Goal: Task Accomplishment & Management: Complete application form

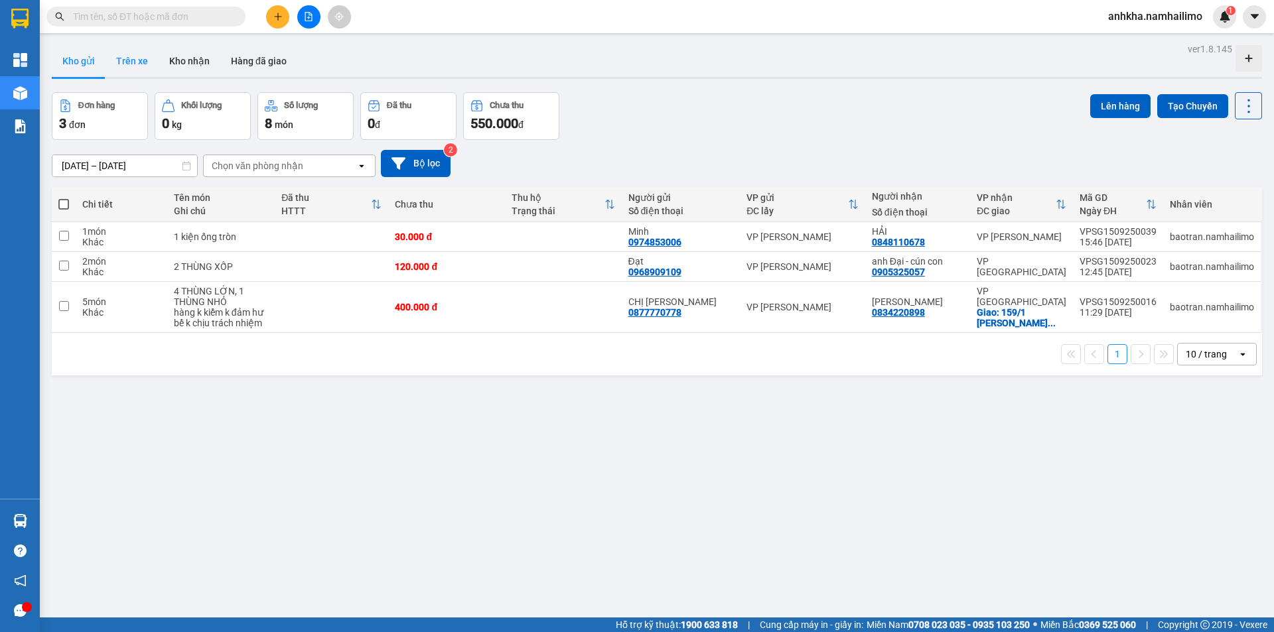
click at [147, 65] on button "Trên xe" at bounding box center [132, 61] width 53 height 32
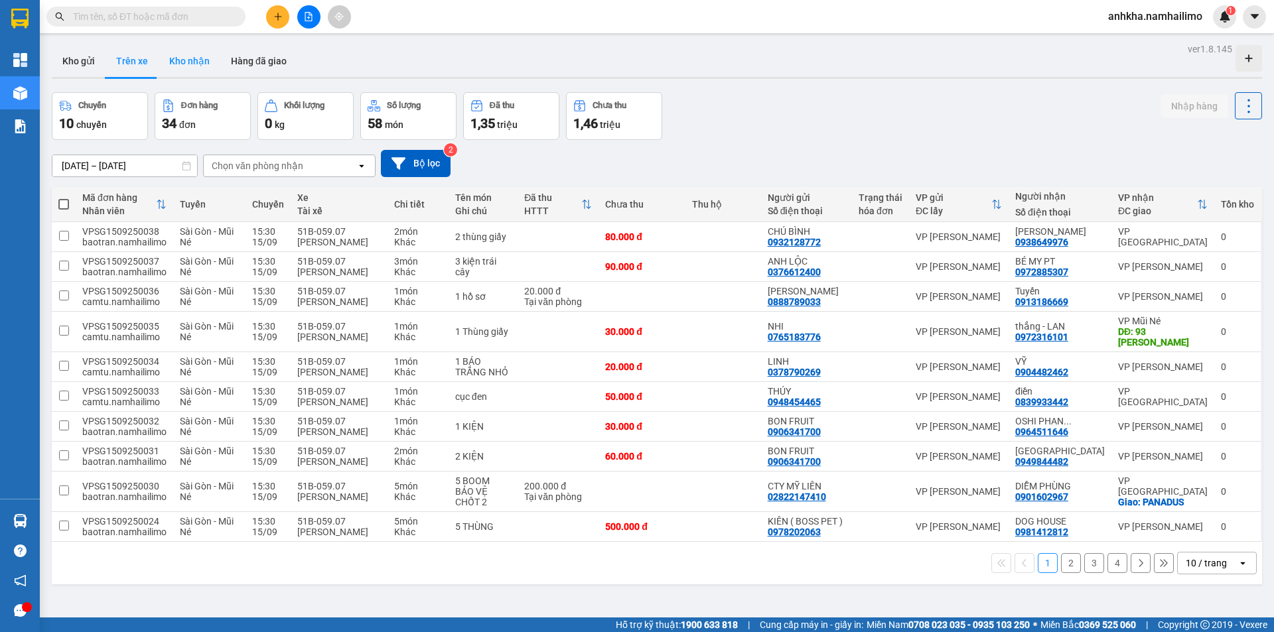
click at [187, 69] on button "Kho nhận" at bounding box center [190, 61] width 62 height 32
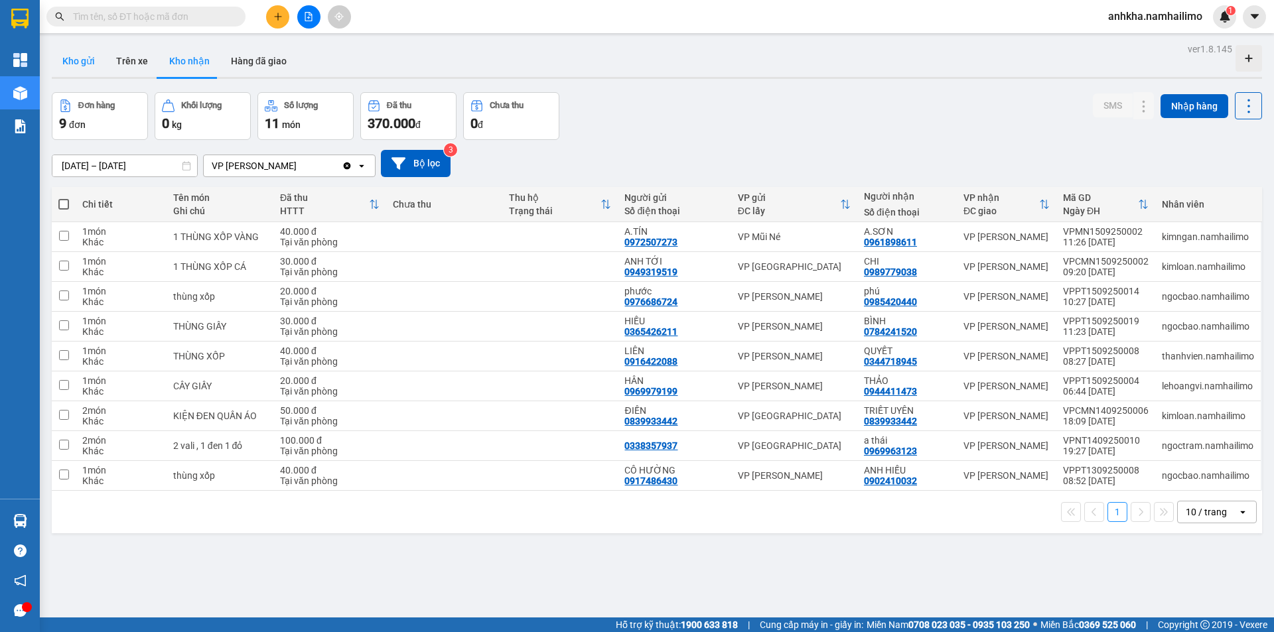
drag, startPoint x: 59, startPoint y: 70, endPoint x: 77, endPoint y: 66, distance: 18.5
click at [60, 70] on button "Kho gửi" at bounding box center [79, 61] width 54 height 32
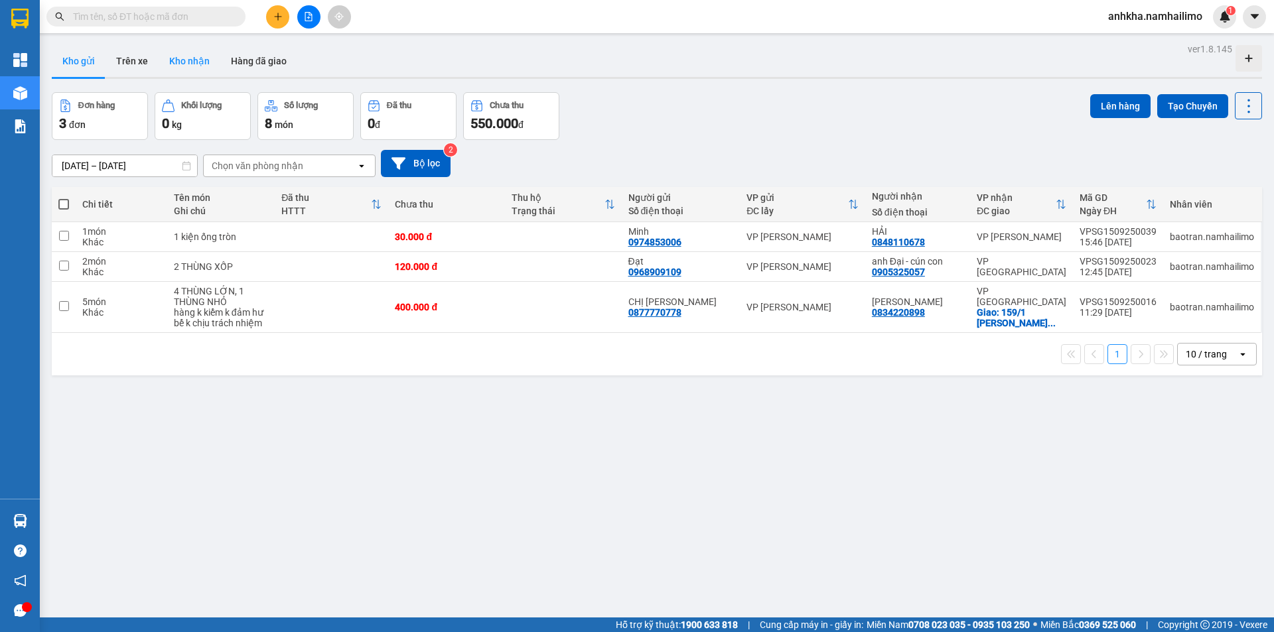
click at [161, 66] on button "Kho nhận" at bounding box center [190, 61] width 62 height 32
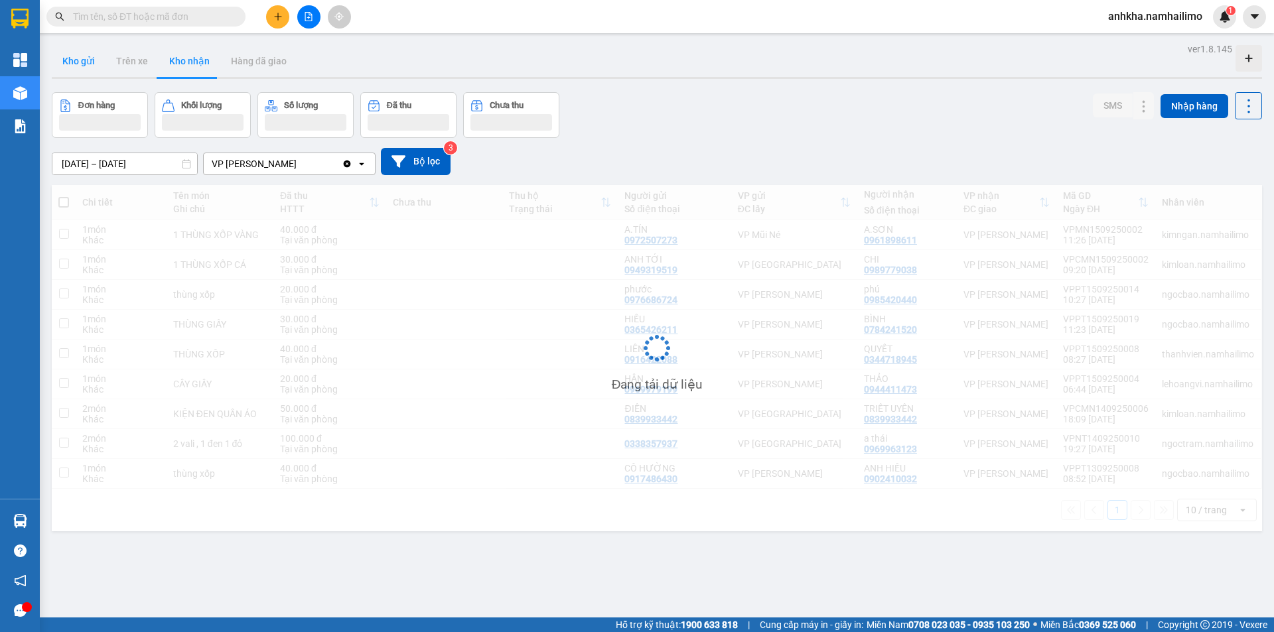
click at [72, 67] on button "Kho gửi" at bounding box center [79, 61] width 54 height 32
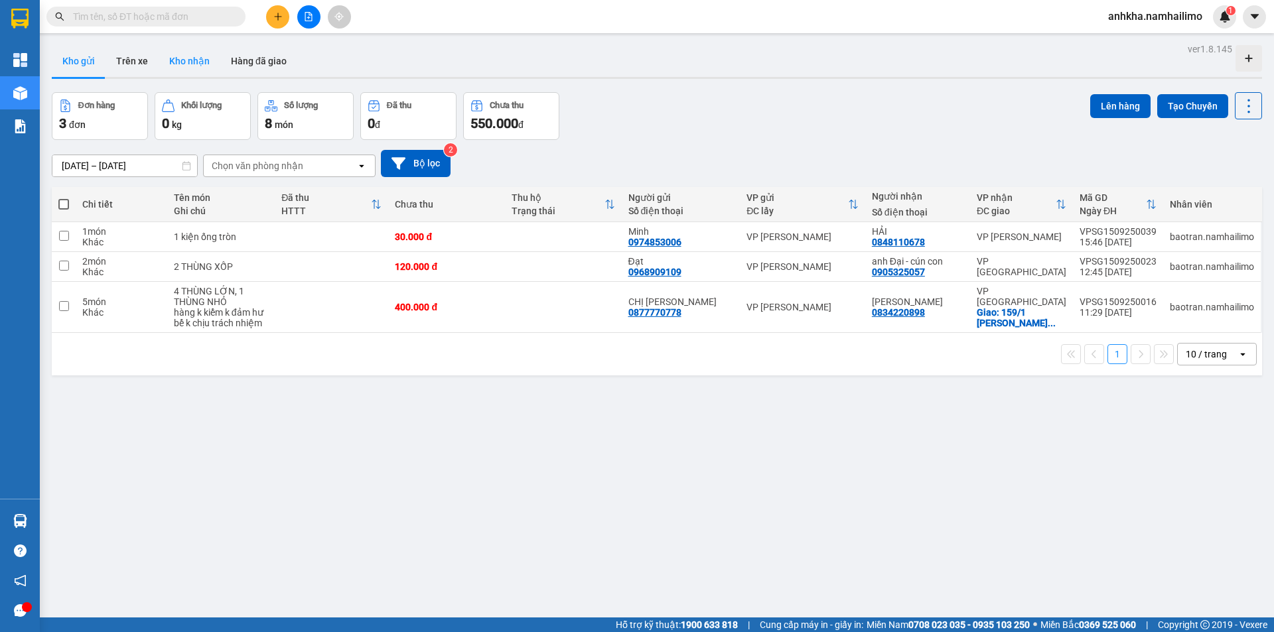
click at [203, 59] on button "Kho nhận" at bounding box center [190, 61] width 62 height 32
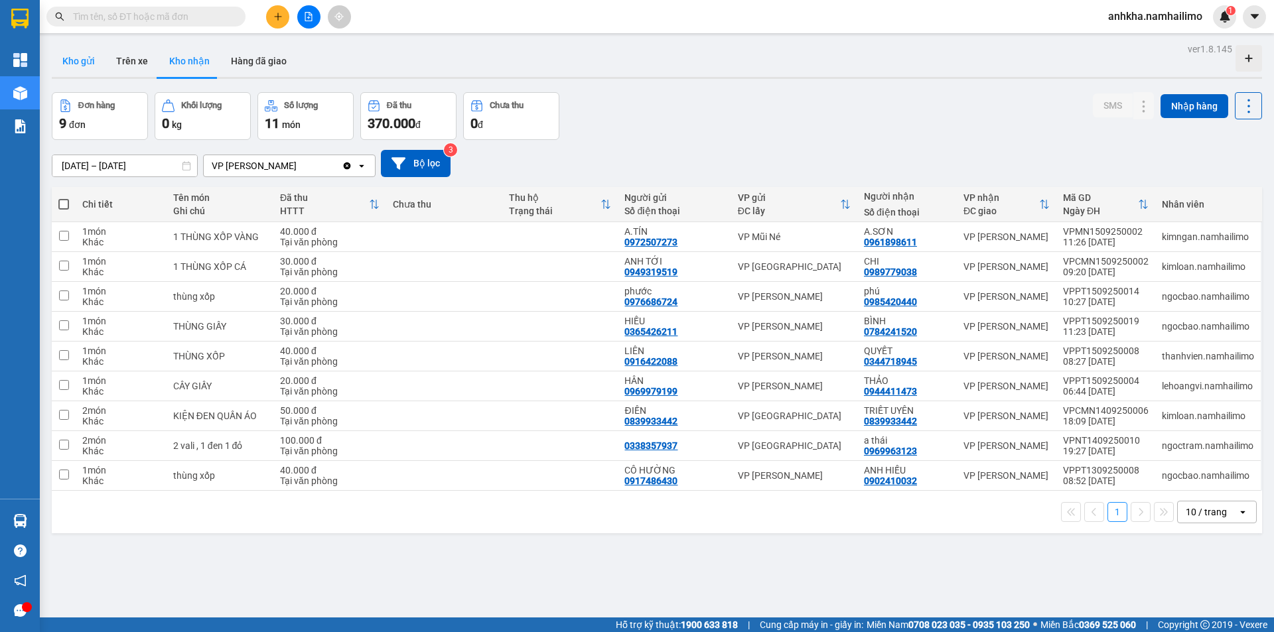
click at [58, 68] on button "Kho gửi" at bounding box center [79, 61] width 54 height 32
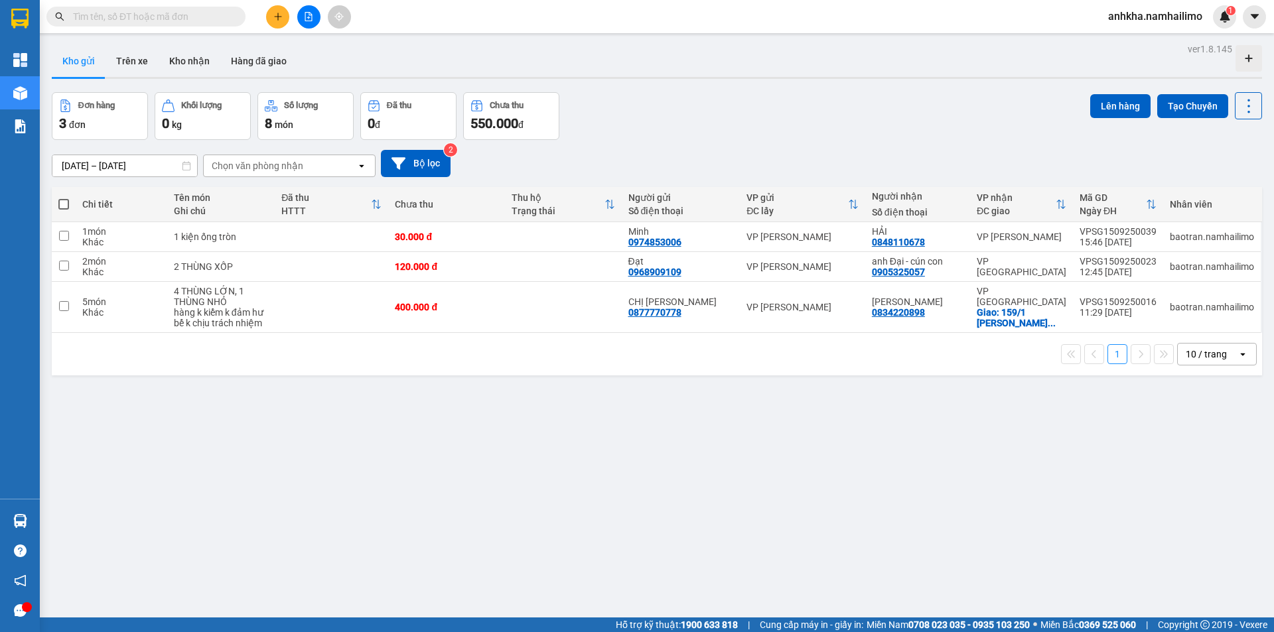
click at [179, 17] on input "text" at bounding box center [151, 16] width 157 height 15
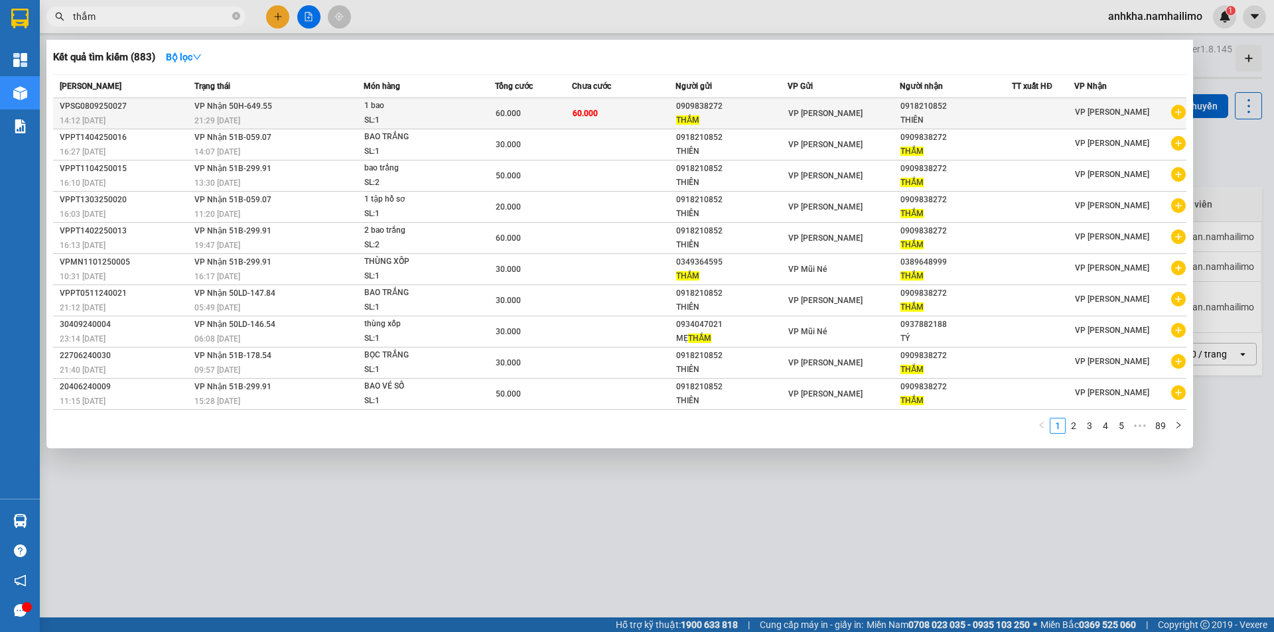
type input "thắm"
click at [1179, 113] on icon "plus-circle" at bounding box center [1178, 112] width 15 height 15
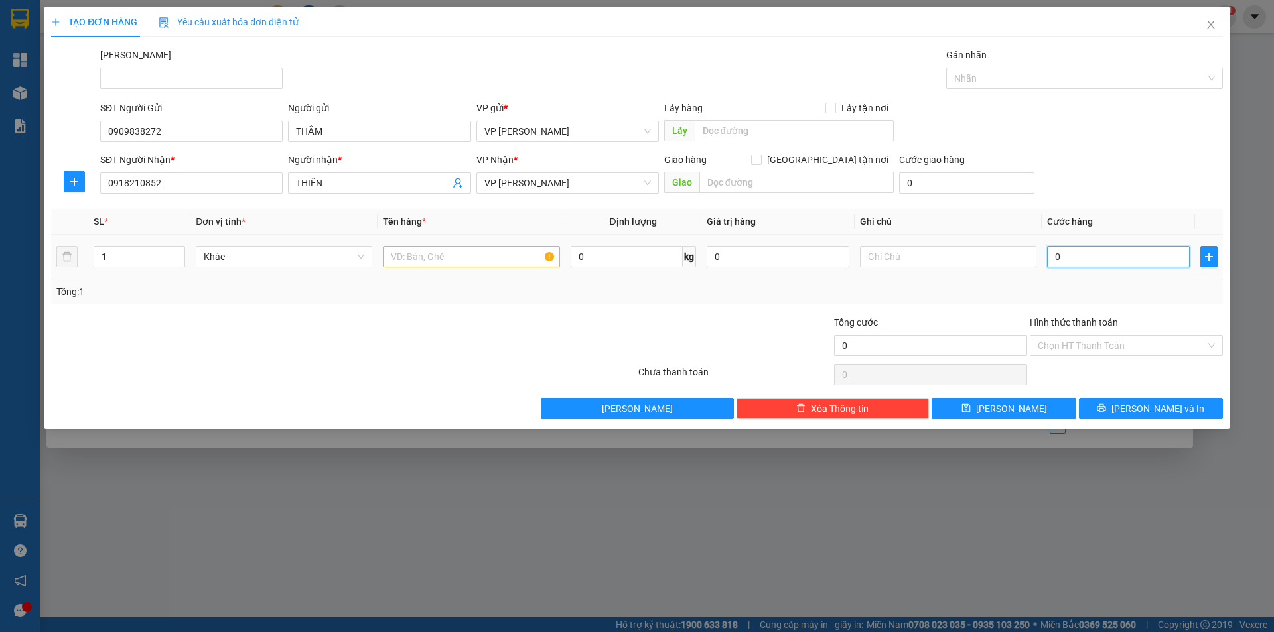
click at [1090, 255] on input "0" at bounding box center [1118, 256] width 143 height 21
type input "6"
type input "60"
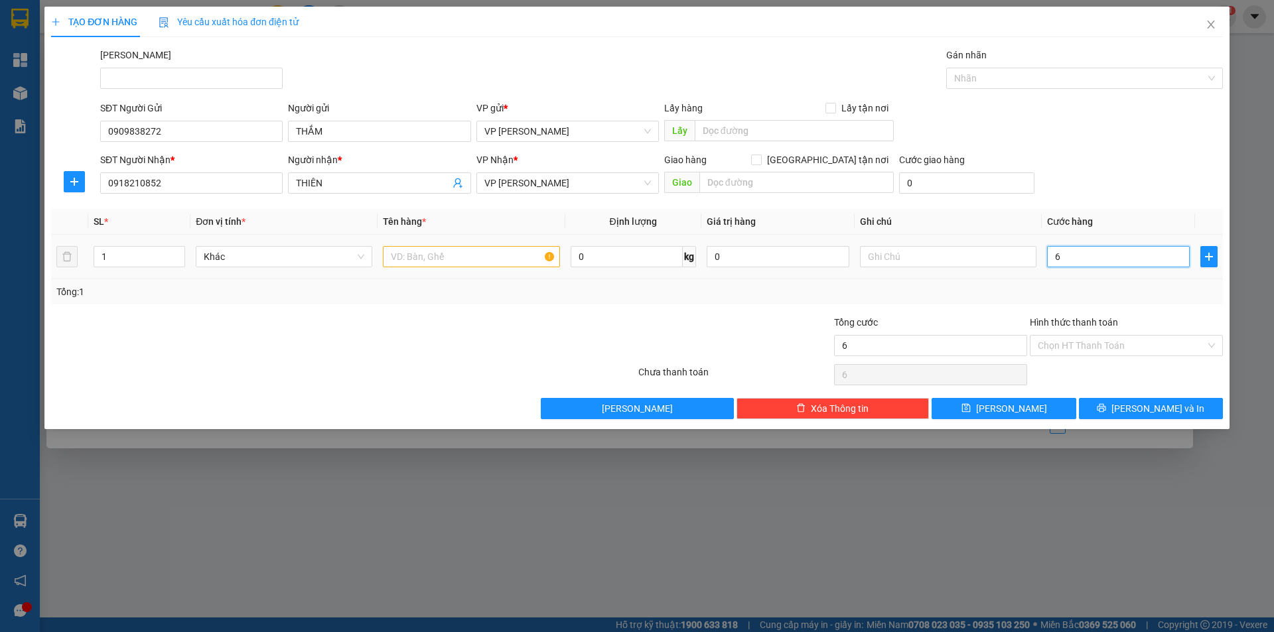
type input "60"
type input "60.000"
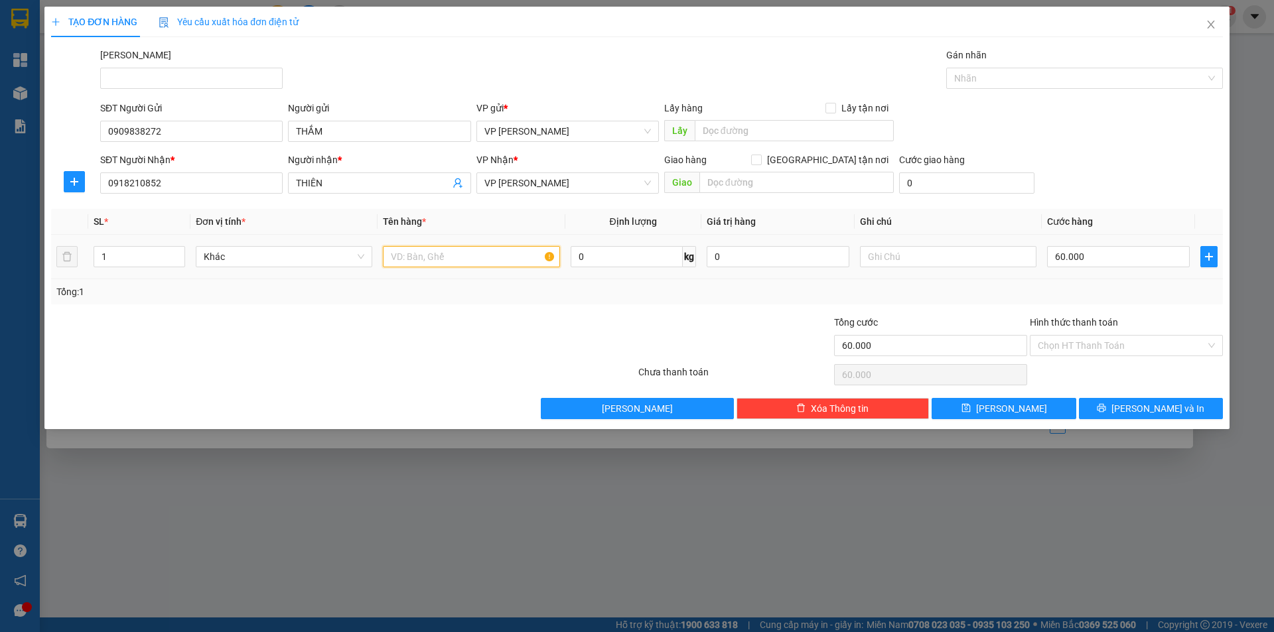
click at [453, 256] on input "text" at bounding box center [471, 256] width 177 height 21
type input "1 bao"
drag, startPoint x: 399, startPoint y: 334, endPoint x: 567, endPoint y: 335, distance: 167.2
click at [401, 334] on div at bounding box center [246, 338] width 392 height 46
click at [1141, 411] on span "[PERSON_NAME] và In" at bounding box center [1157, 408] width 93 height 15
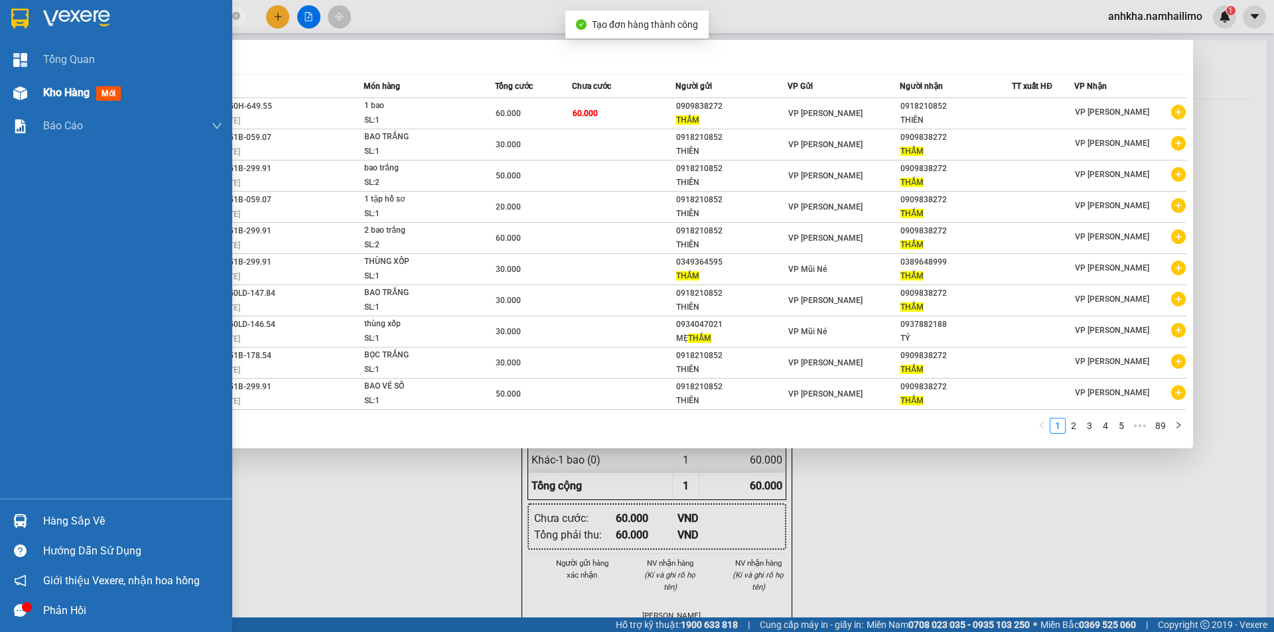
click at [32, 94] on div "Kho hàng mới" at bounding box center [116, 92] width 232 height 33
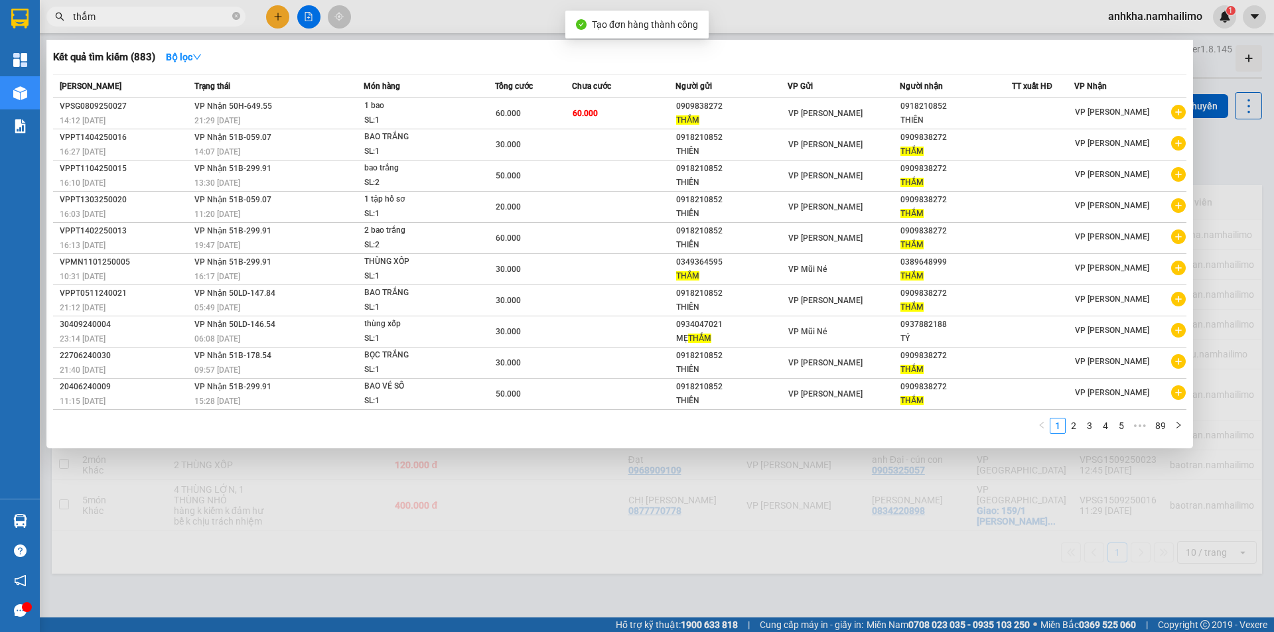
click at [421, 17] on div at bounding box center [637, 316] width 1274 height 632
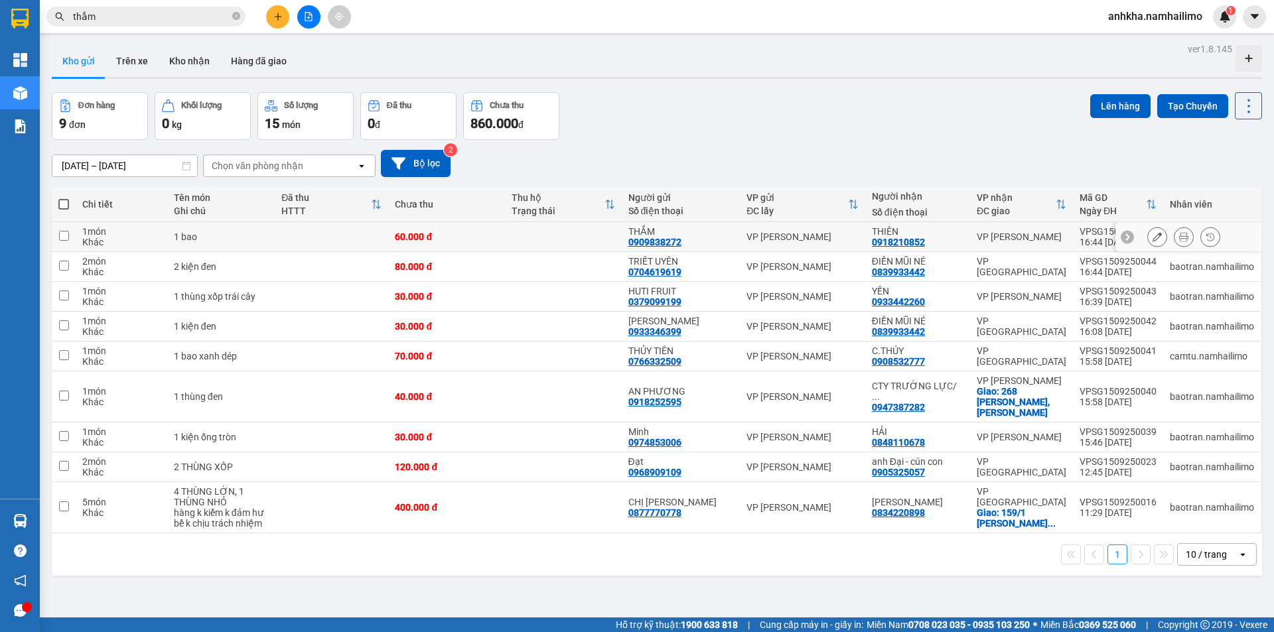
click at [1179, 238] on icon at bounding box center [1183, 236] width 9 height 9
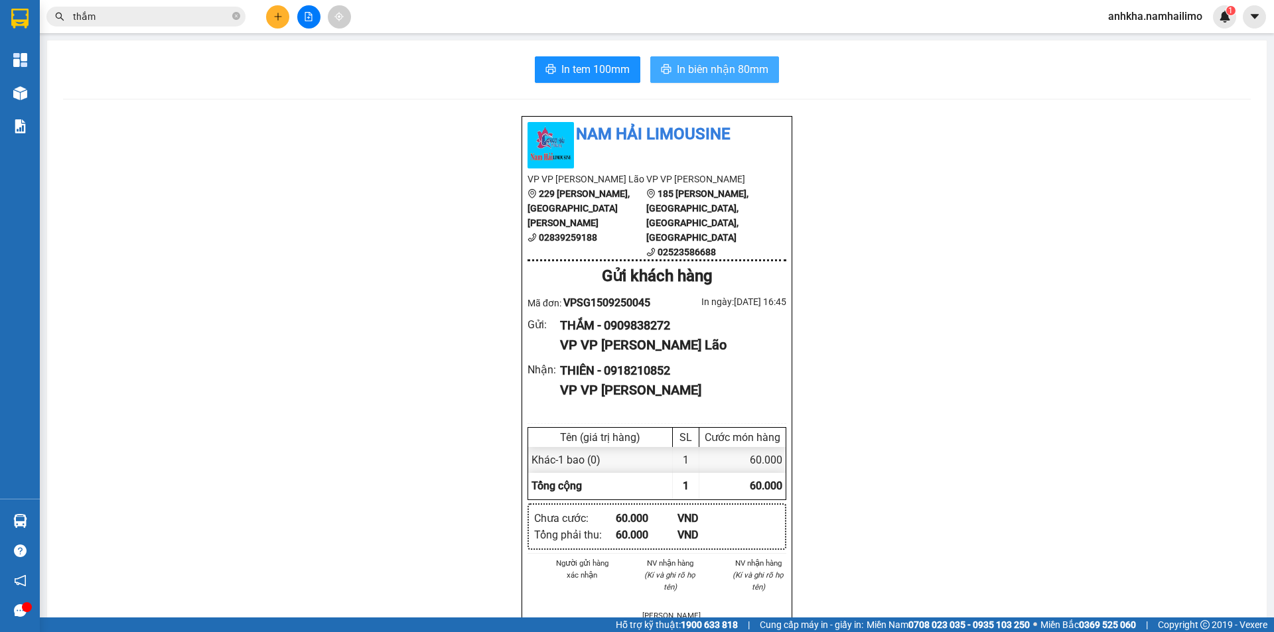
click at [719, 72] on span "In biên nhận 80mm" at bounding box center [723, 69] width 92 height 17
click at [610, 58] on button "In tem 100mm" at bounding box center [588, 69] width 106 height 27
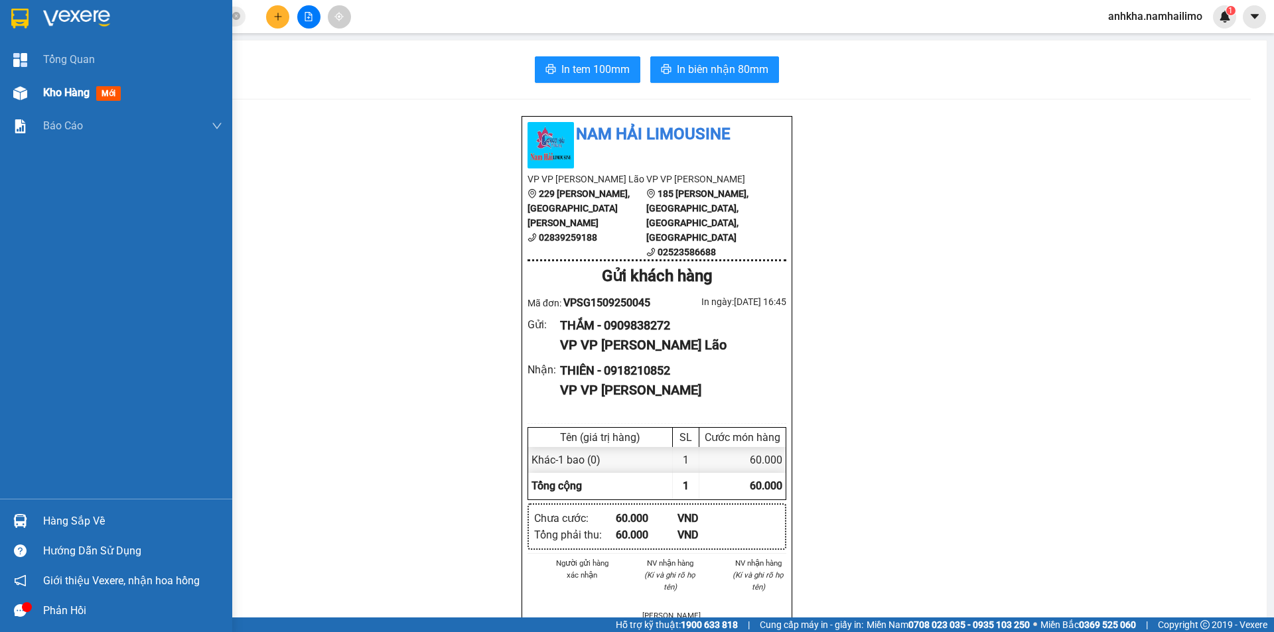
click at [118, 97] on span "mới" at bounding box center [108, 93] width 25 height 15
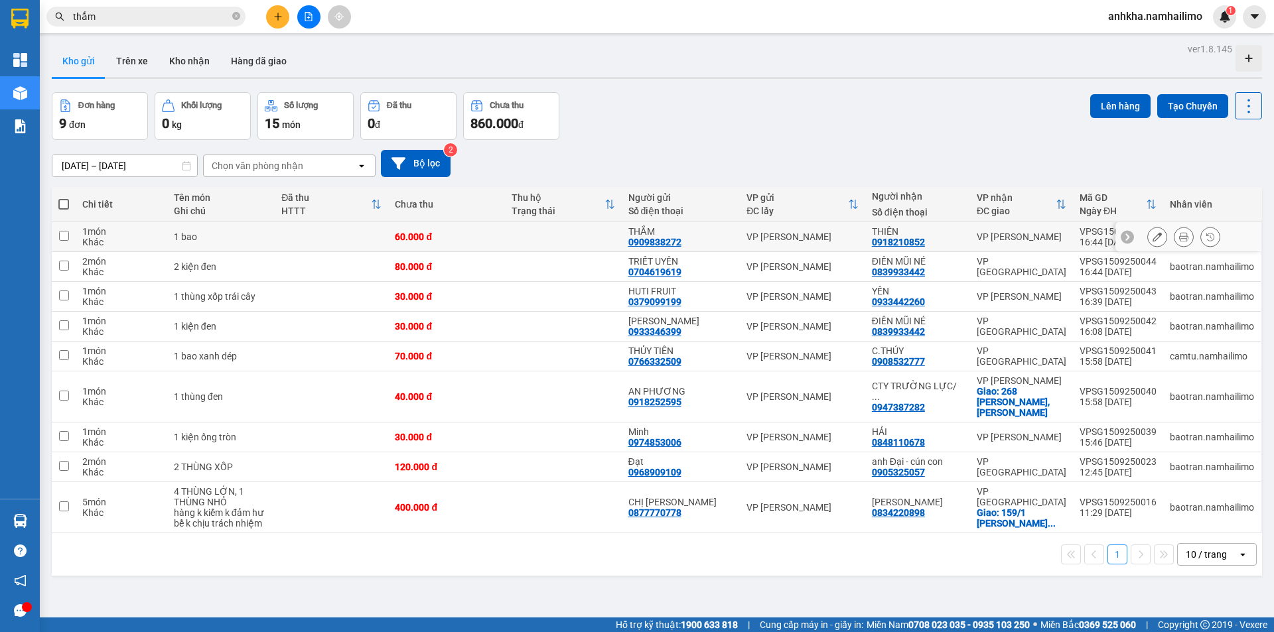
click at [1153, 236] on icon at bounding box center [1157, 236] width 9 height 9
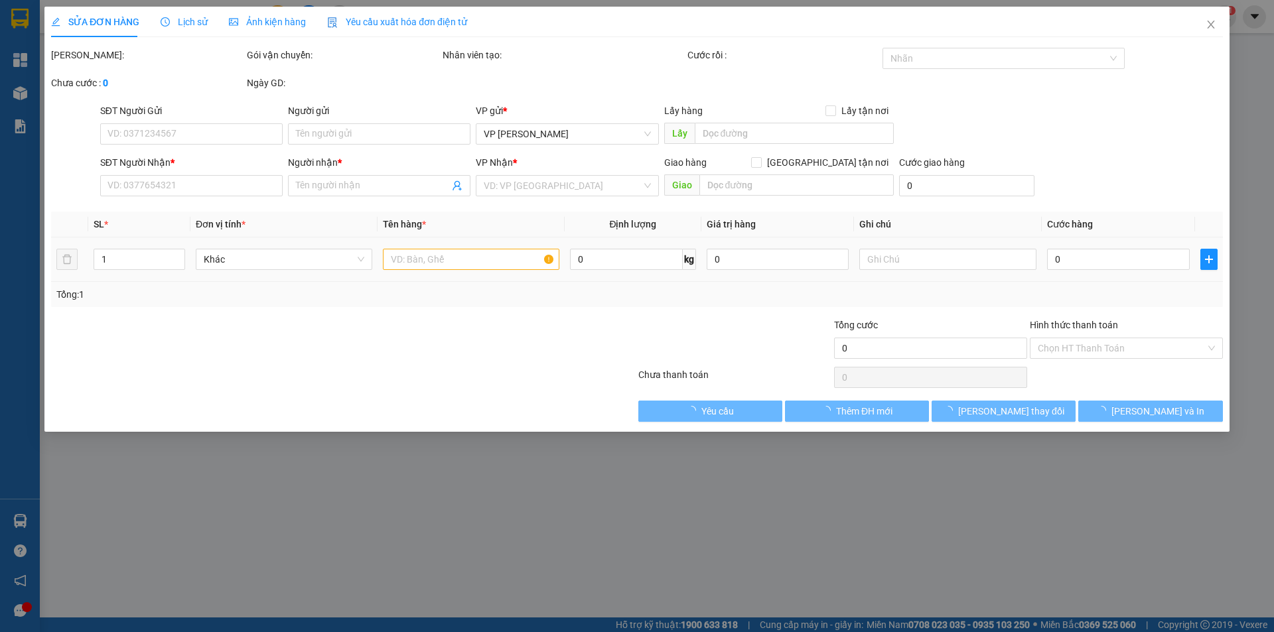
type input "0909838272"
type input "THẮM"
type input "0918210852"
type input "THIÊN"
type input "60.000"
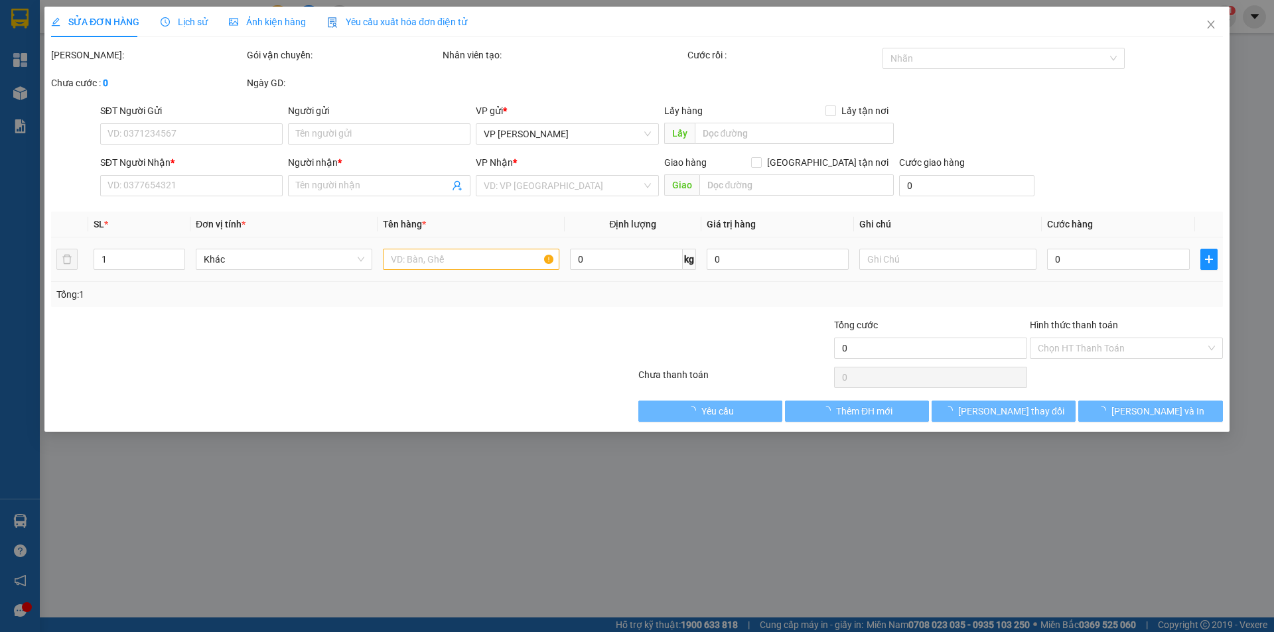
type input "60.000"
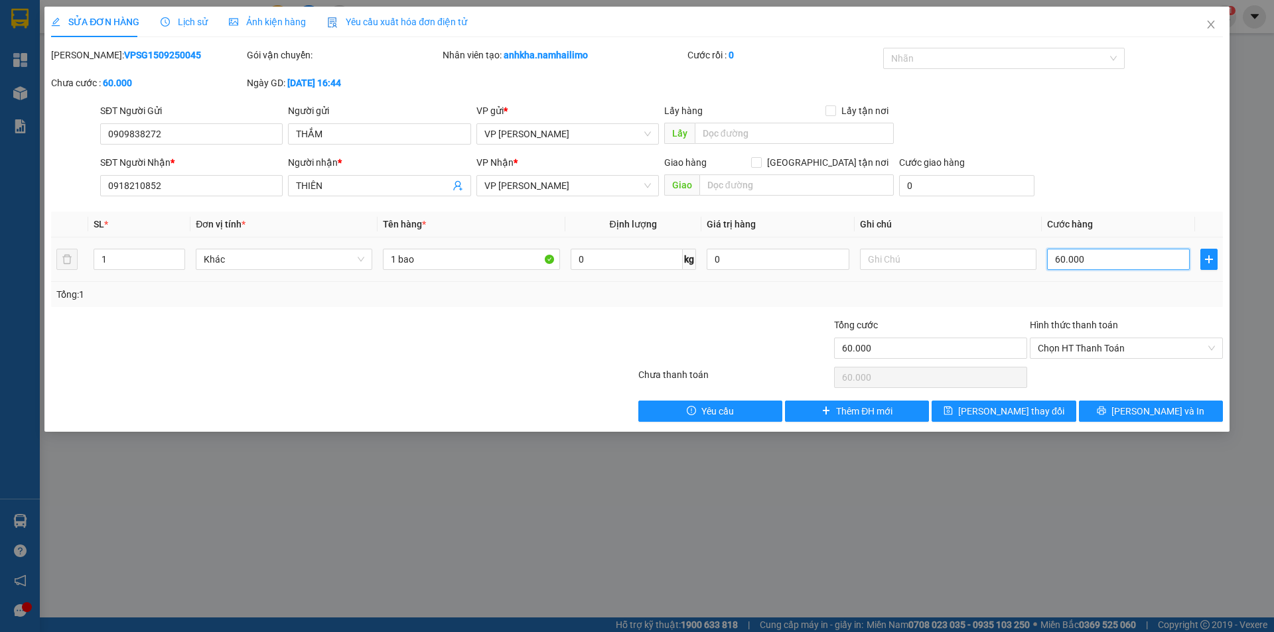
click at [1094, 261] on input "60.000" at bounding box center [1118, 259] width 143 height 21
type input "1"
type input "10"
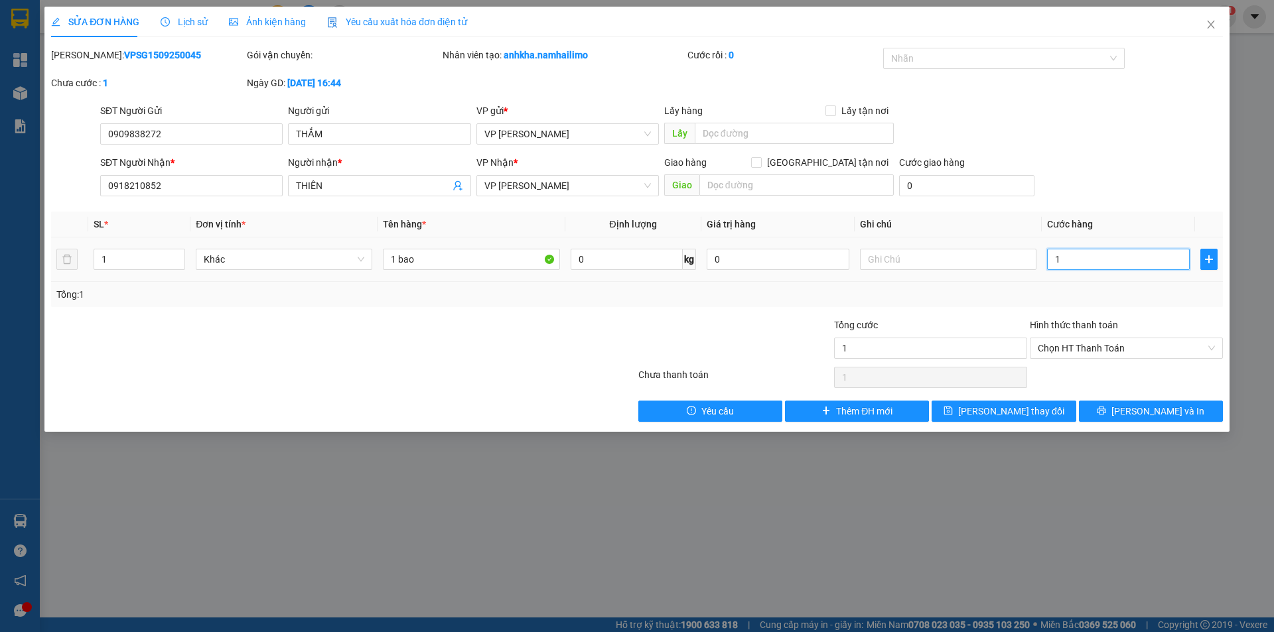
type input "10"
type input "100"
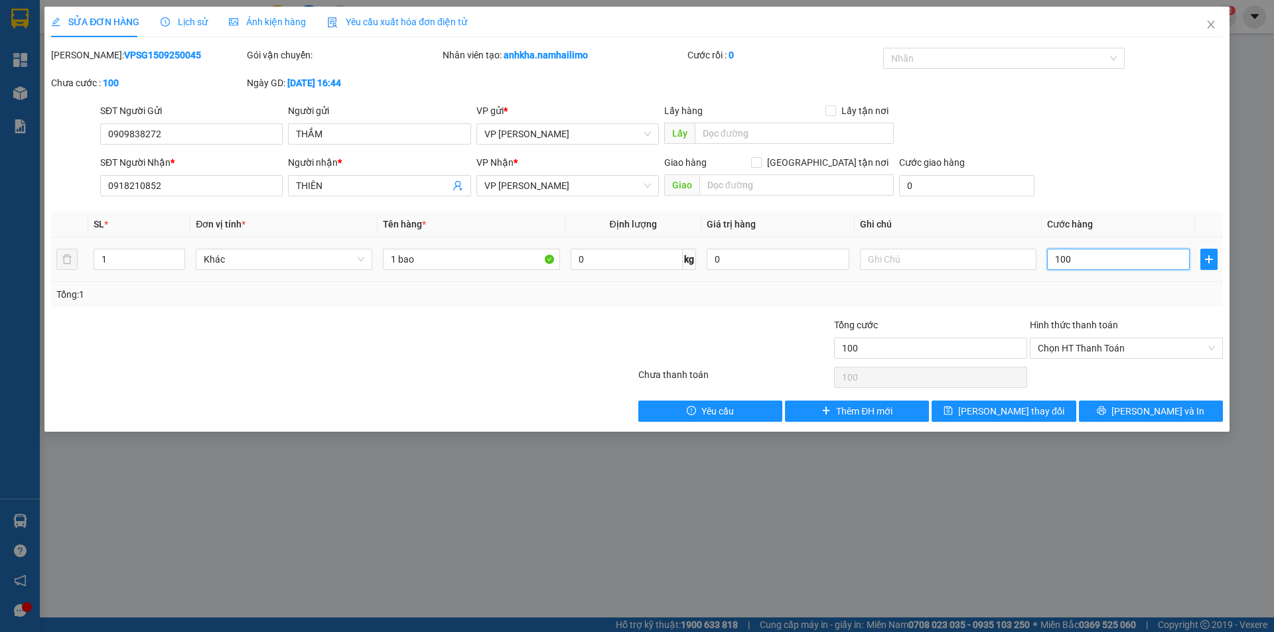
type input "1.000"
type input "10.000"
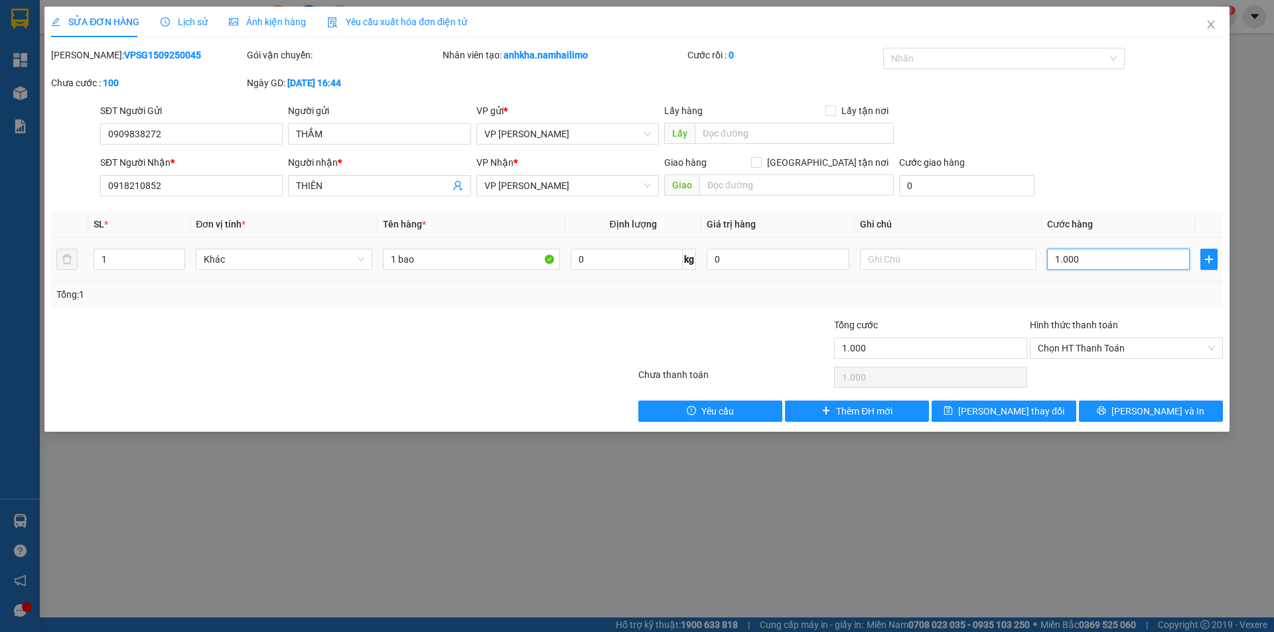
type input "10.000"
type input "100.000"
click at [177, 252] on span "up" at bounding box center [178, 256] width 8 height 8
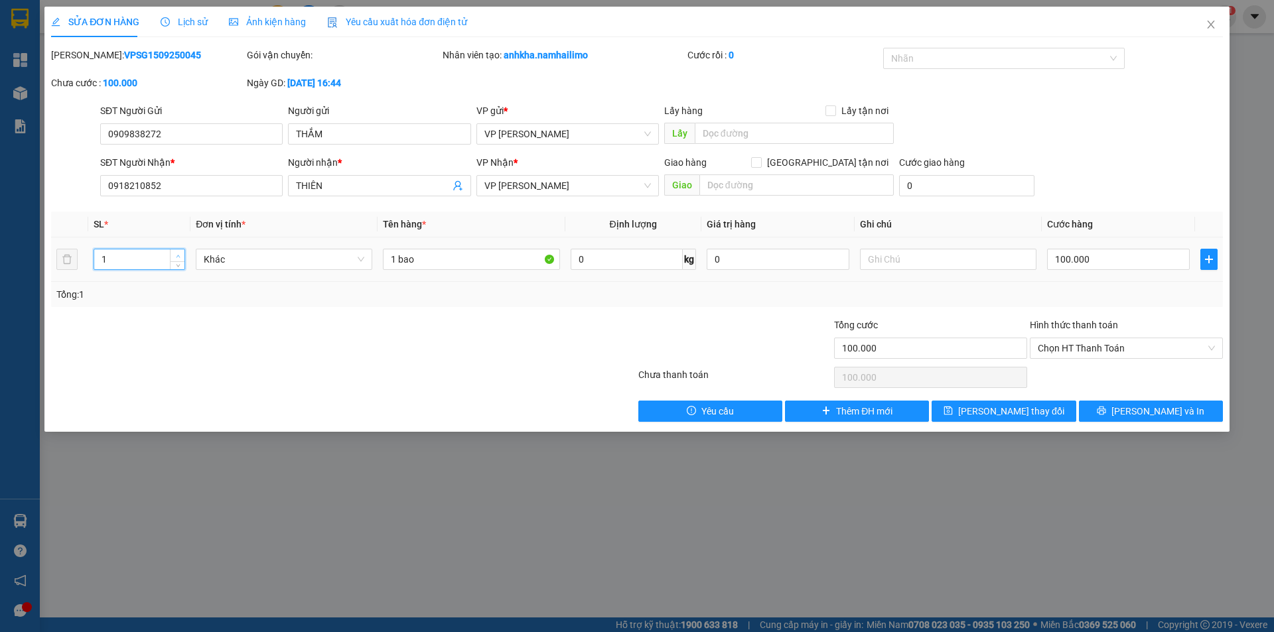
type input "2"
click at [178, 252] on span "up" at bounding box center [178, 256] width 8 height 8
drag, startPoint x: 395, startPoint y: 257, endPoint x: 385, endPoint y: 262, distance: 11.0
click at [388, 259] on input "1 bao" at bounding box center [471, 259] width 177 height 21
type input "2 bao"
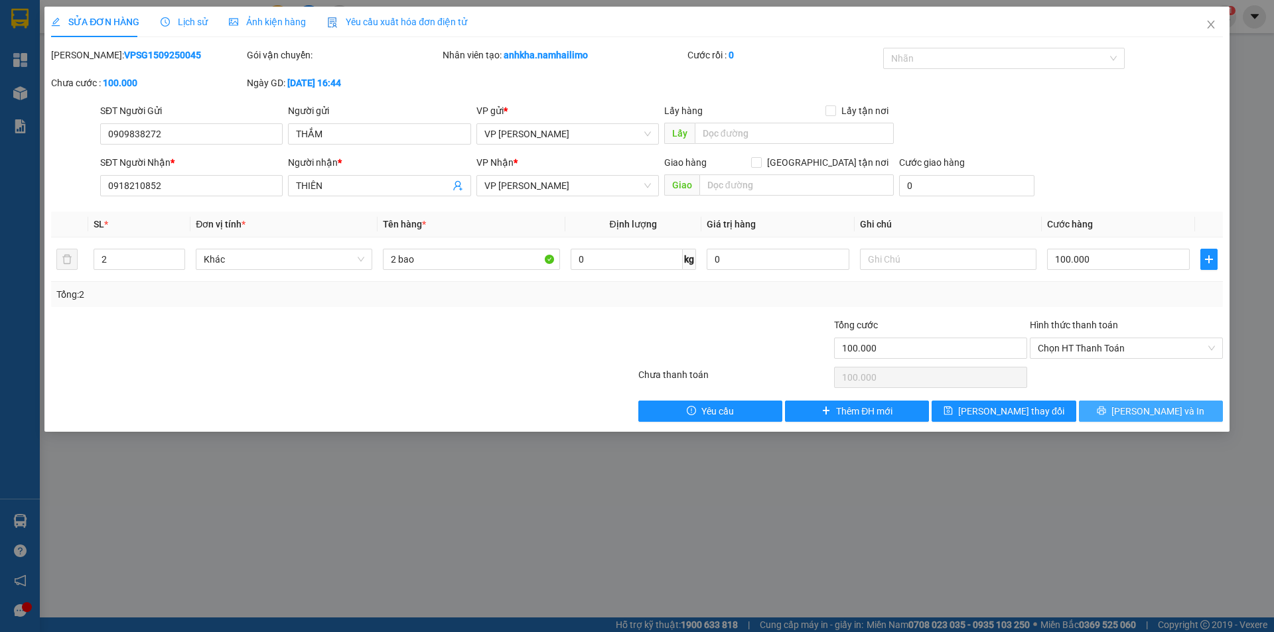
click at [1113, 402] on div "Total Paid Fee 0 Total UnPaid Fee 60.000 Cash Collection Total Fee Mã ĐH: VPSG1…" at bounding box center [637, 235] width 1172 height 374
click at [1114, 403] on button "[PERSON_NAME] và In" at bounding box center [1151, 411] width 144 height 21
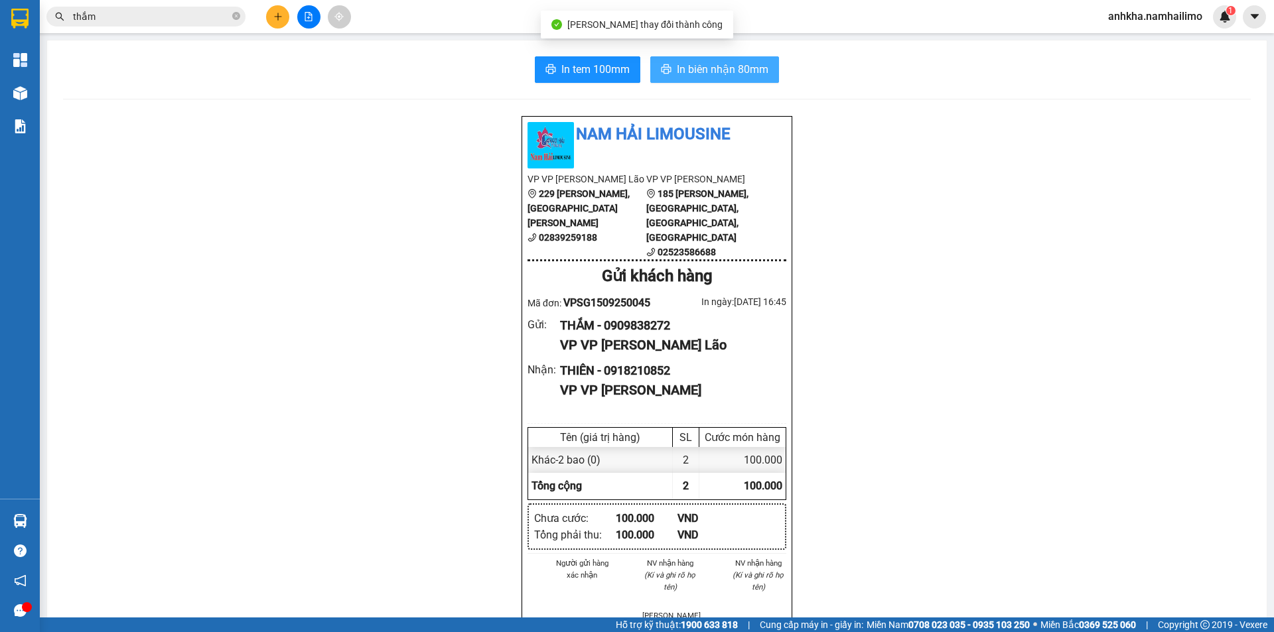
click at [709, 71] on span "In biên nhận 80mm" at bounding box center [723, 69] width 92 height 17
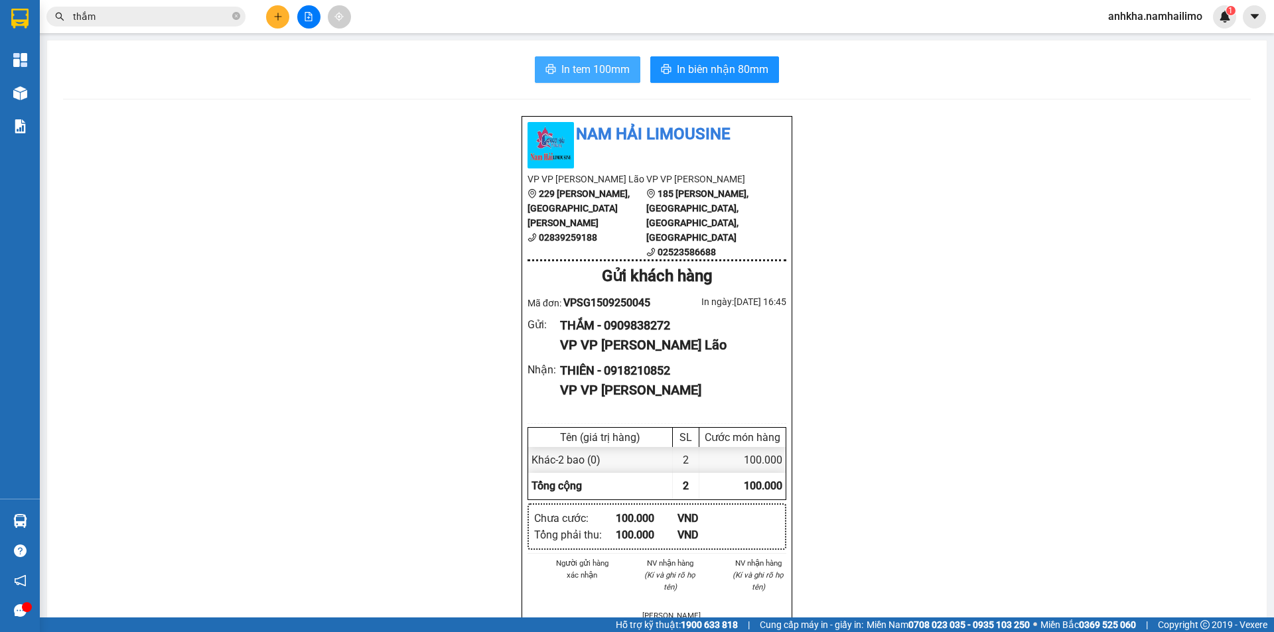
click at [596, 72] on span "In tem 100mm" at bounding box center [595, 69] width 68 height 17
click at [284, 10] on button at bounding box center [277, 16] width 23 height 23
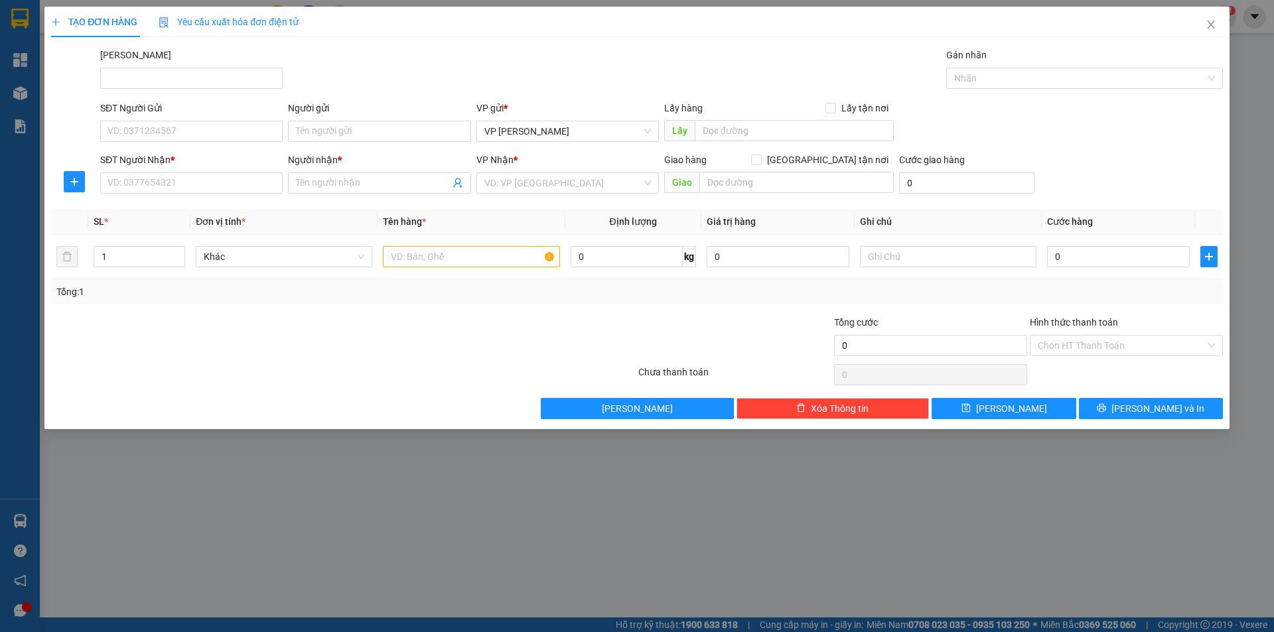
click at [140, 198] on div "SĐT Người Nhận * VD: 0377654321" at bounding box center [191, 176] width 182 height 46
click at [143, 189] on input "SĐT Người Nhận *" at bounding box center [191, 183] width 182 height 21
click at [172, 212] on div "0916822234 - [PERSON_NAME]" at bounding box center [191, 209] width 167 height 15
type input "0916822234"
type input "TUẤN"
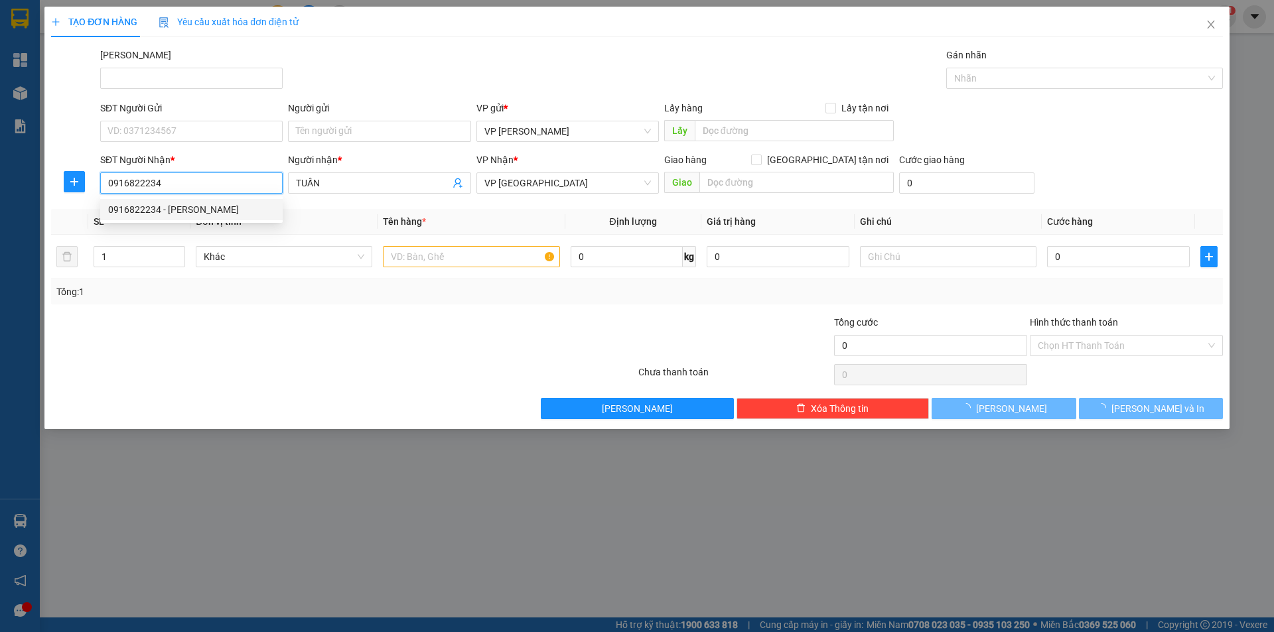
type input "20.000"
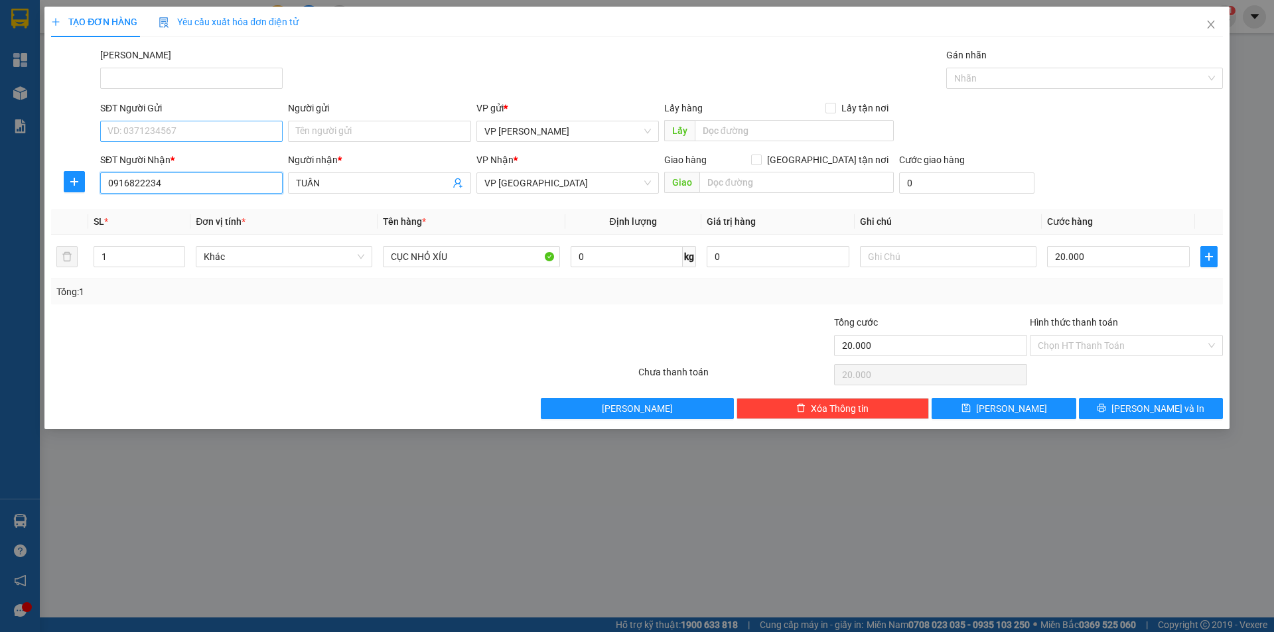
type input "0916822234"
click at [192, 137] on input "SĐT Người Gửi" at bounding box center [191, 131] width 182 height 21
type input "0902222979"
click at [334, 127] on input "Người gửi" at bounding box center [379, 131] width 182 height 21
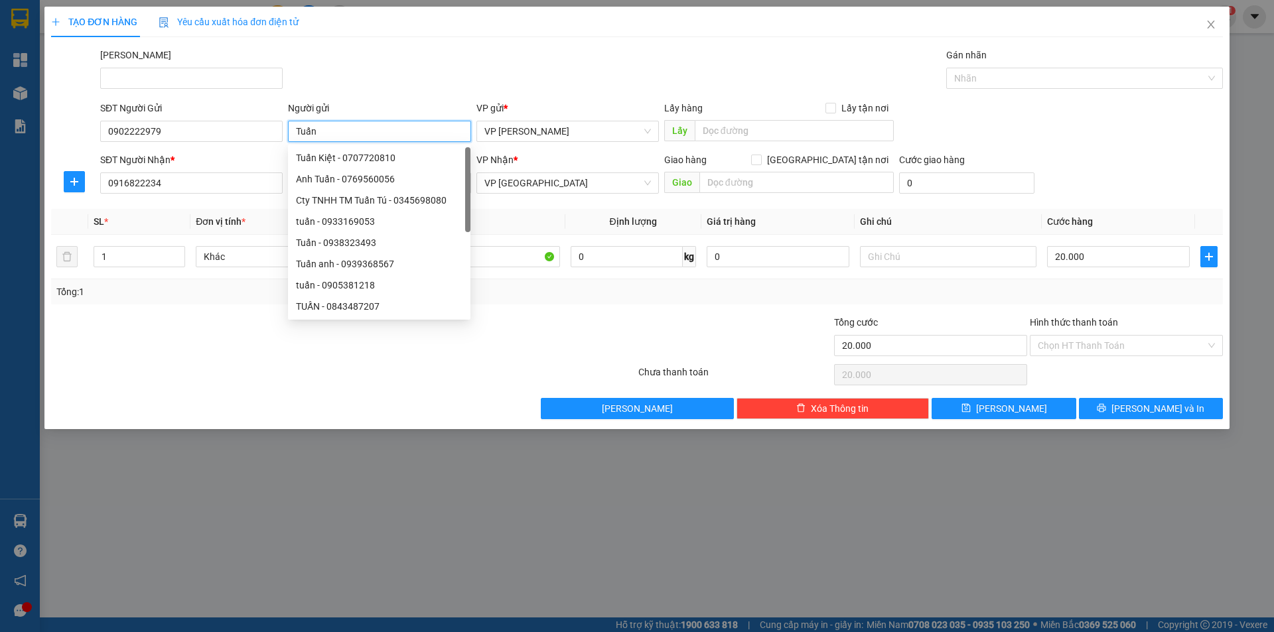
type input "Tuấn"
click at [429, 54] on div "[PERSON_NAME]" at bounding box center [662, 71] width 1128 height 46
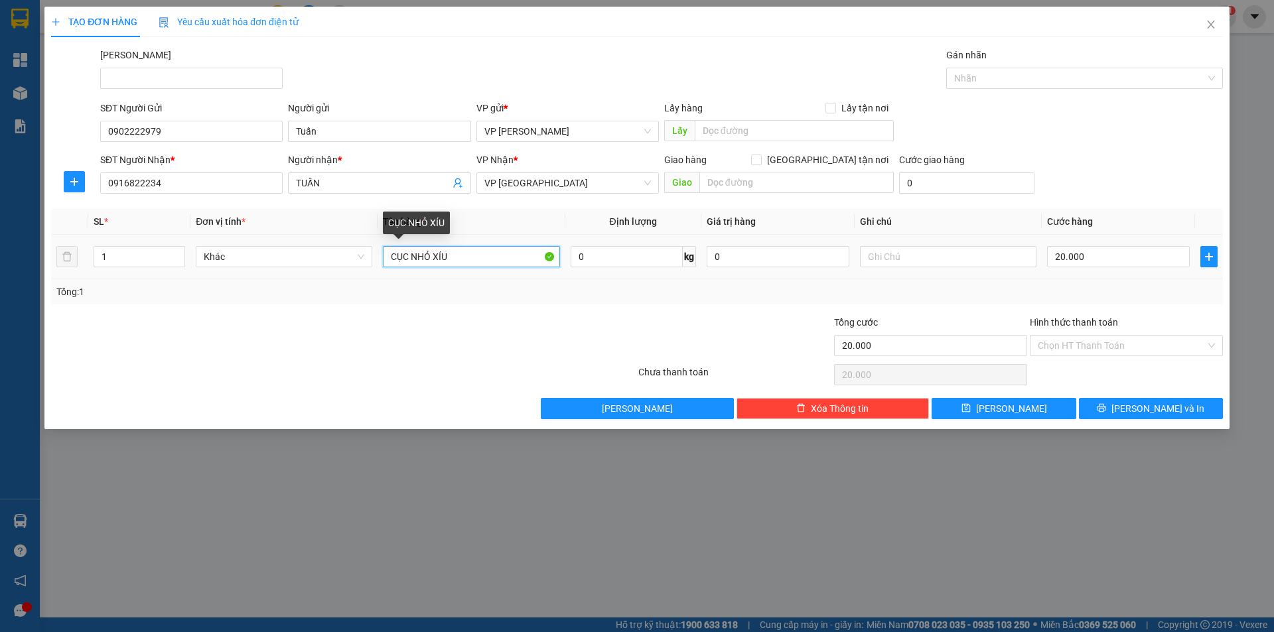
click at [448, 259] on input "CỤC NHỎ XÍU" at bounding box center [471, 256] width 177 height 21
type input "5 kiện"
click at [180, 250] on span "up" at bounding box center [178, 254] width 8 height 8
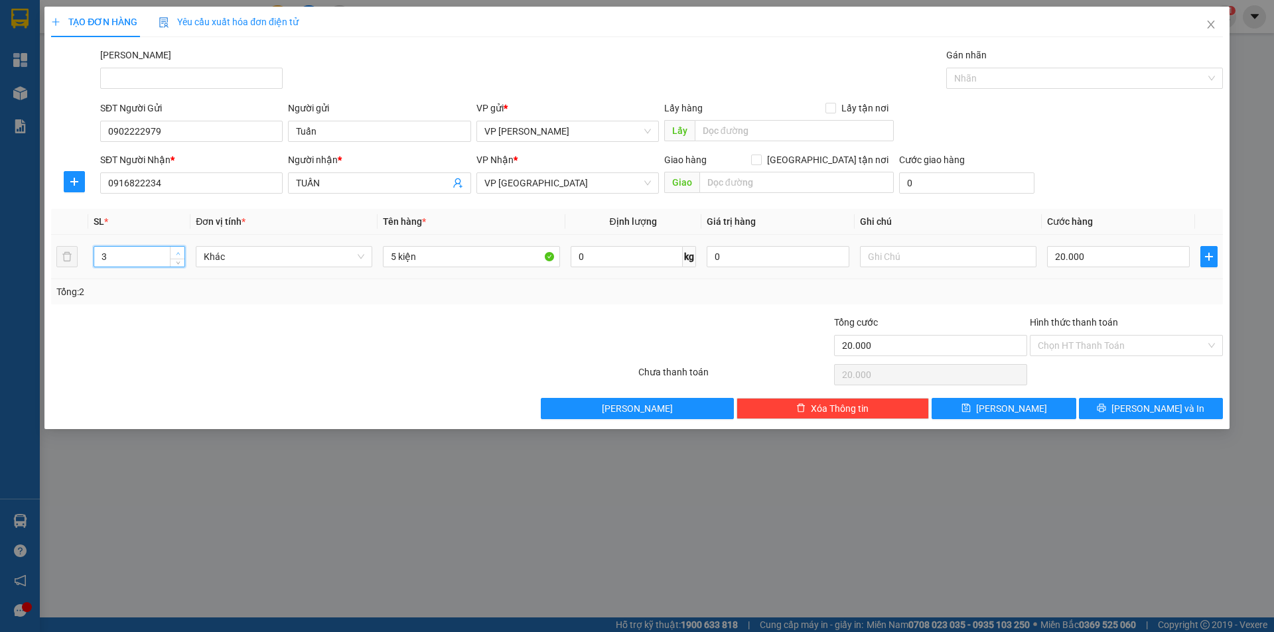
click at [180, 250] on span "up" at bounding box center [178, 254] width 8 height 8
type input "5"
click at [180, 250] on span "up" at bounding box center [178, 254] width 8 height 8
click at [1106, 263] on input "20.000" at bounding box center [1118, 256] width 143 height 21
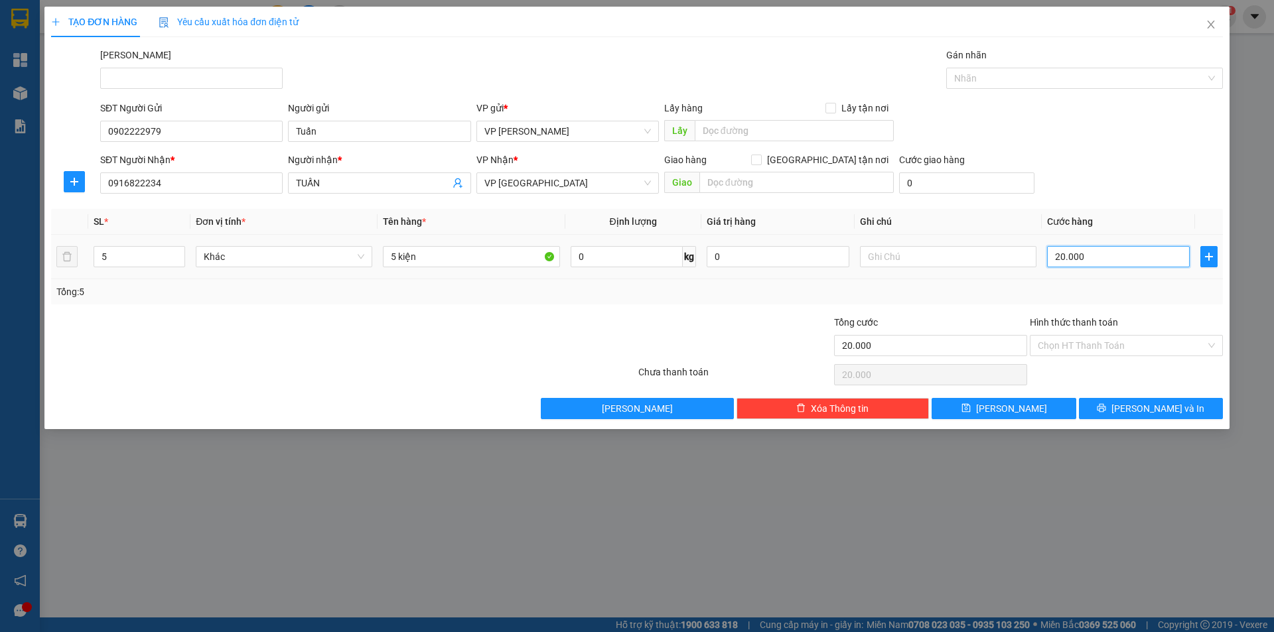
type input "1"
type input "14"
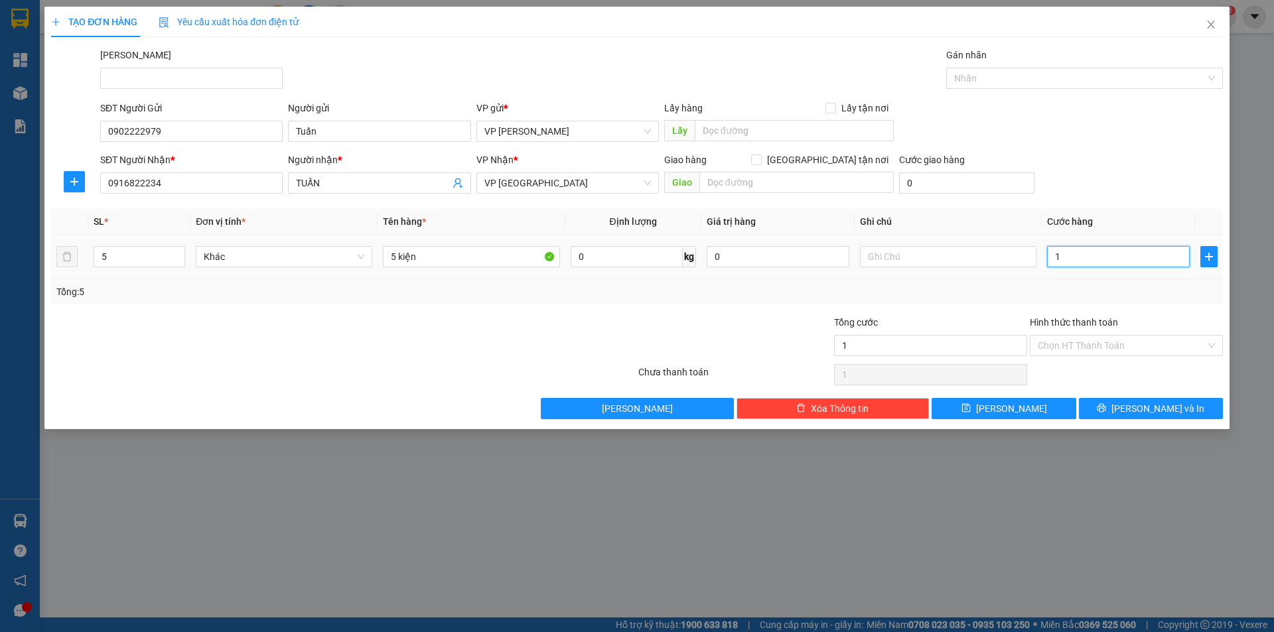
type input "14"
type input "140"
type input "1.400"
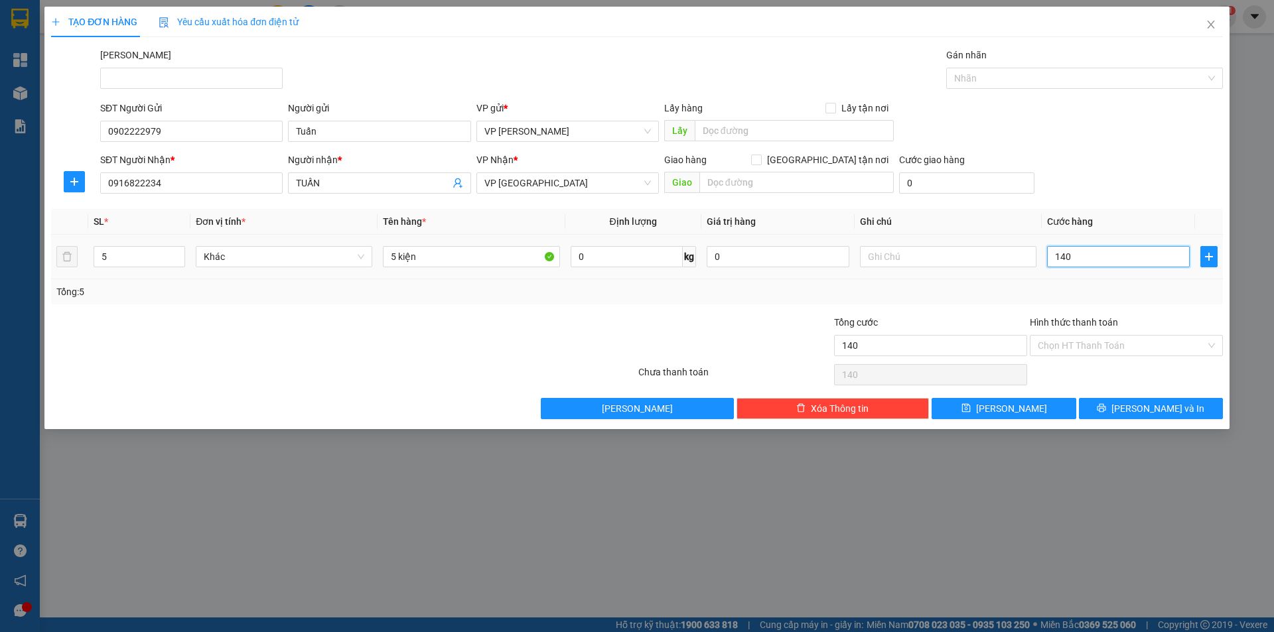
type input "1.400"
type input "14.000"
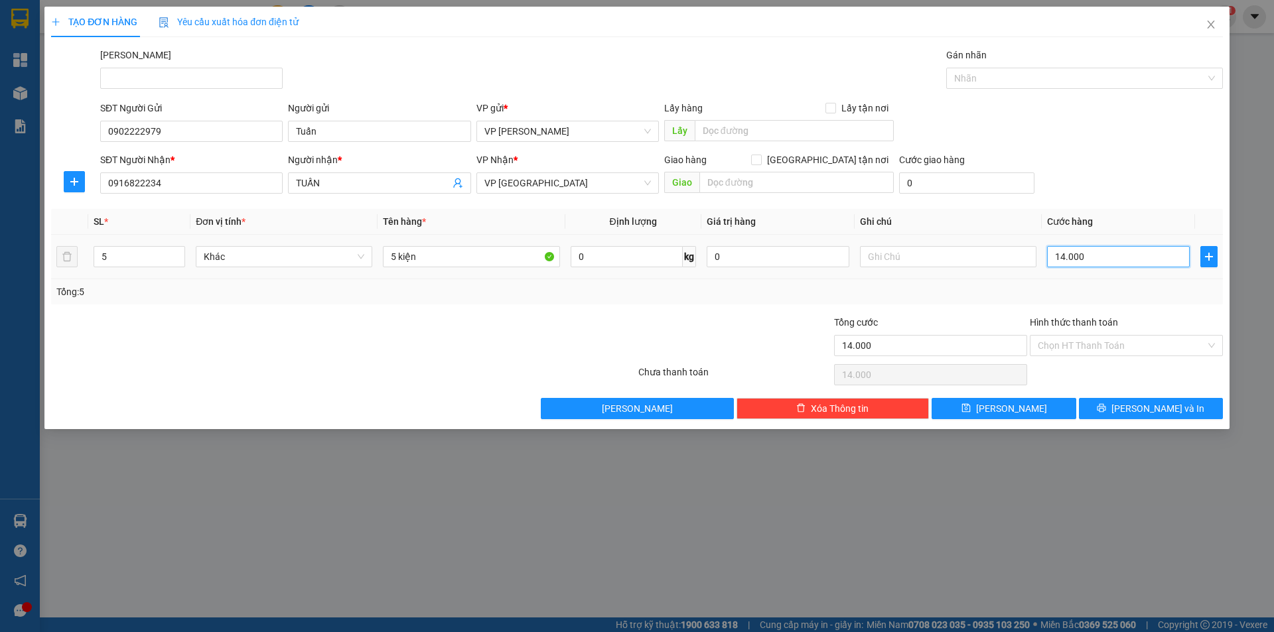
type input "140.000"
type input "1.400.000"
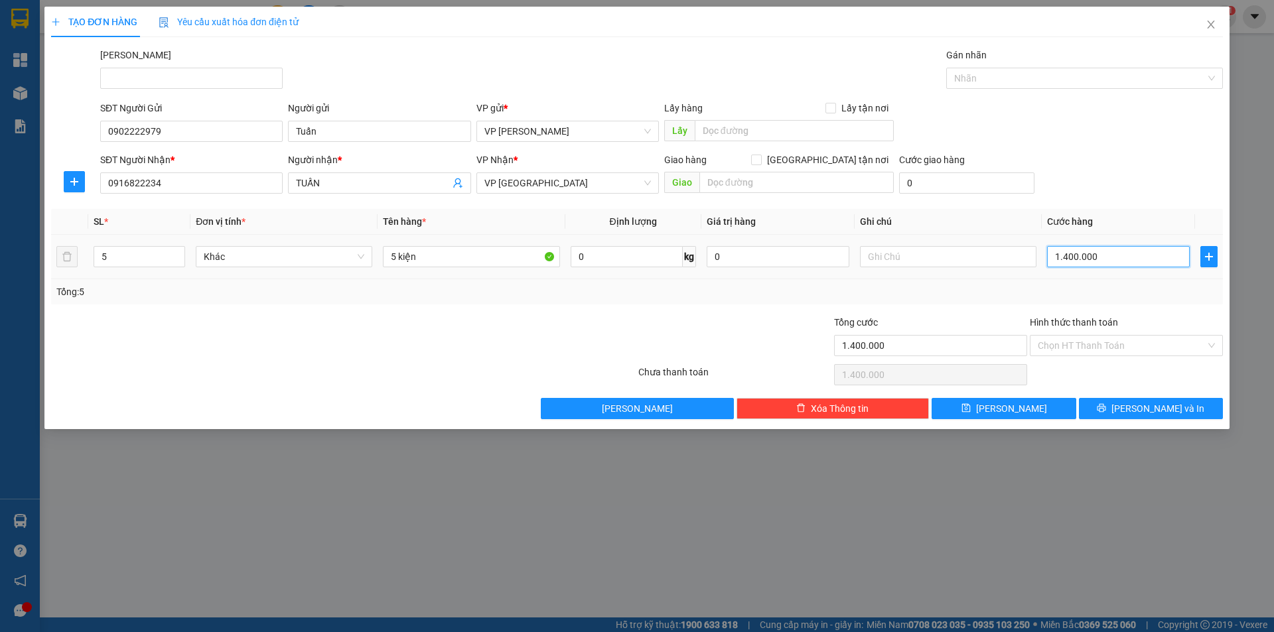
type input "1.400.000"
drag, startPoint x: 1119, startPoint y: 230, endPoint x: 1145, endPoint y: 120, distance: 113.2
click at [1127, 209] on th "Cước hàng" at bounding box center [1118, 222] width 153 height 26
click at [926, 257] on input "text" at bounding box center [948, 256] width 177 height 21
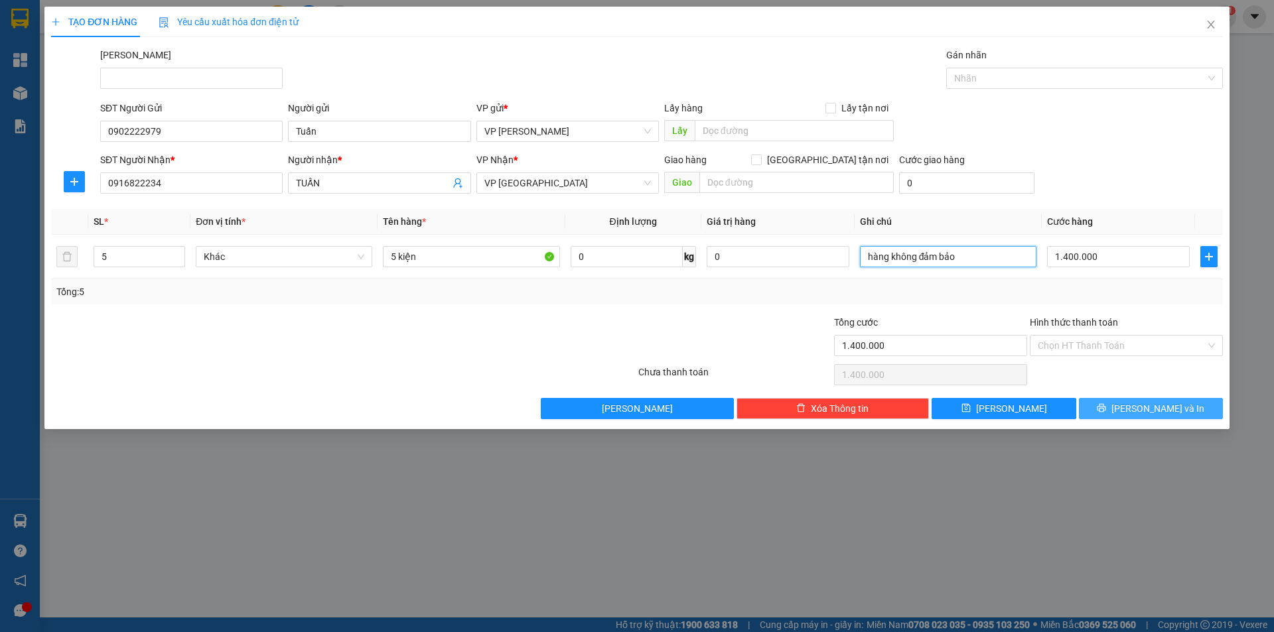
type input "hàng không đảm bảo"
click at [1109, 404] on button "[PERSON_NAME] và In" at bounding box center [1151, 408] width 144 height 21
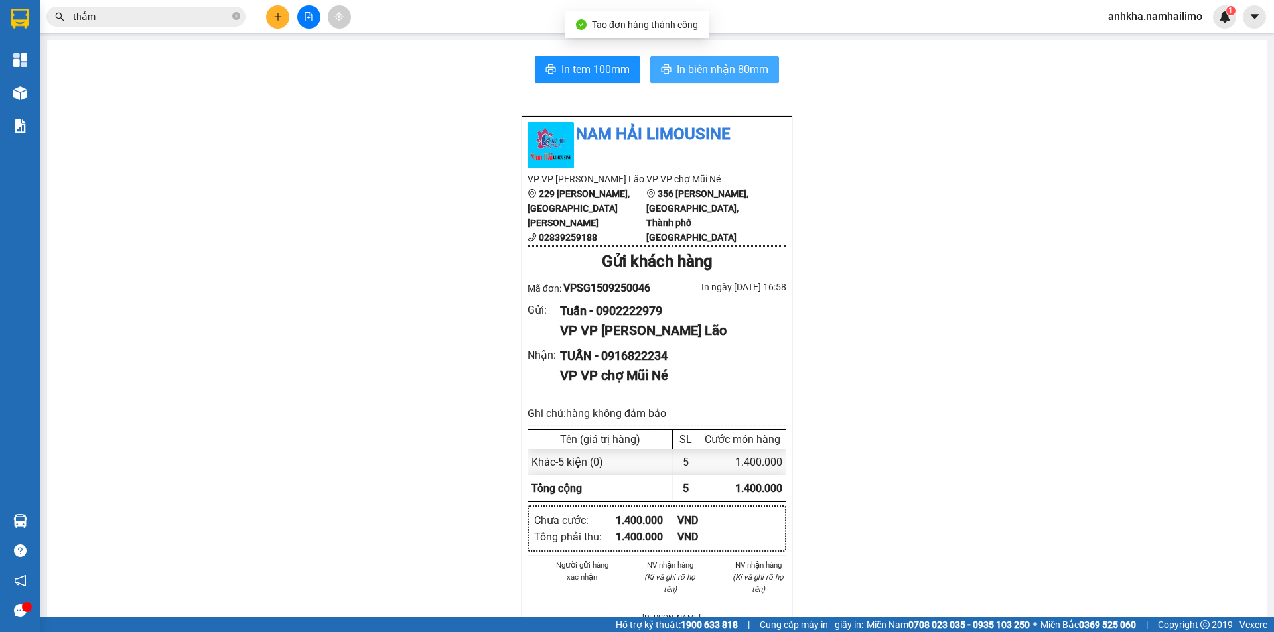
click at [737, 80] on button "In biên nhận 80mm" at bounding box center [714, 69] width 129 height 27
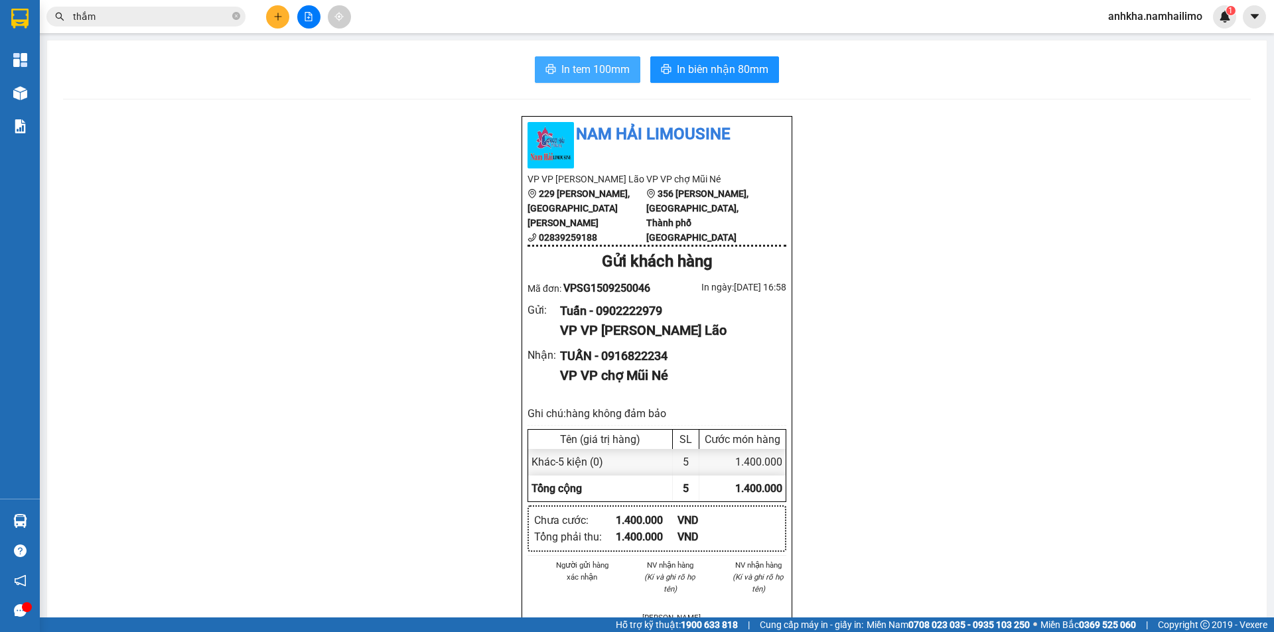
click at [551, 64] on icon "printer" at bounding box center [550, 69] width 11 height 11
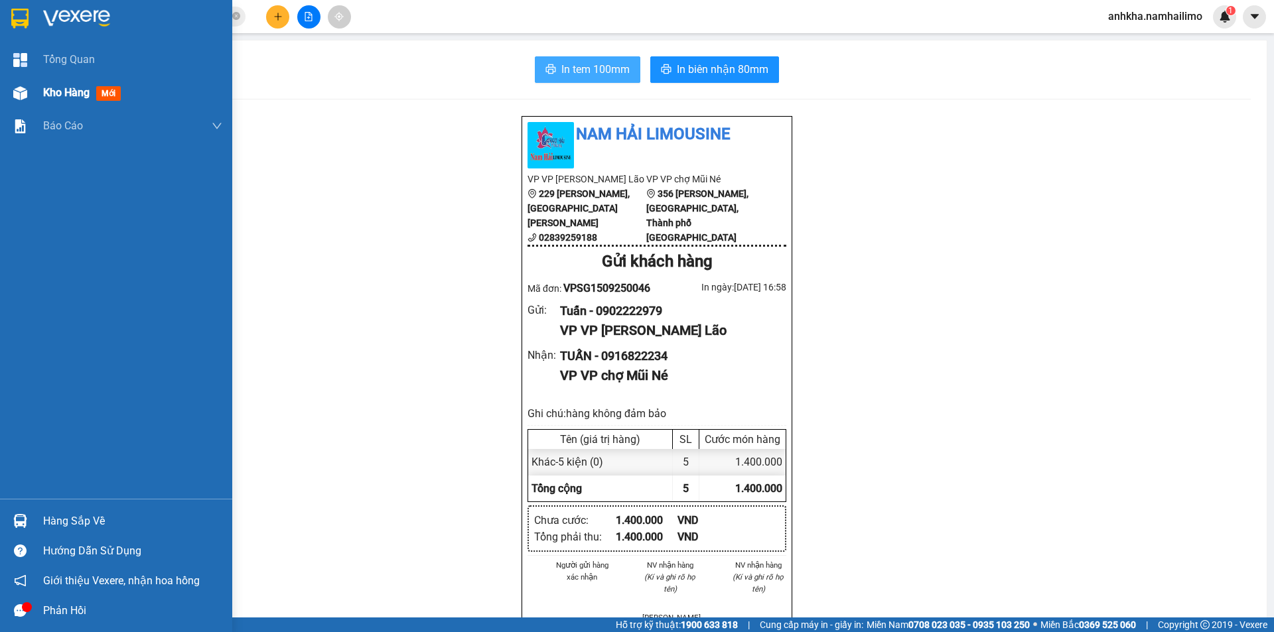
click at [25, 95] on img at bounding box center [20, 93] width 14 height 14
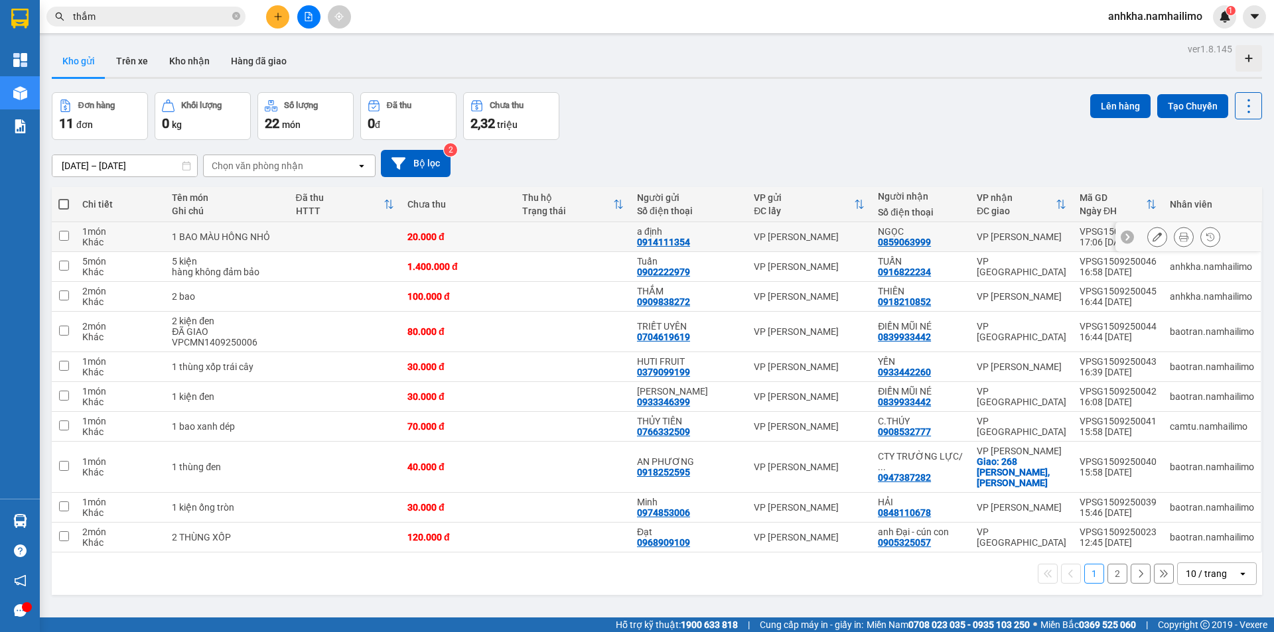
click at [1175, 239] on button at bounding box center [1184, 237] width 19 height 23
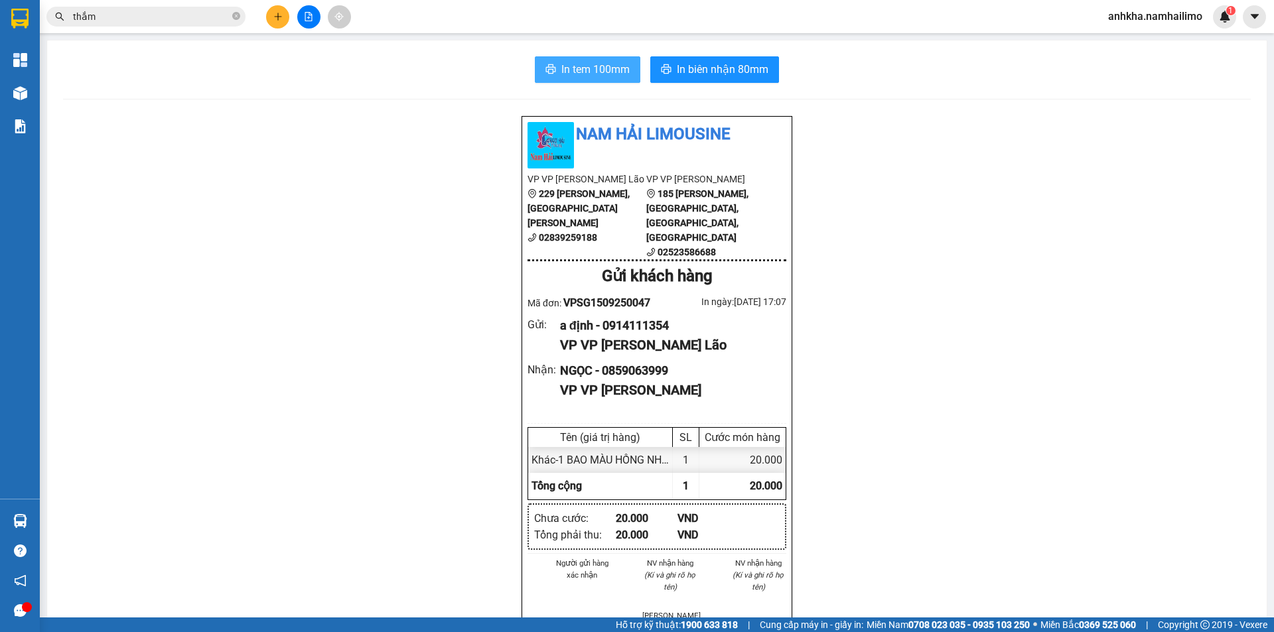
click at [599, 66] on span "In tem 100mm" at bounding box center [595, 69] width 68 height 17
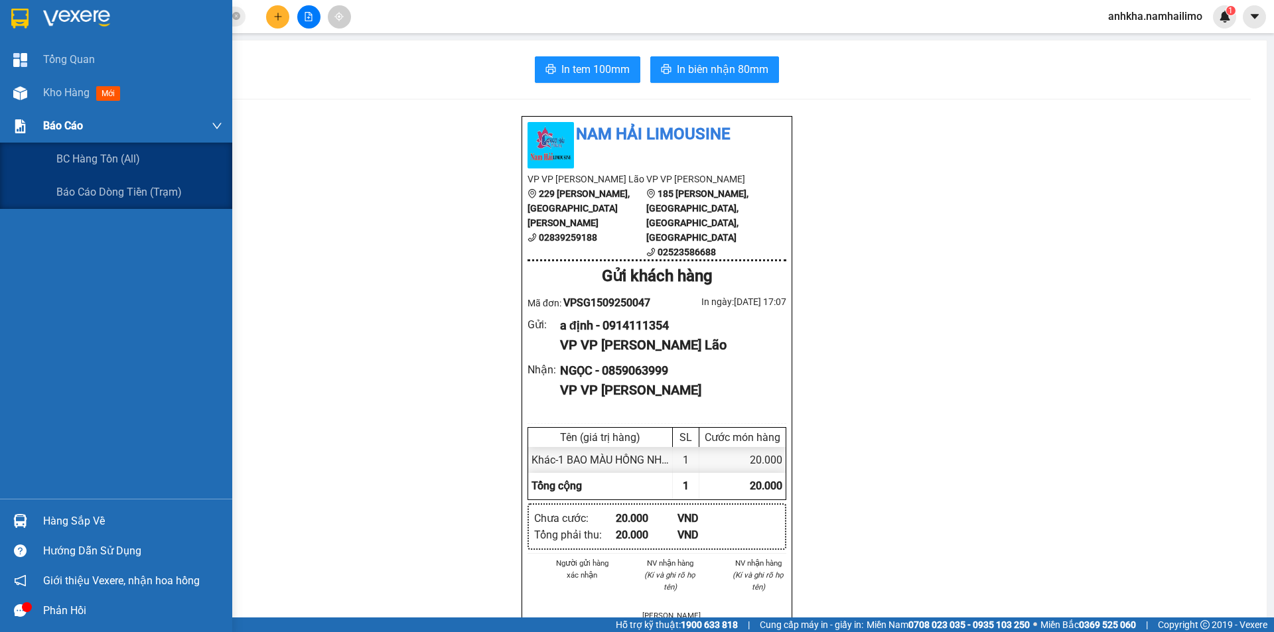
click at [40, 111] on div "Báo cáo" at bounding box center [116, 125] width 232 height 33
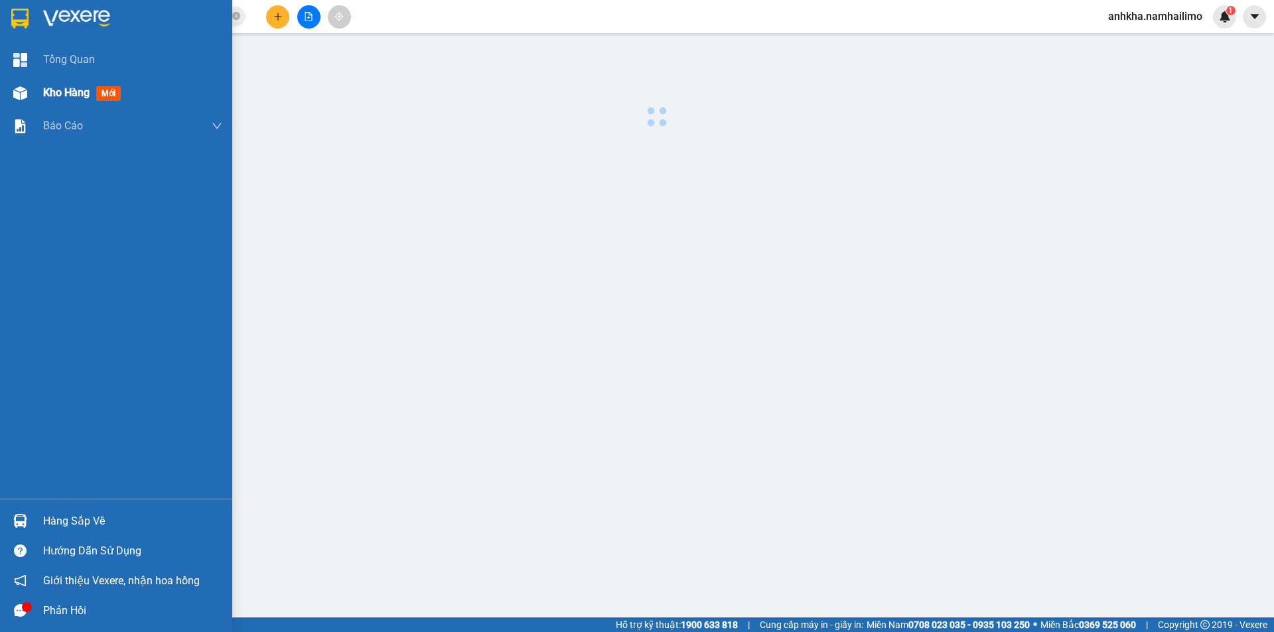
click at [42, 99] on div "Kho hàng mới" at bounding box center [116, 92] width 232 height 33
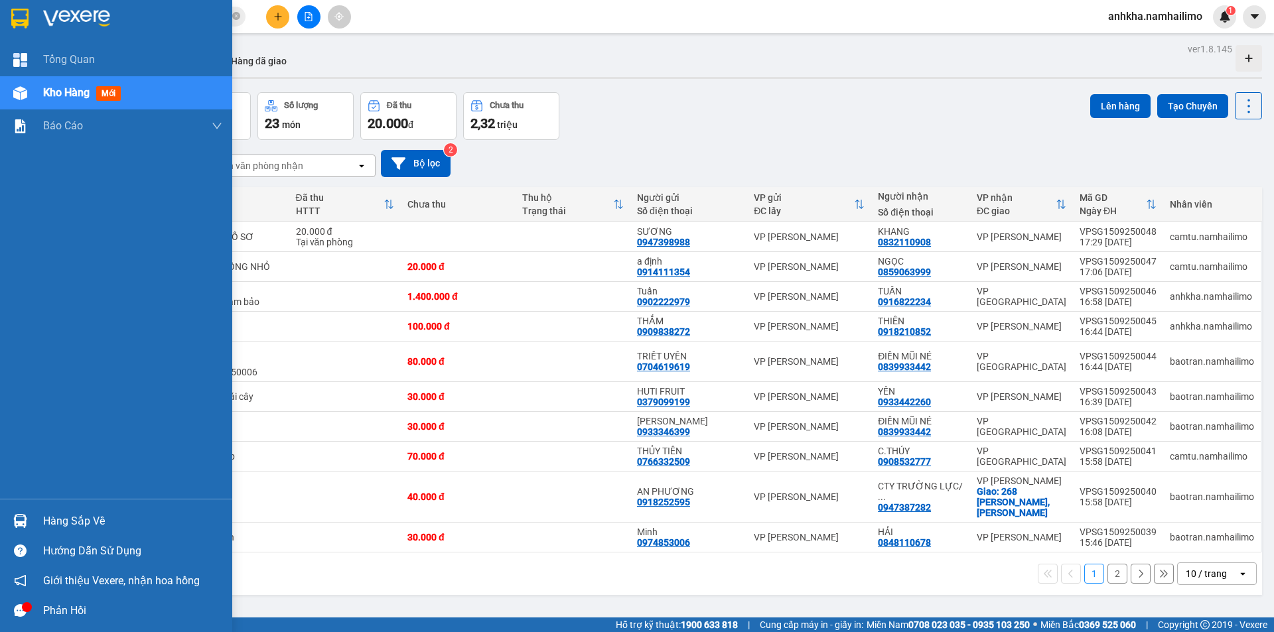
drag, startPoint x: 36, startPoint y: 512, endPoint x: 24, endPoint y: 503, distance: 15.3
click at [36, 511] on div "Hàng sắp về" at bounding box center [116, 521] width 232 height 30
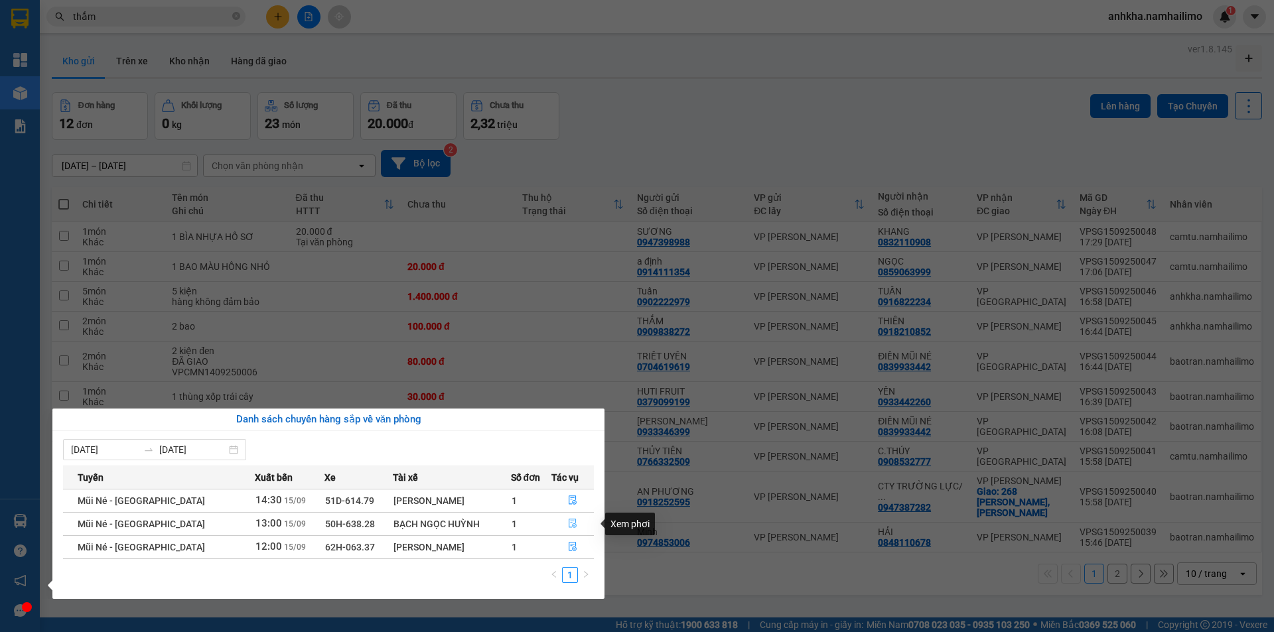
click at [561, 523] on button "button" at bounding box center [573, 524] width 42 height 21
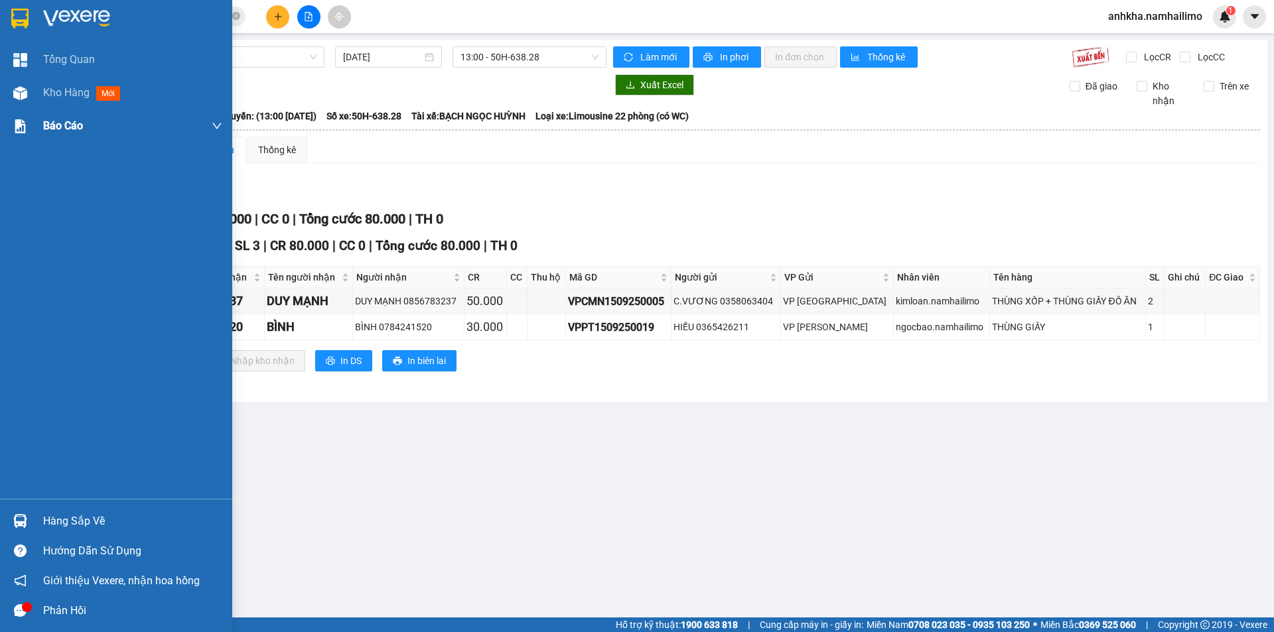
click at [29, 94] on div at bounding box center [20, 93] width 23 height 23
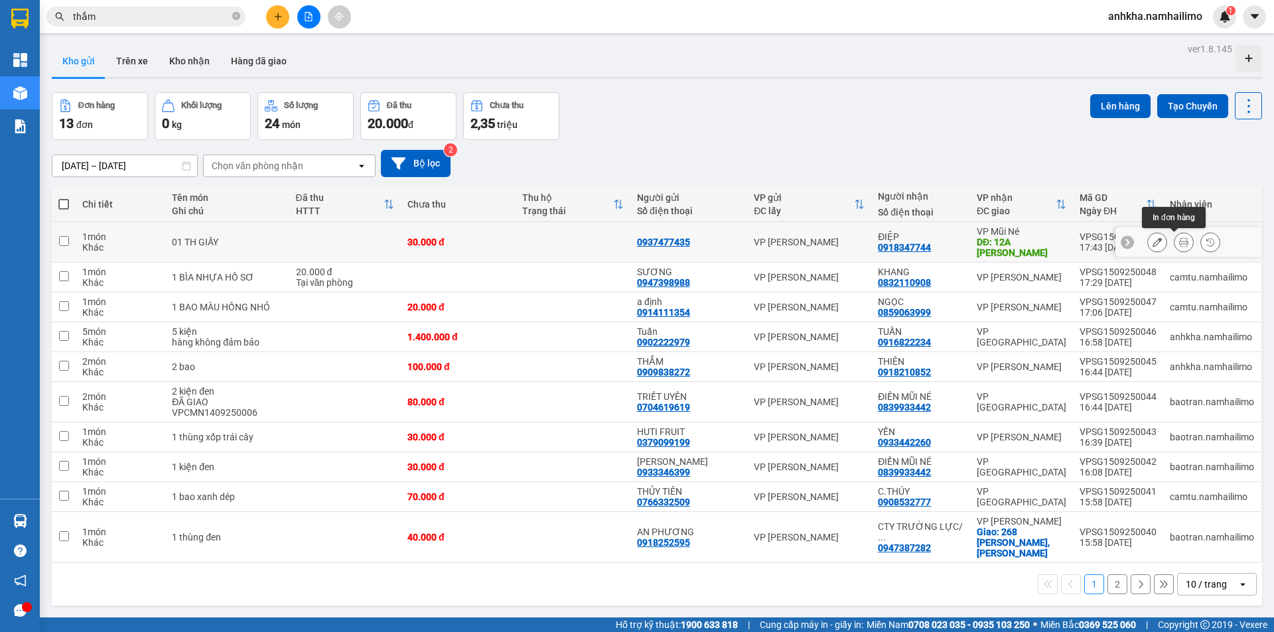
click at [1179, 239] on icon at bounding box center [1183, 242] width 9 height 9
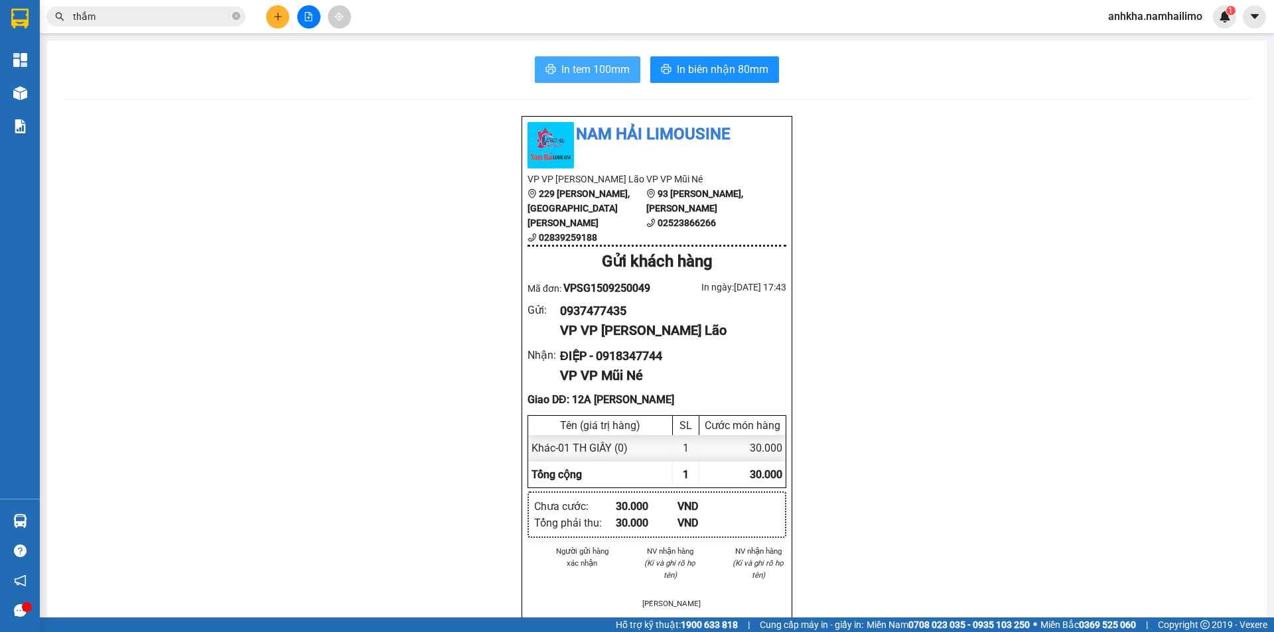
click at [559, 60] on button "In tem 100mm" at bounding box center [588, 69] width 106 height 27
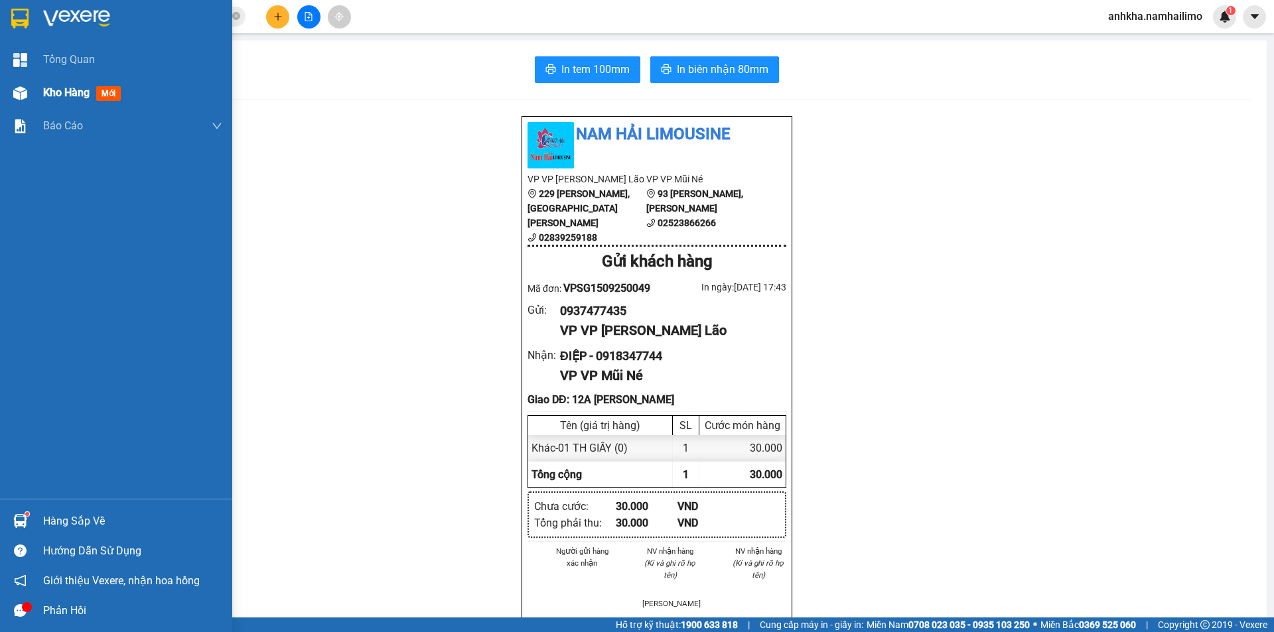
click at [57, 77] on div "Kho hàng mới" at bounding box center [132, 92] width 179 height 33
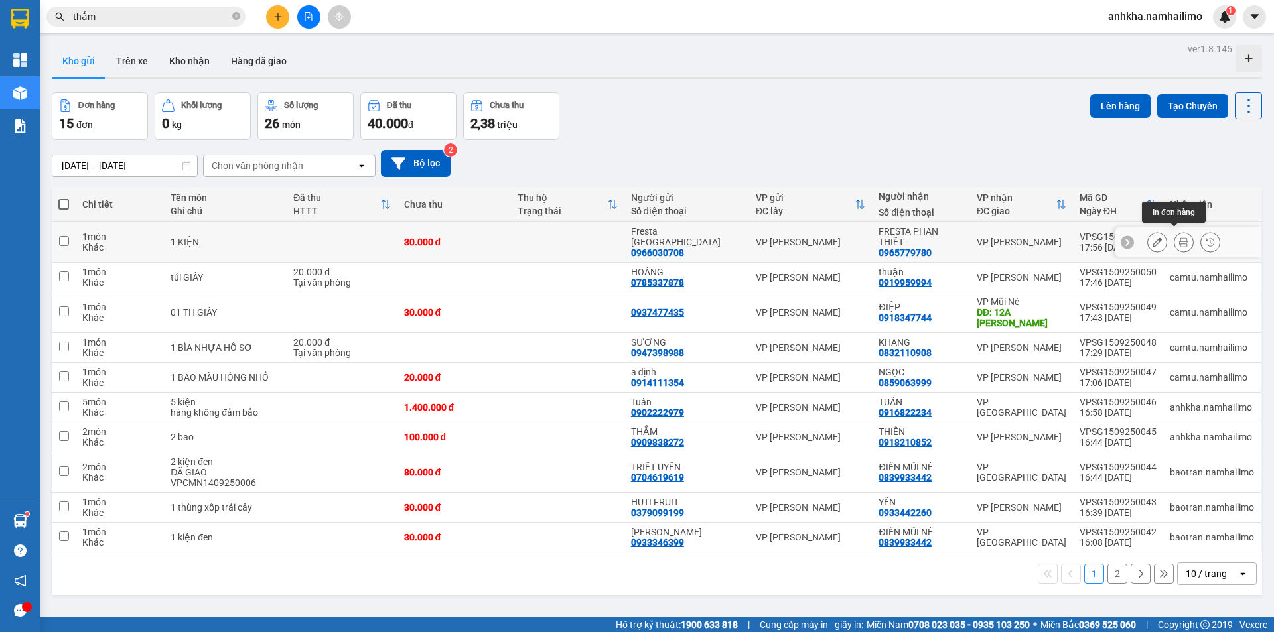
click at [1179, 238] on icon at bounding box center [1183, 242] width 9 height 9
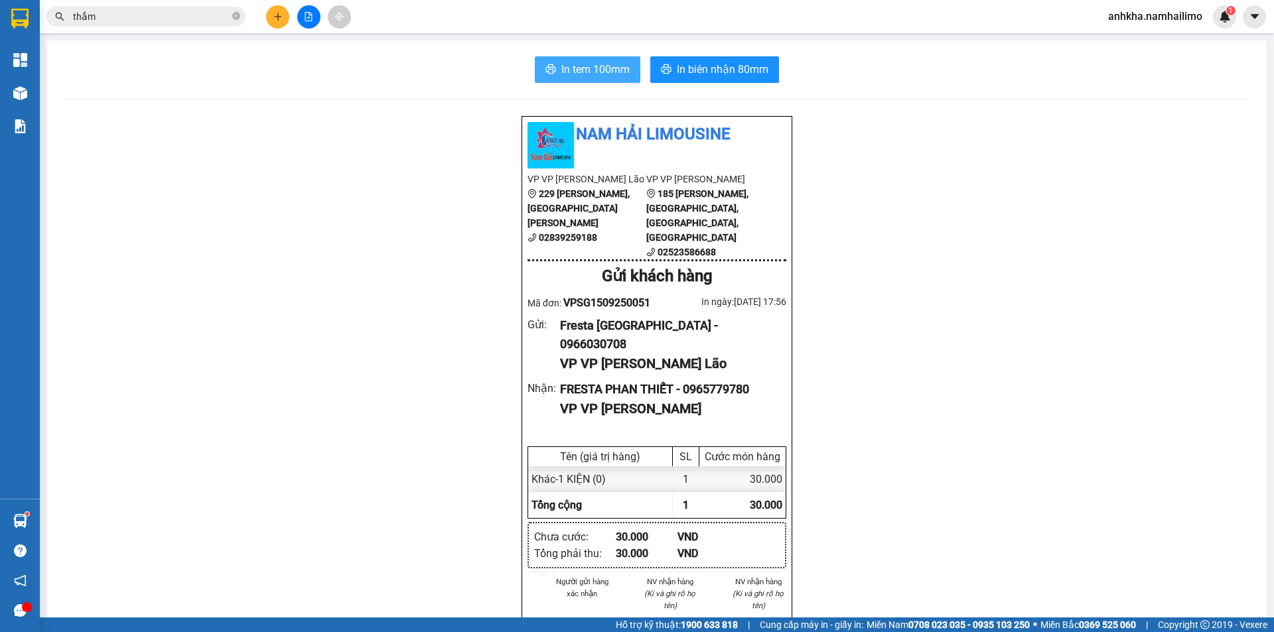
click at [587, 68] on span "In tem 100mm" at bounding box center [595, 69] width 68 height 17
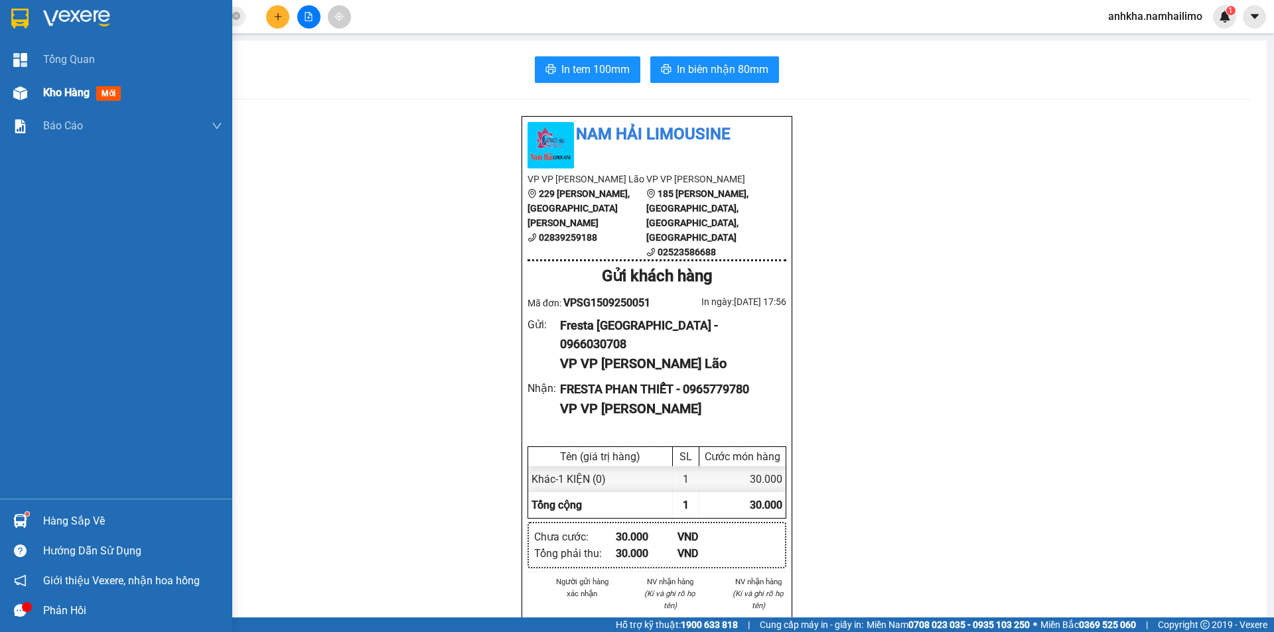
click at [31, 86] on div at bounding box center [20, 93] width 23 height 23
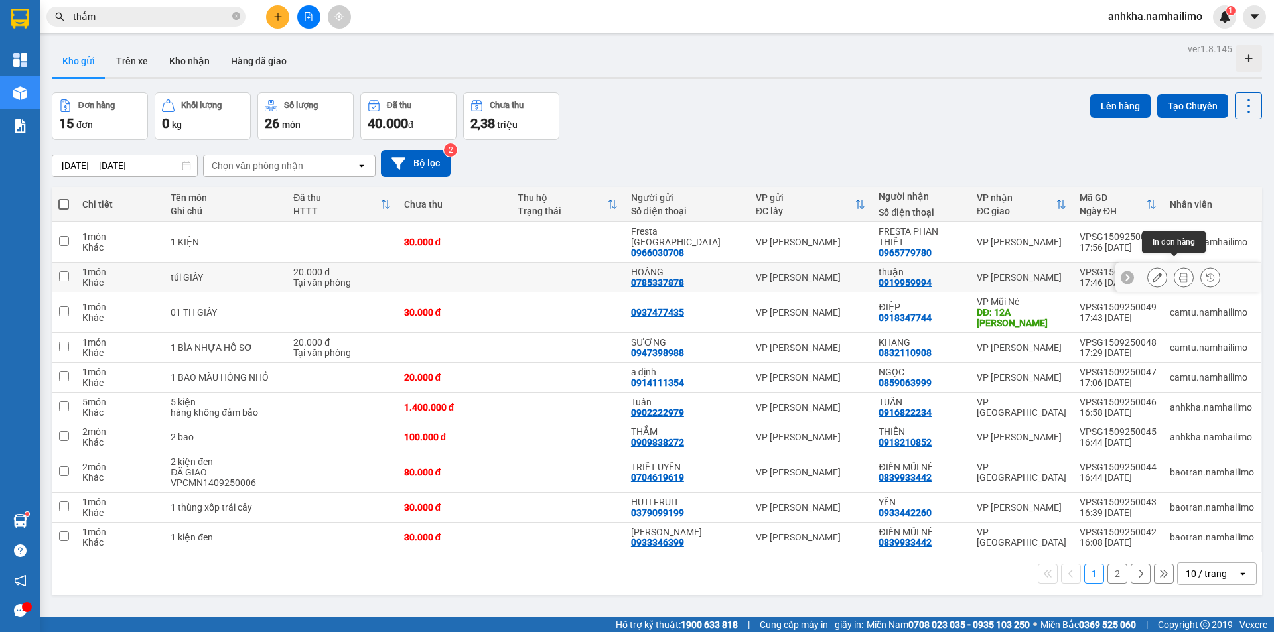
click at [1179, 273] on icon at bounding box center [1183, 277] width 9 height 9
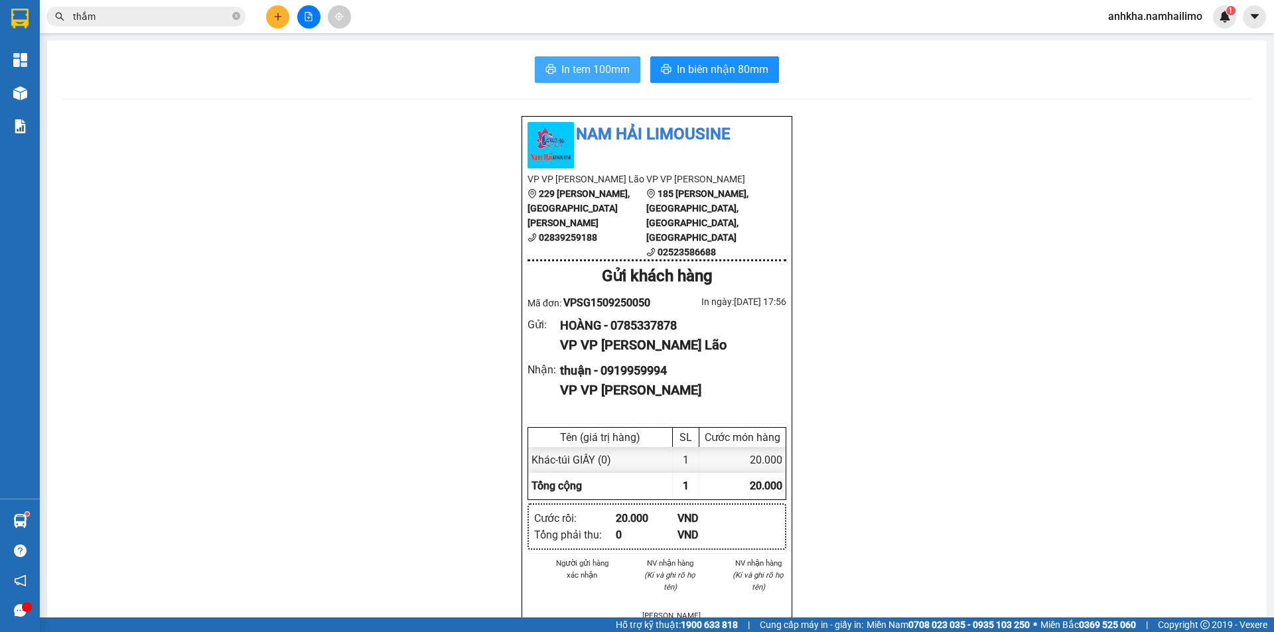
click at [608, 62] on span "In tem 100mm" at bounding box center [595, 69] width 68 height 17
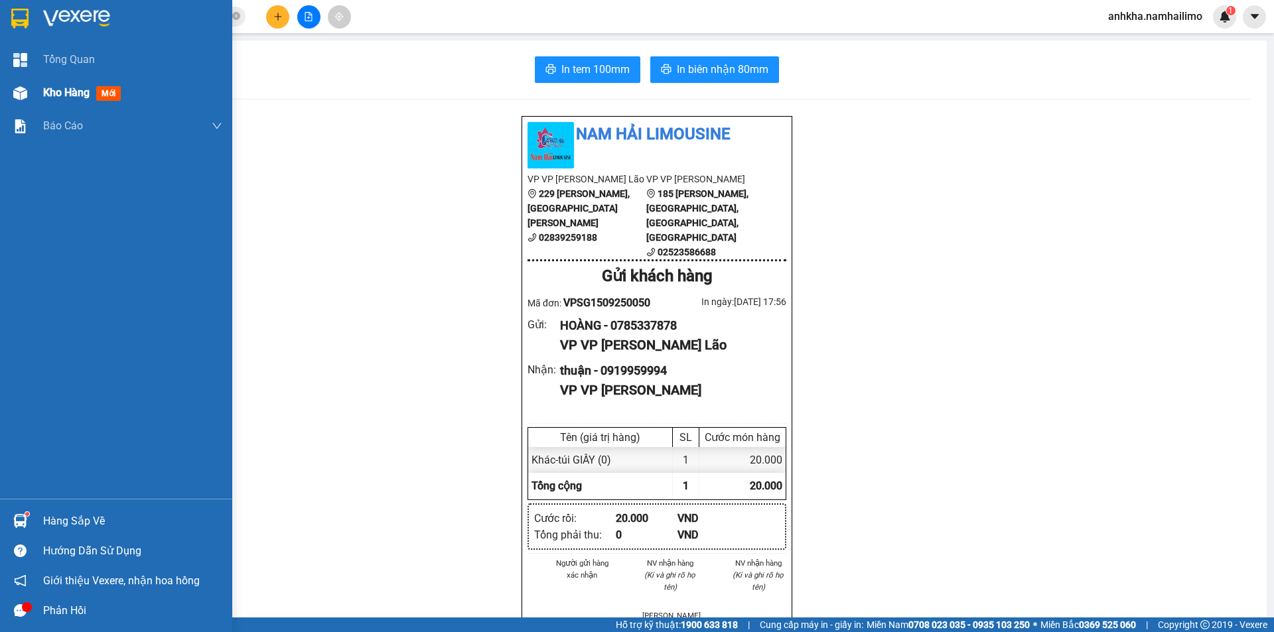
click at [40, 87] on div "Kho hàng mới" at bounding box center [116, 92] width 232 height 33
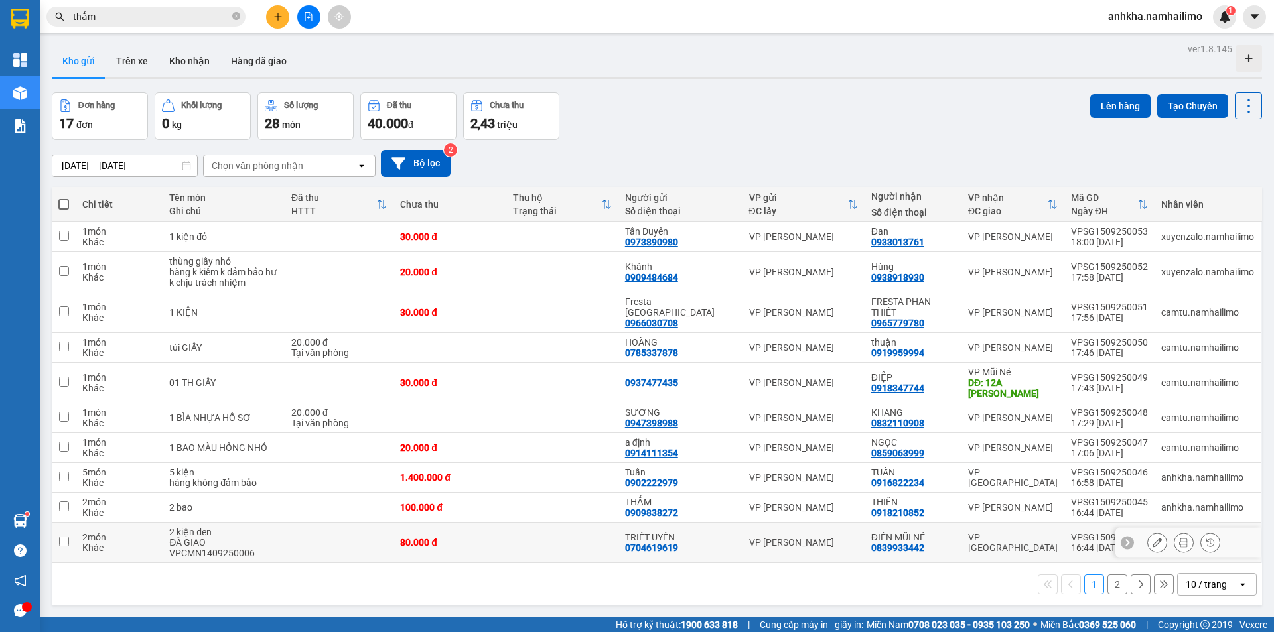
click at [299, 526] on td at bounding box center [339, 543] width 109 height 40
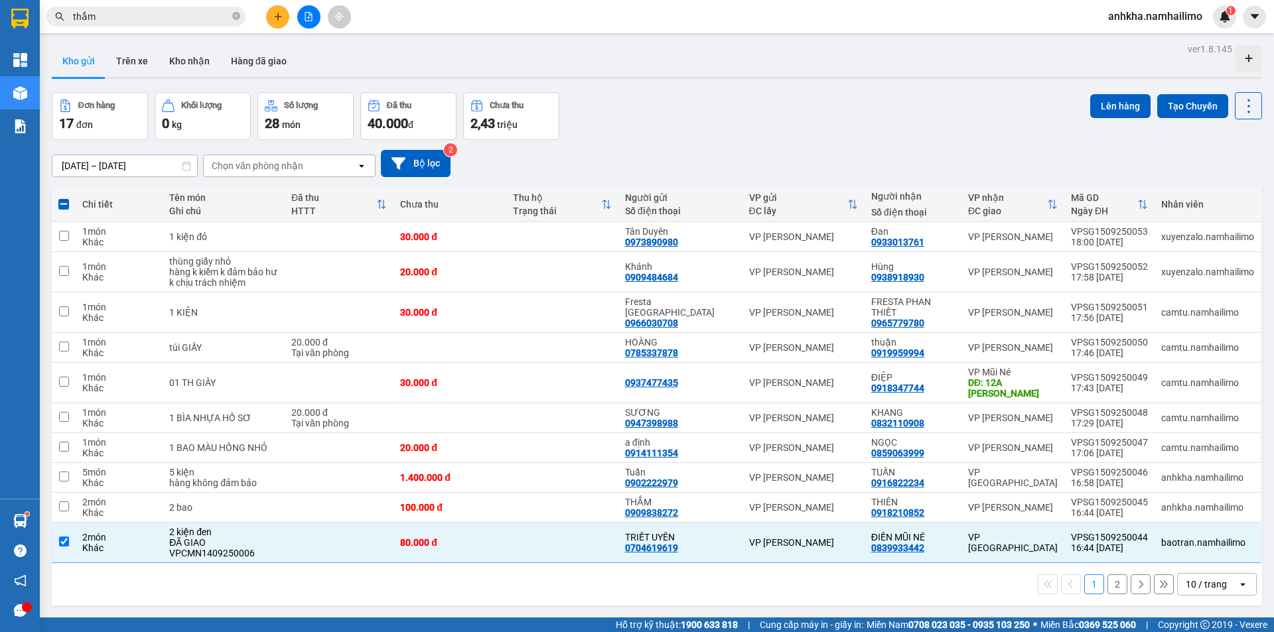
click at [1186, 578] on div "10 / trang" at bounding box center [1206, 584] width 41 height 13
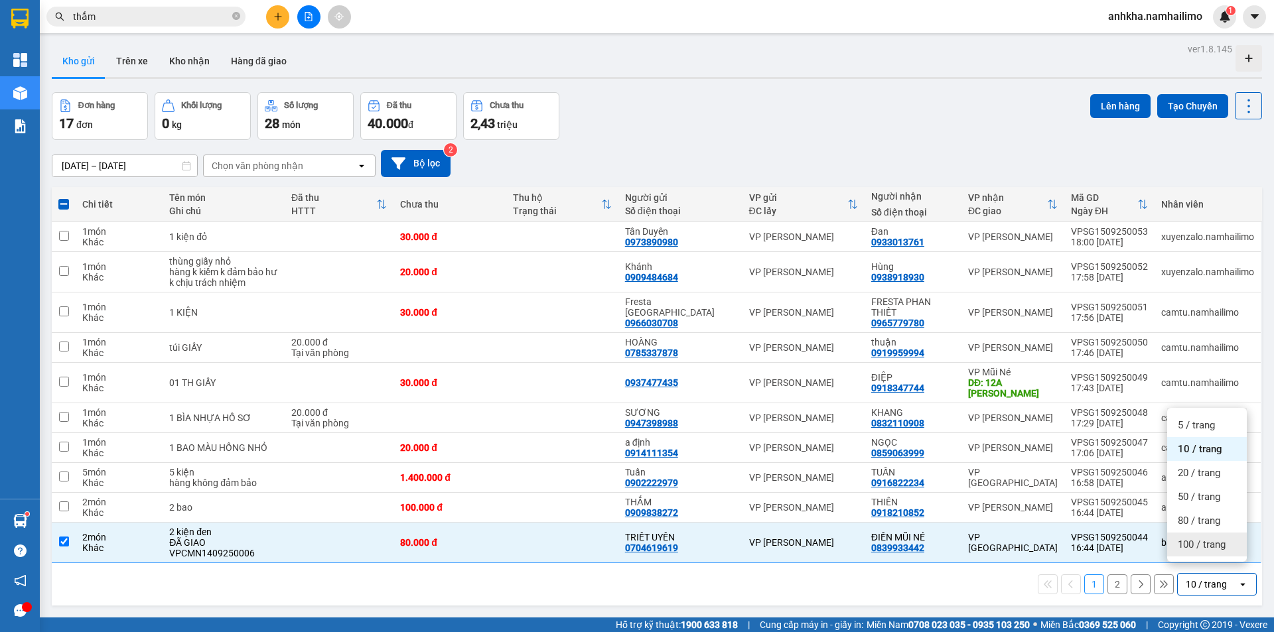
click at [1188, 549] on span "100 / trang" at bounding box center [1202, 544] width 48 height 13
checkbox input "false"
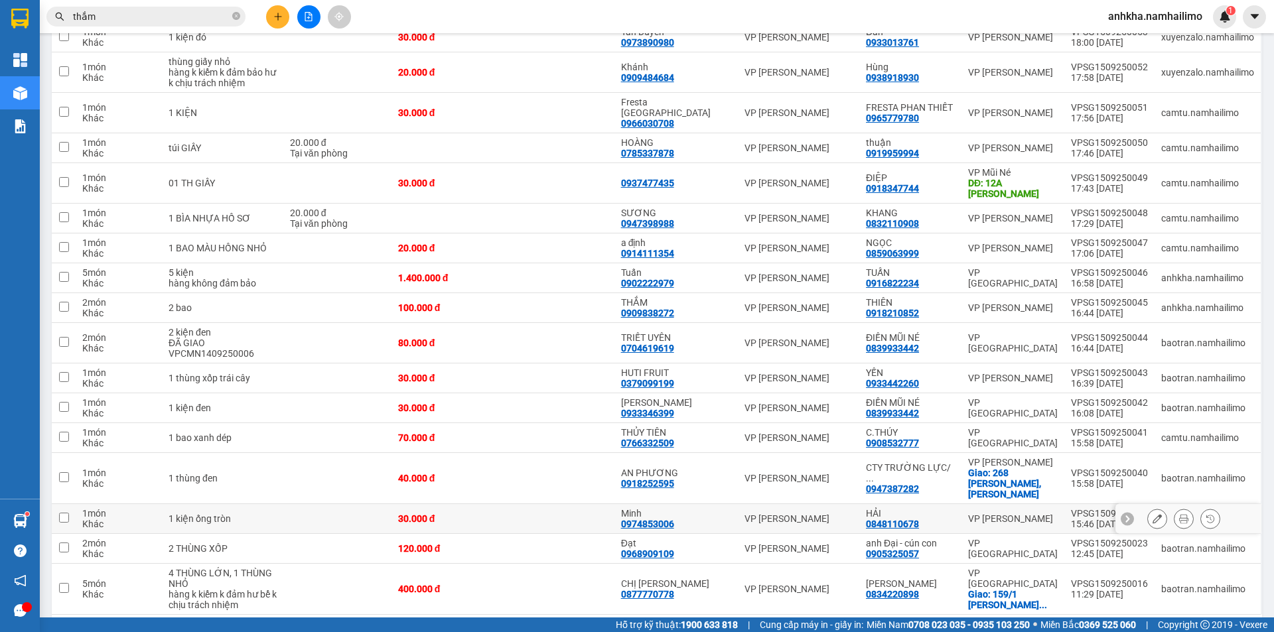
scroll to position [230, 0]
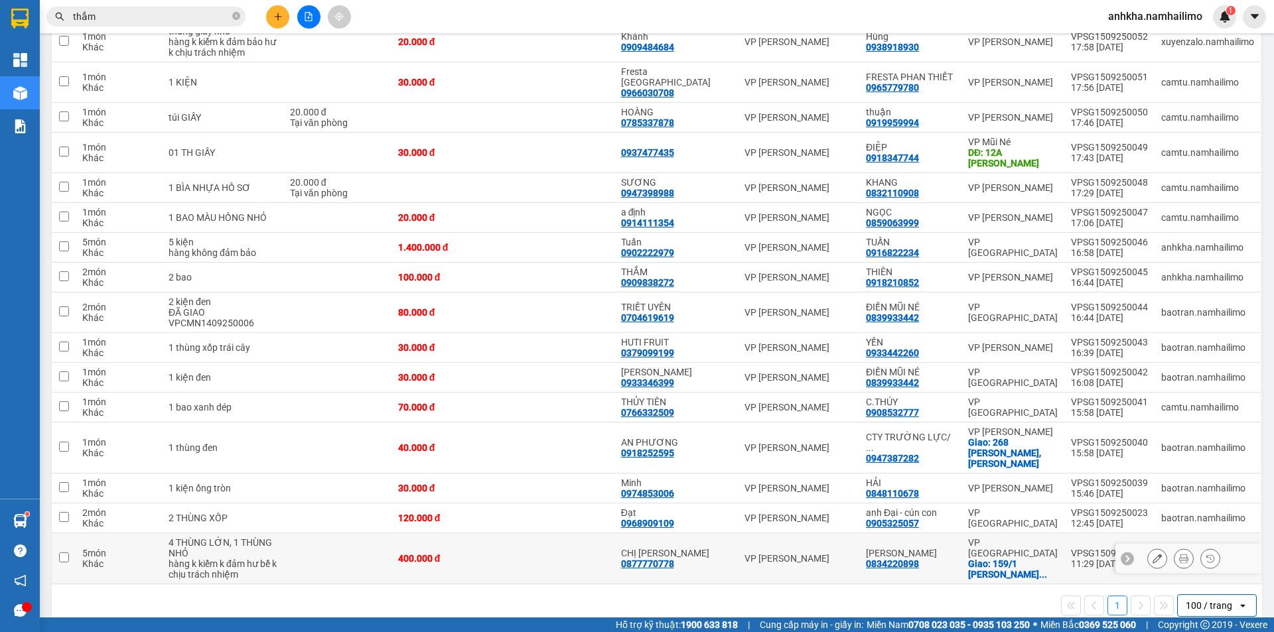
click at [490, 534] on td "400.000 đ" at bounding box center [447, 559] width 111 height 51
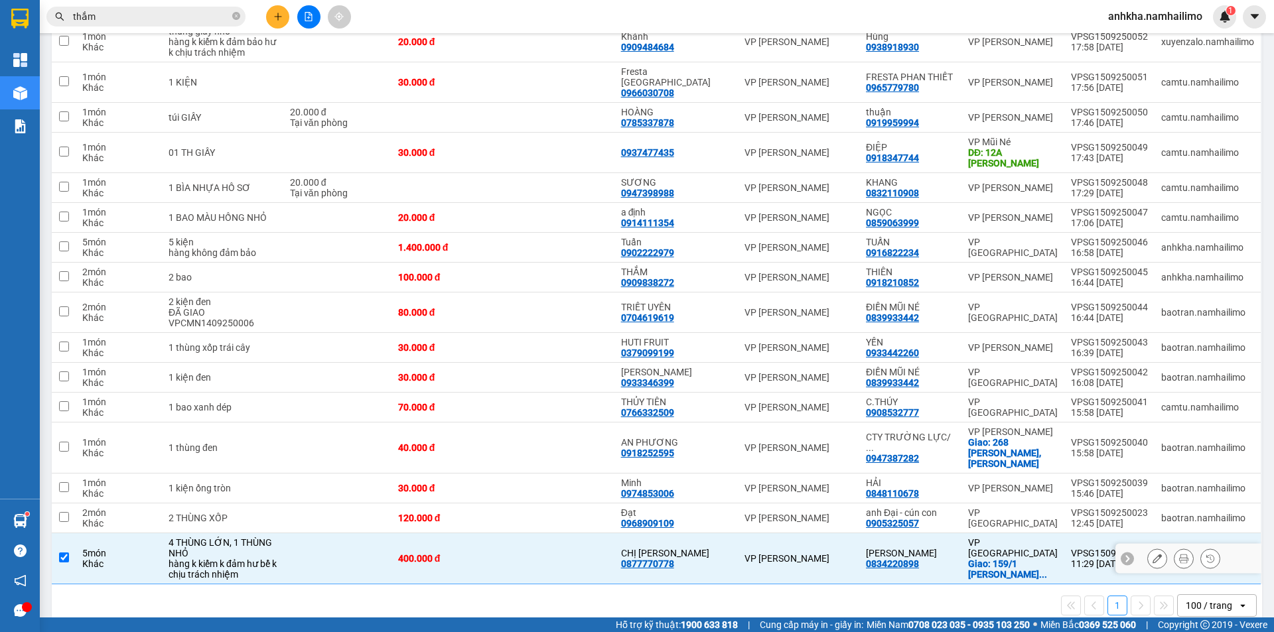
click at [559, 546] on td at bounding box center [558, 559] width 111 height 51
checkbox input "false"
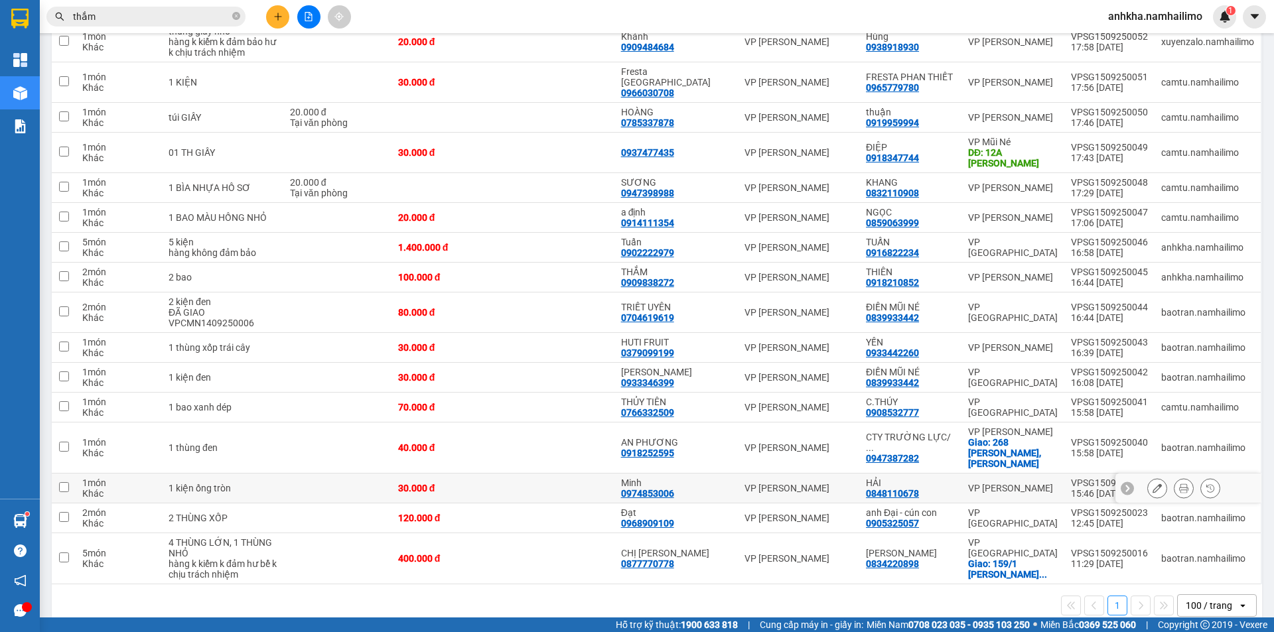
click at [585, 474] on td at bounding box center [558, 489] width 111 height 30
checkbox input "true"
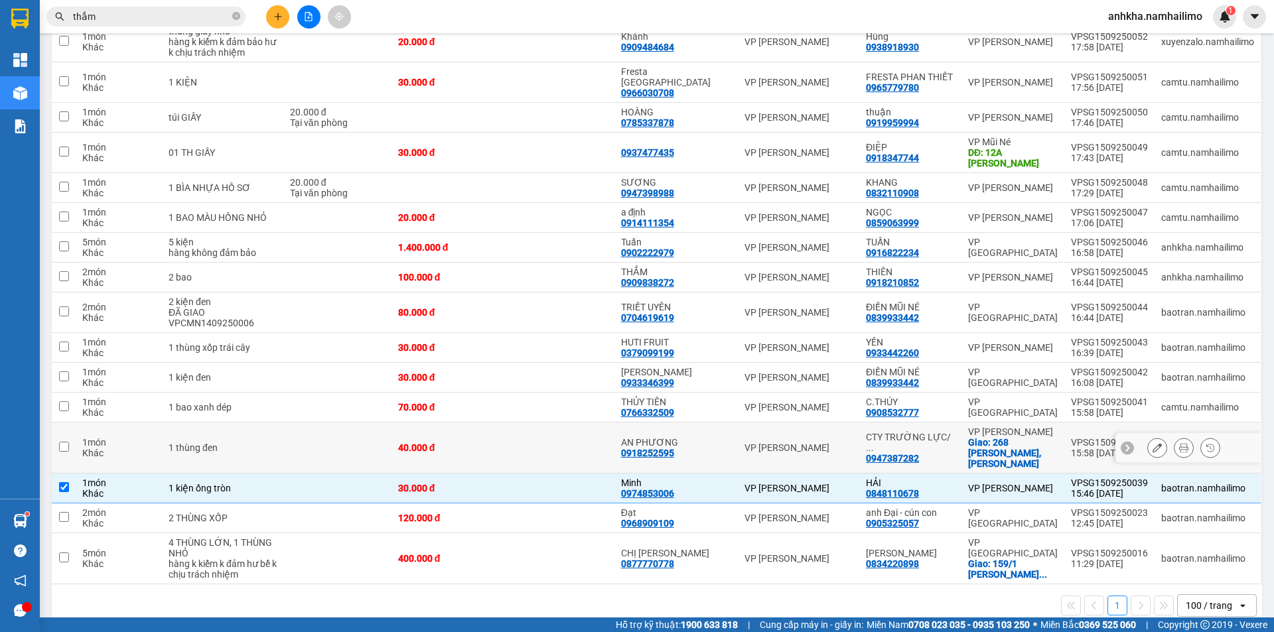
click at [587, 447] on td at bounding box center [558, 448] width 111 height 51
checkbox input "true"
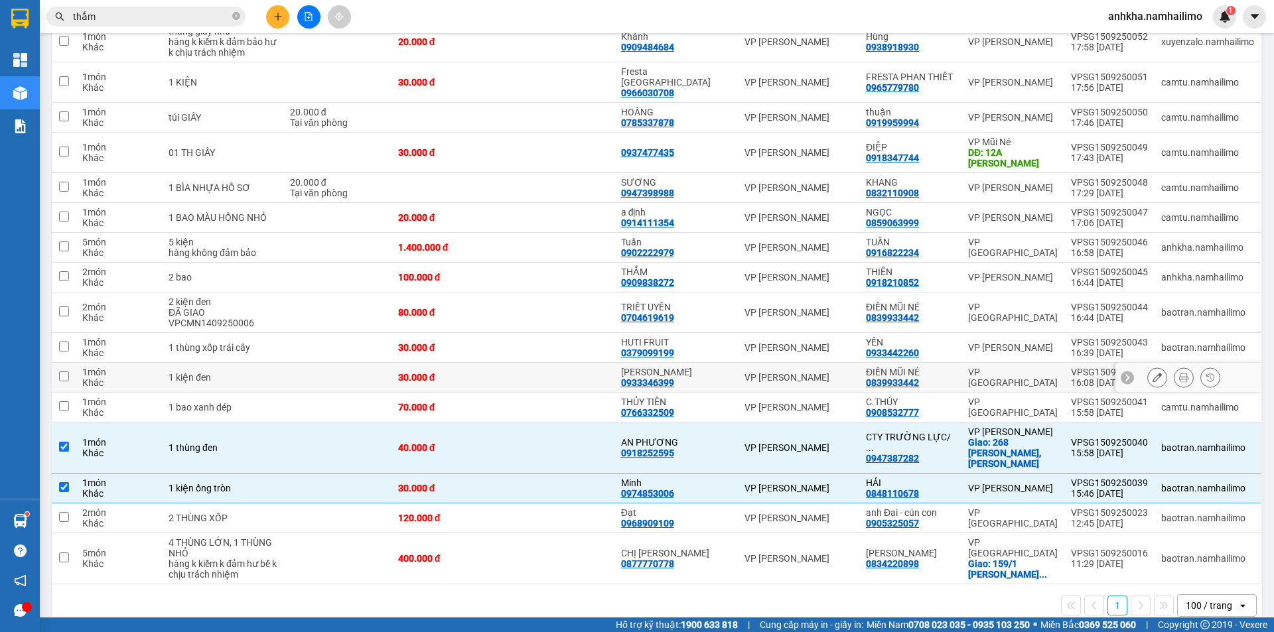
click at [571, 363] on td at bounding box center [558, 378] width 111 height 30
checkbox input "true"
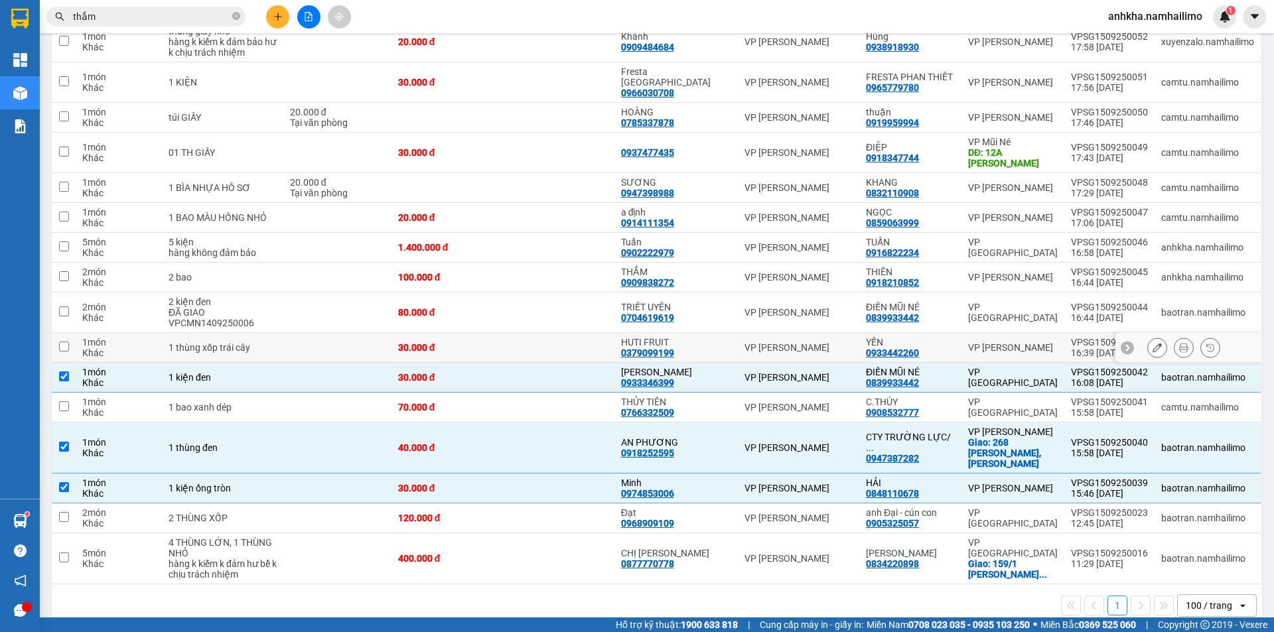
click at [573, 337] on td at bounding box center [558, 348] width 111 height 30
checkbox input "true"
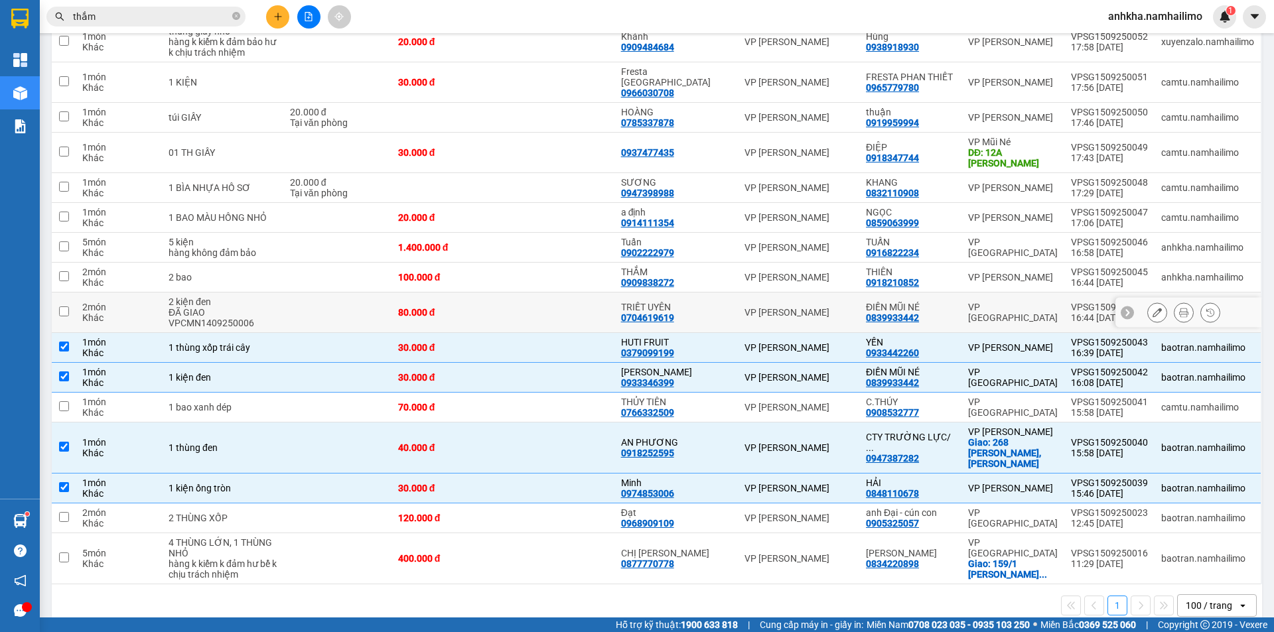
click at [585, 308] on td at bounding box center [558, 313] width 111 height 40
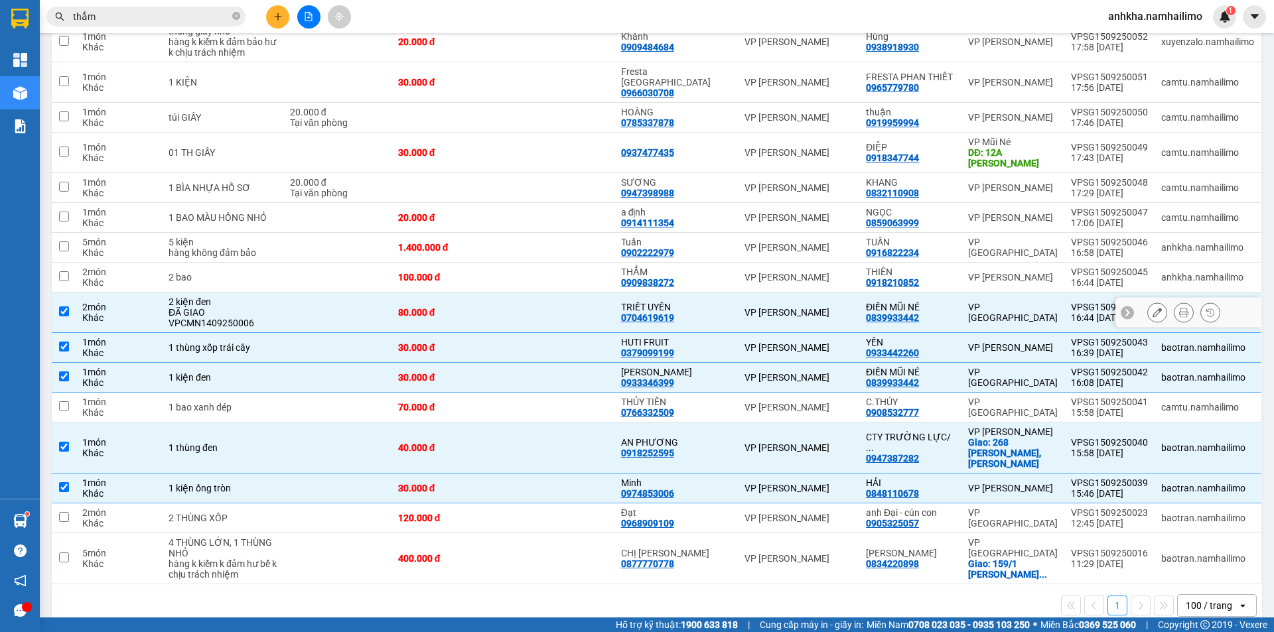
checkbox input "true"
click at [541, 395] on td at bounding box center [558, 408] width 111 height 30
checkbox input "true"
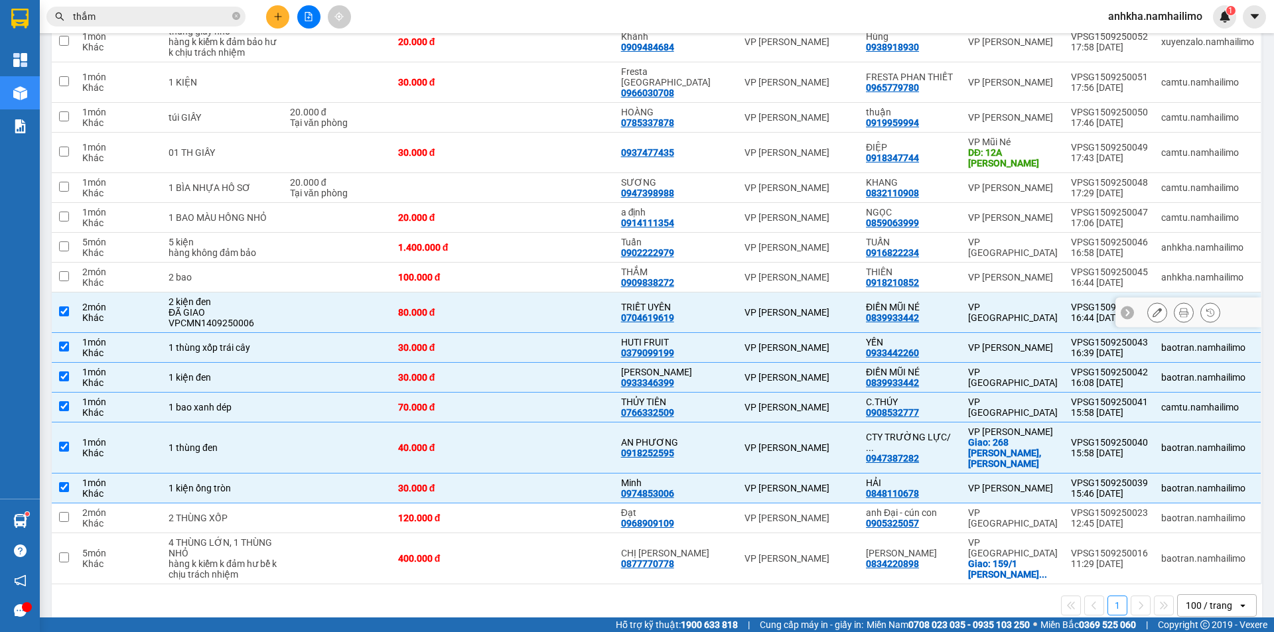
click at [544, 310] on td at bounding box center [558, 313] width 111 height 40
checkbox input "false"
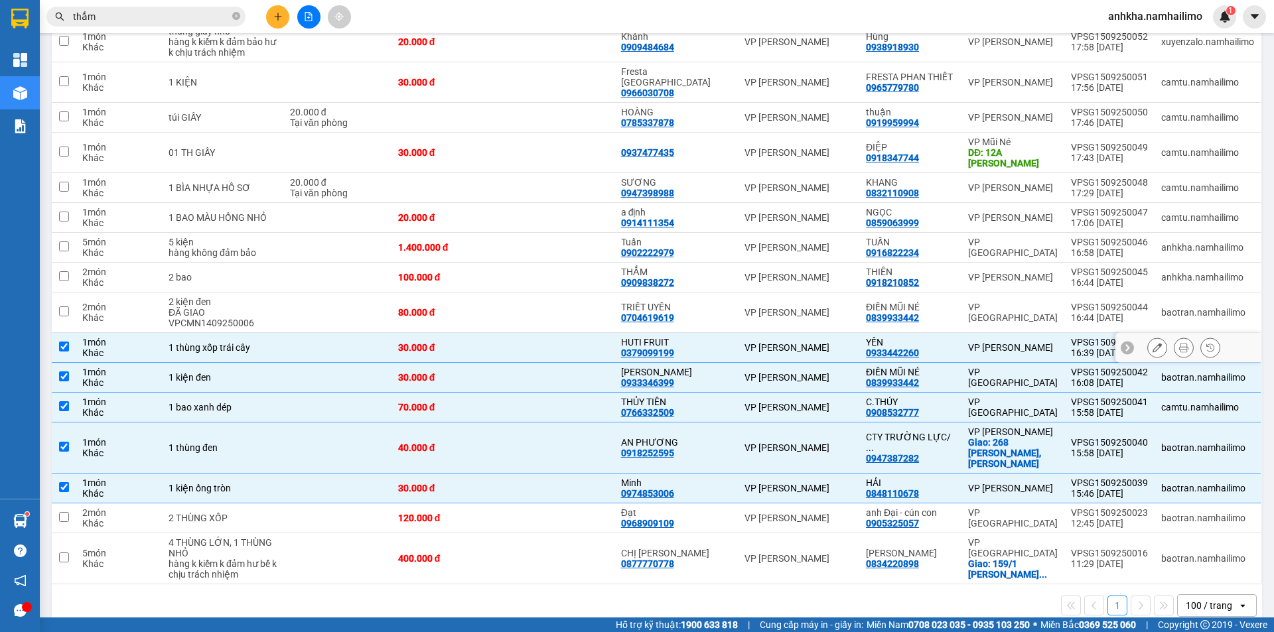
click at [577, 333] on td at bounding box center [558, 348] width 111 height 30
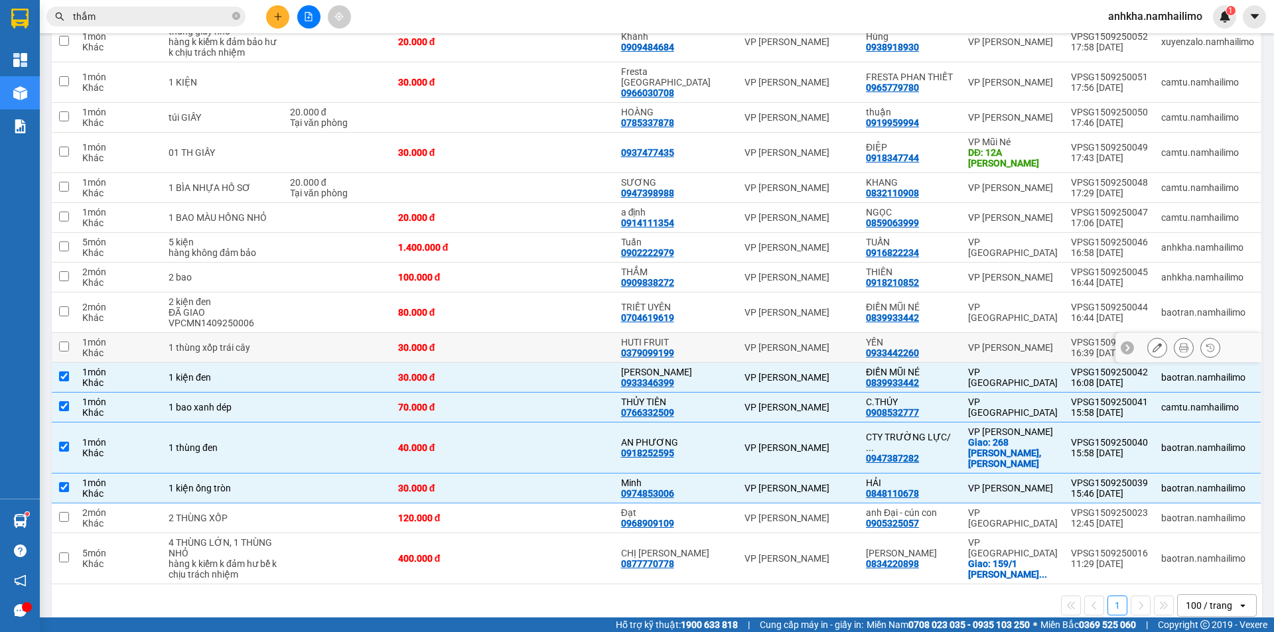
drag, startPoint x: 565, startPoint y: 334, endPoint x: 561, endPoint y: 312, distance: 22.1
click at [565, 333] on td at bounding box center [558, 348] width 111 height 30
checkbox input "true"
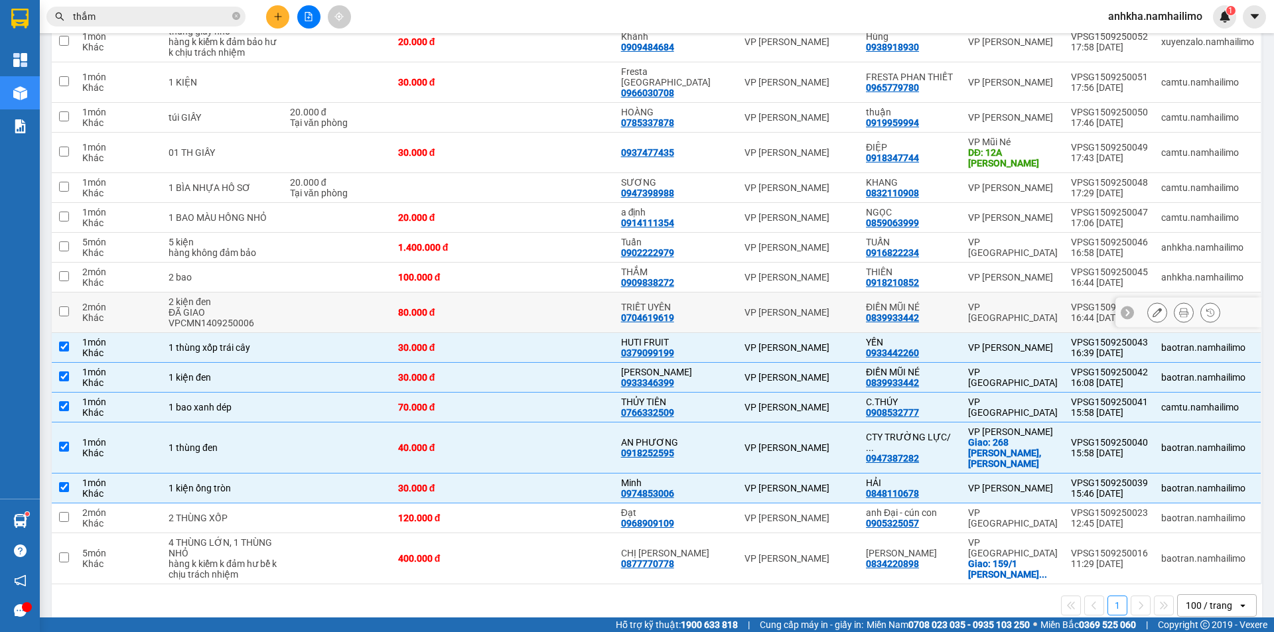
click at [561, 311] on td at bounding box center [558, 313] width 111 height 40
checkbox input "true"
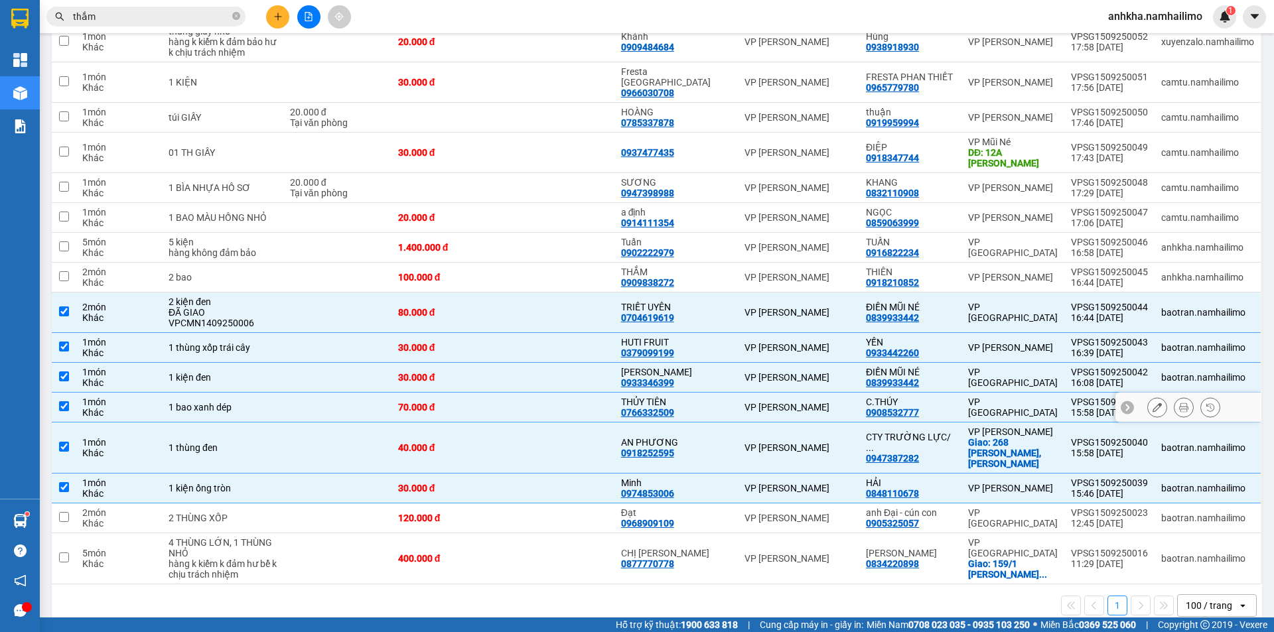
click at [496, 402] on div "70.000 đ" at bounding box center [447, 407] width 98 height 11
checkbox input "false"
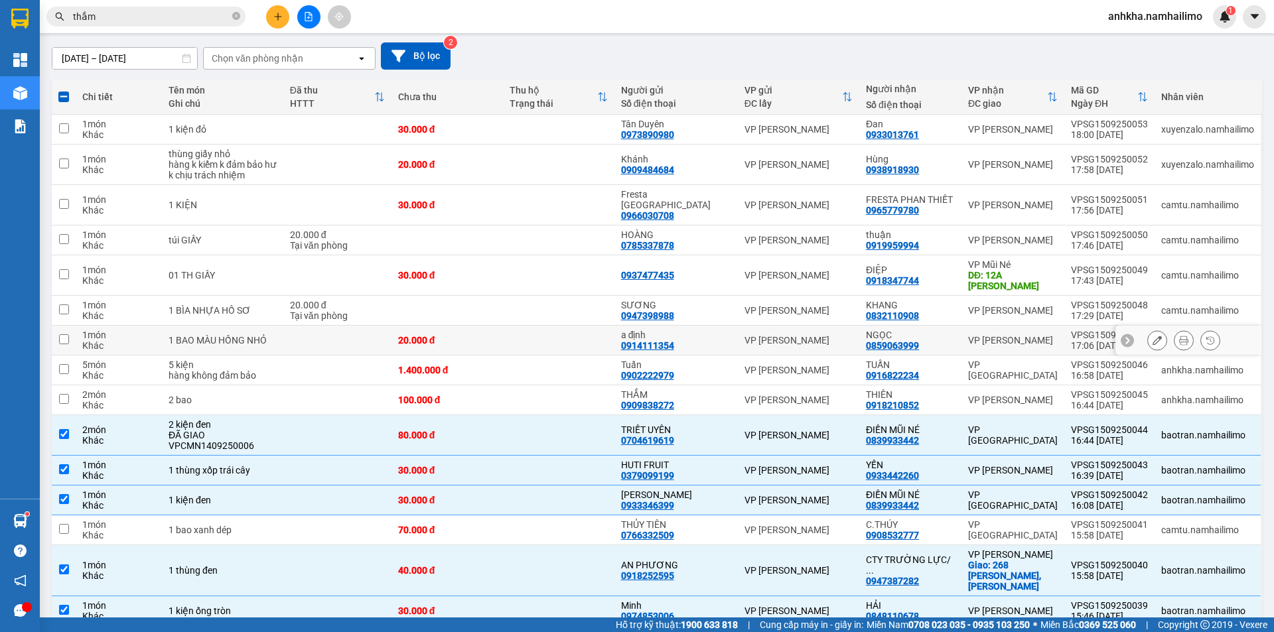
scroll to position [98, 0]
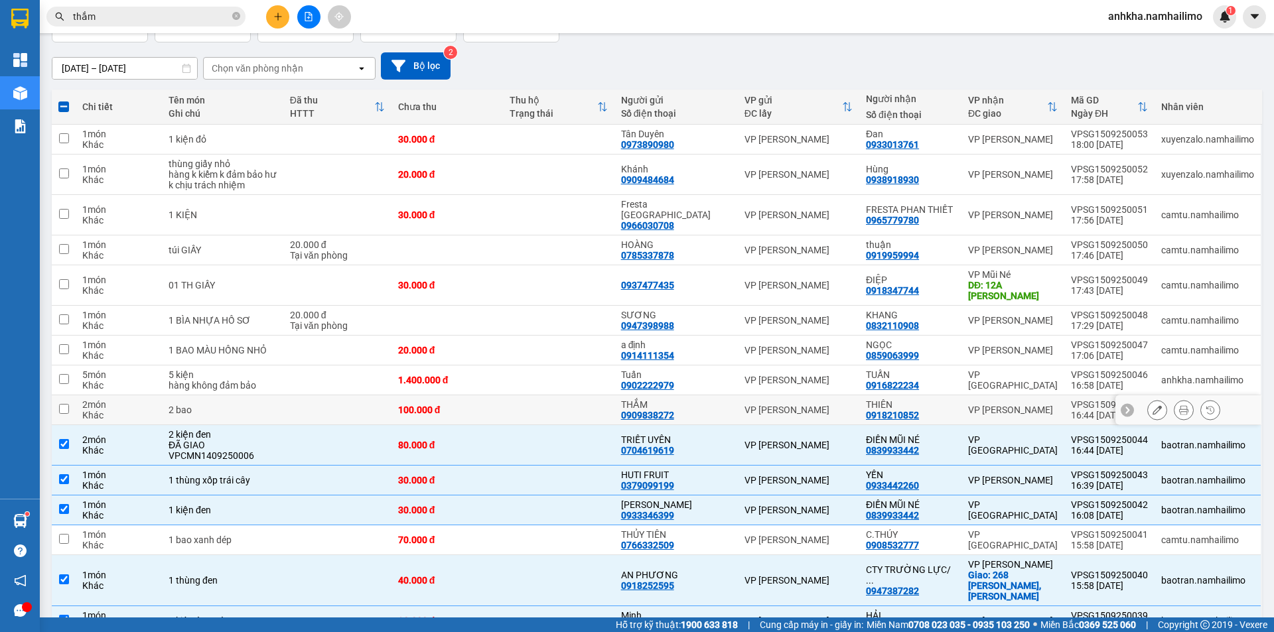
click at [541, 403] on td at bounding box center [558, 410] width 111 height 30
checkbox input "true"
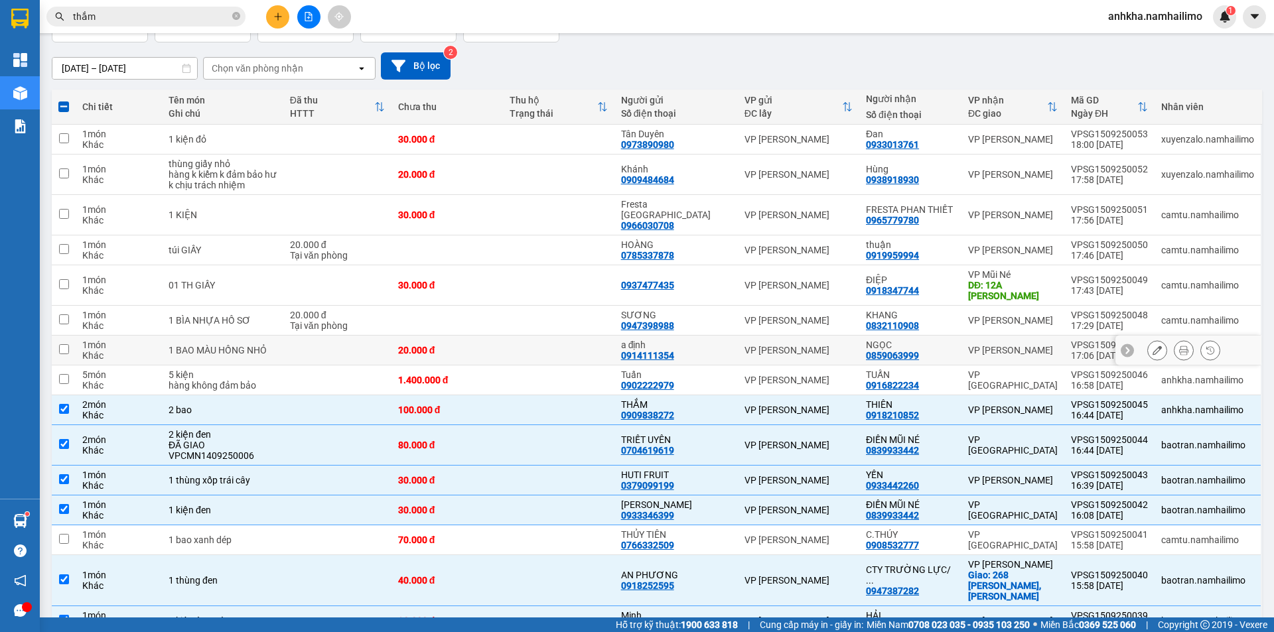
click at [555, 336] on td at bounding box center [558, 351] width 111 height 30
checkbox input "true"
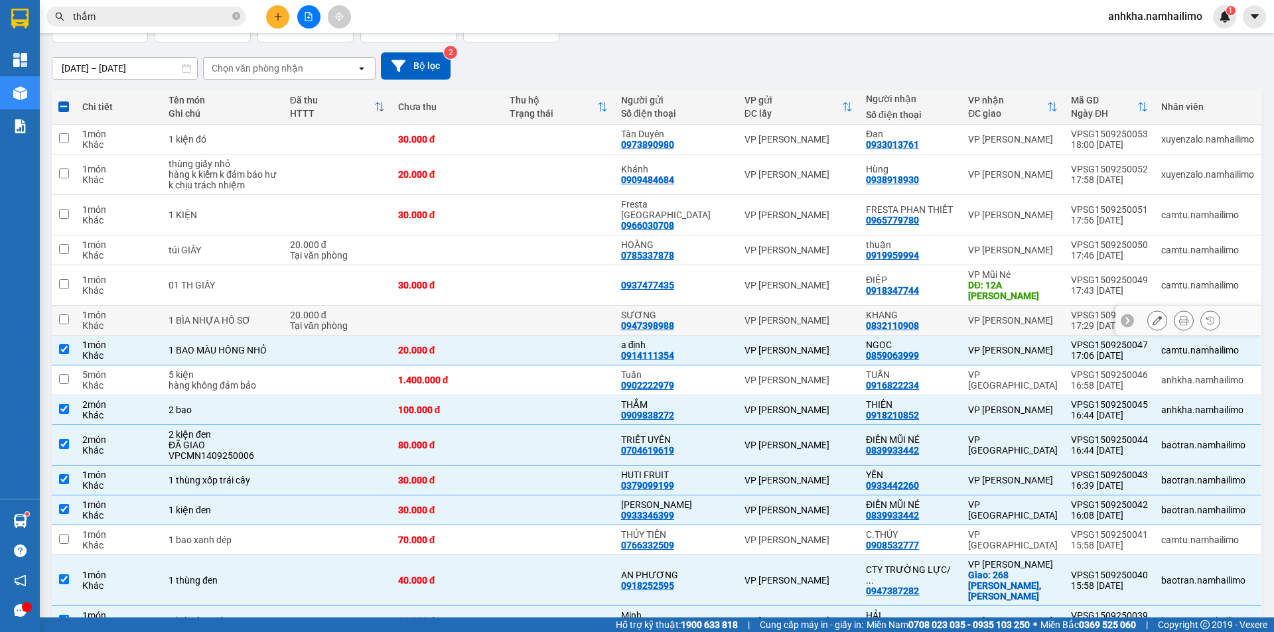
click at [536, 313] on td at bounding box center [558, 321] width 111 height 30
checkbox input "true"
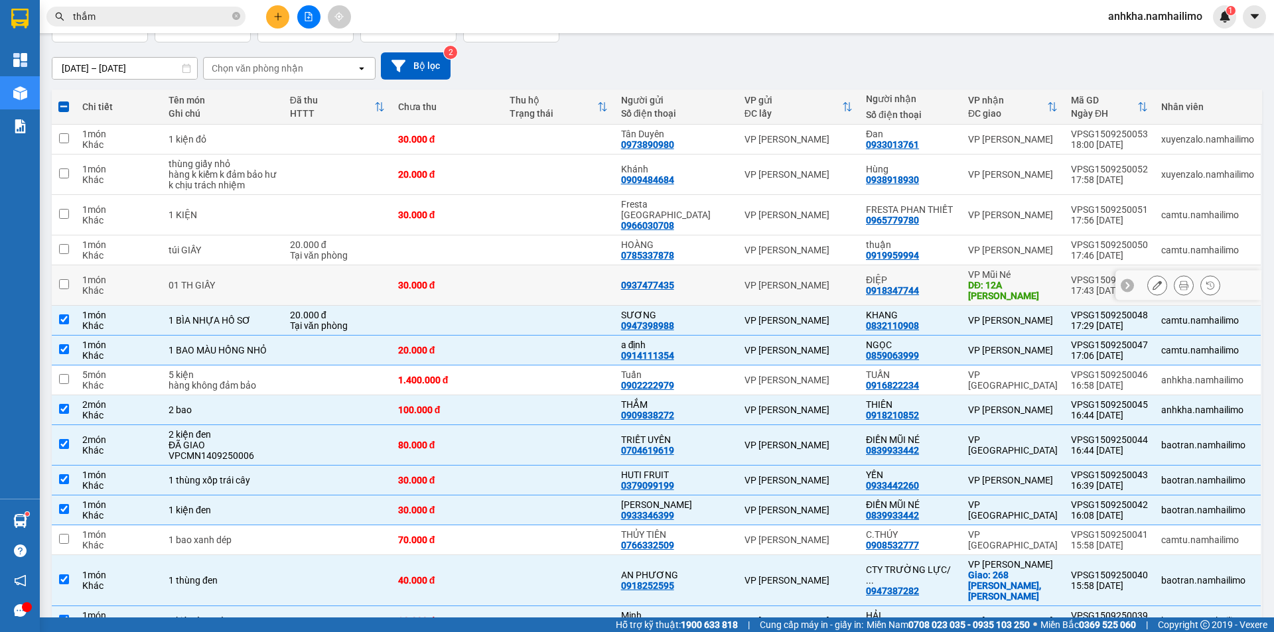
click at [557, 269] on td at bounding box center [558, 285] width 111 height 40
checkbox input "true"
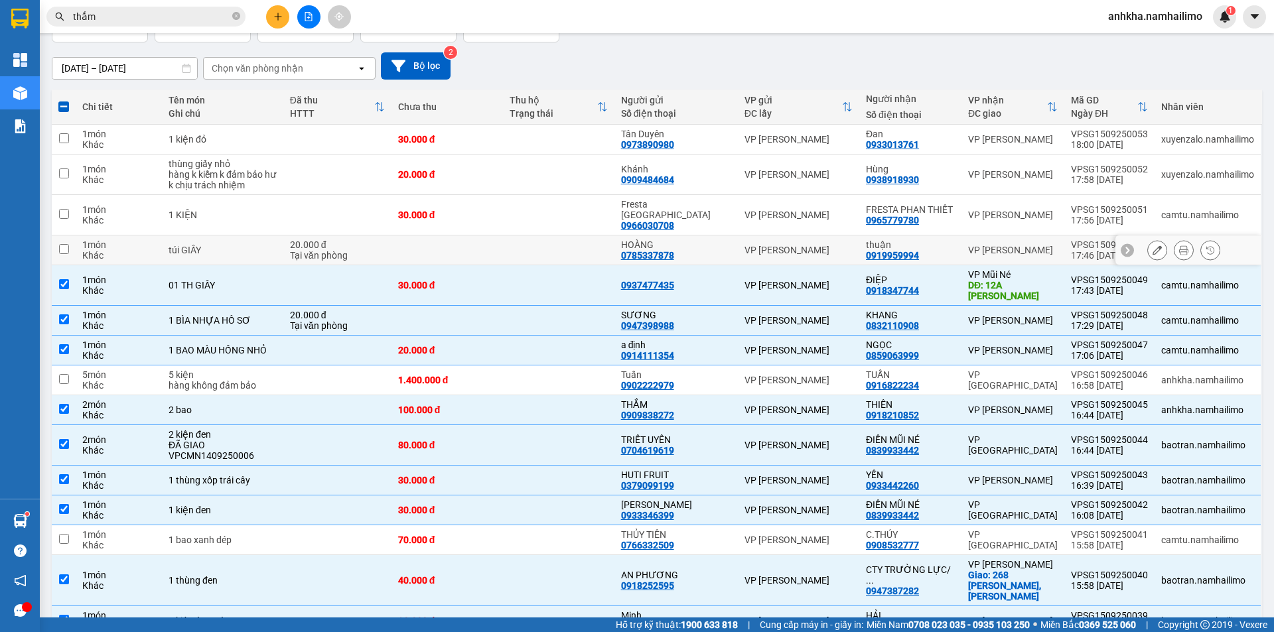
click at [534, 238] on td at bounding box center [558, 251] width 111 height 30
checkbox input "true"
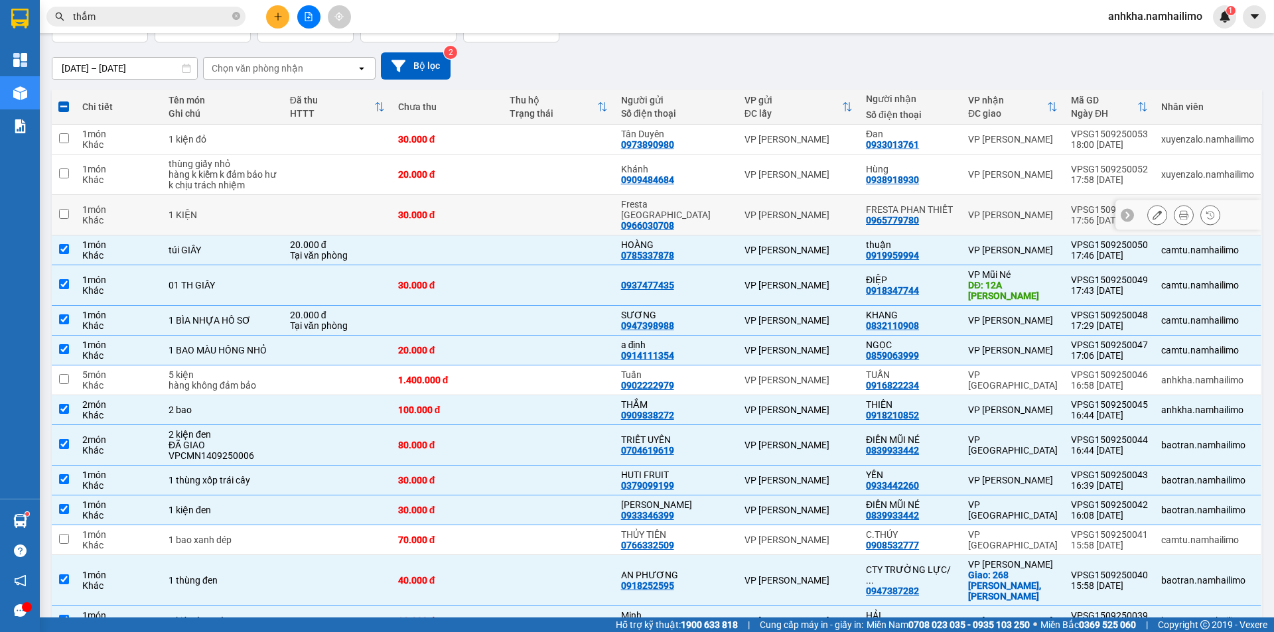
click at [496, 210] on div "30.000 đ" at bounding box center [447, 215] width 98 height 11
checkbox input "true"
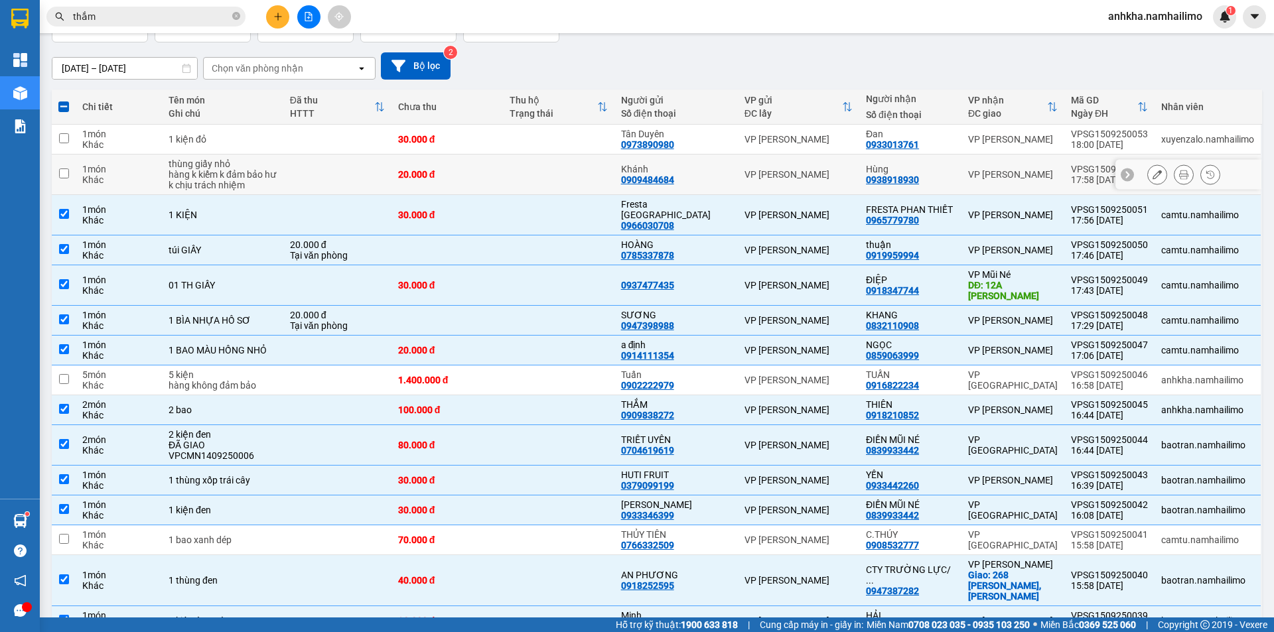
click at [496, 174] on div "20.000 đ" at bounding box center [447, 174] width 98 height 11
checkbox input "true"
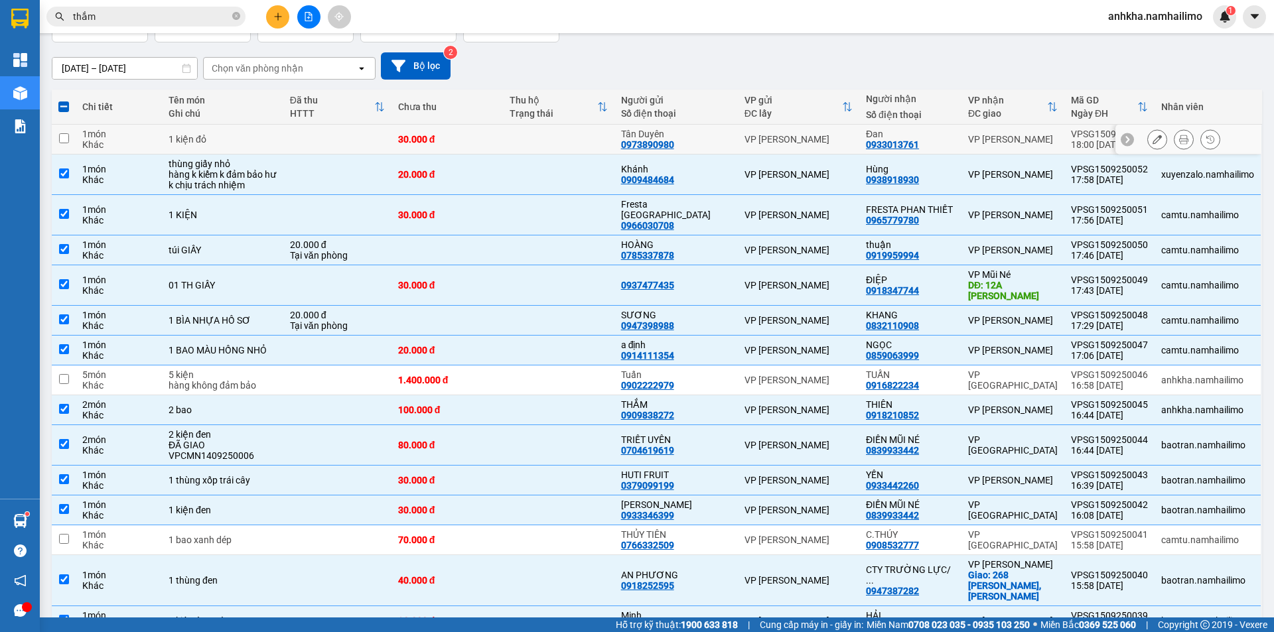
click at [517, 135] on td at bounding box center [558, 140] width 111 height 30
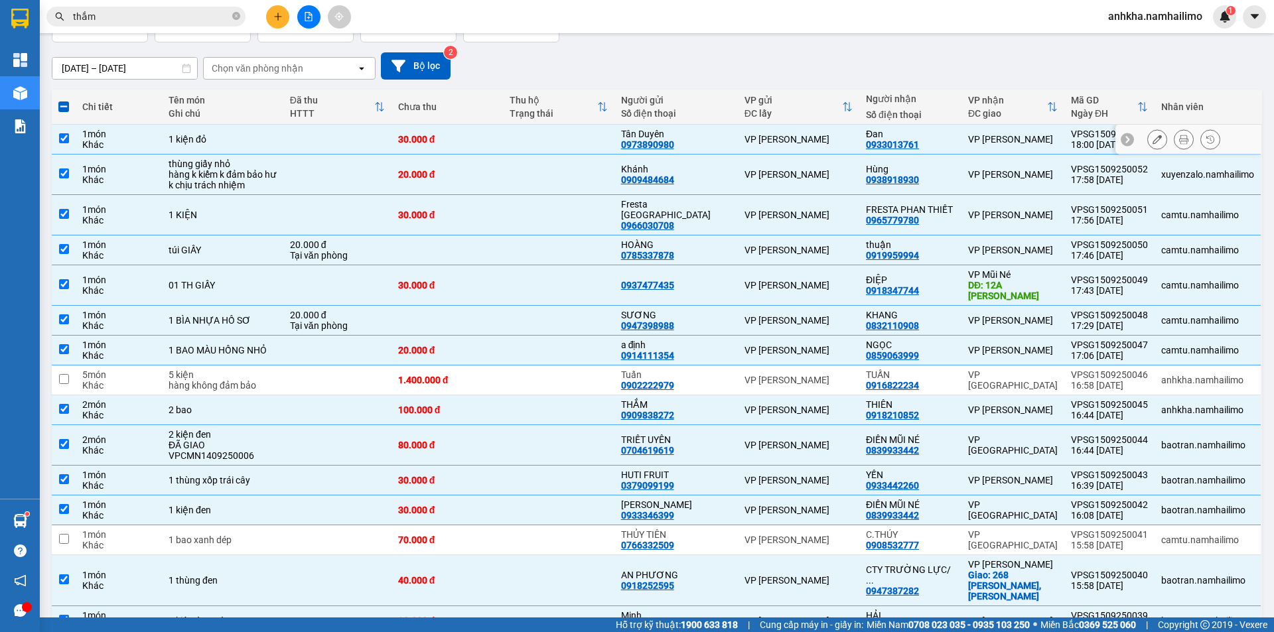
click at [664, 131] on div "Tân Duyên" at bounding box center [676, 134] width 110 height 11
checkbox input "false"
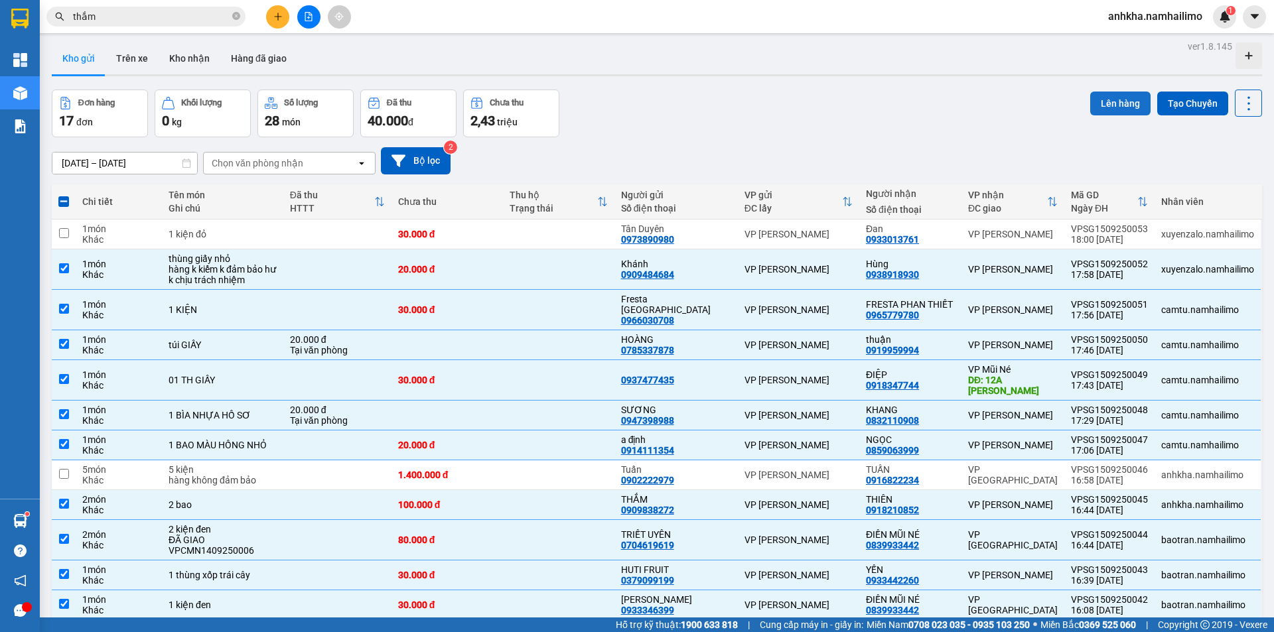
scroll to position [0, 0]
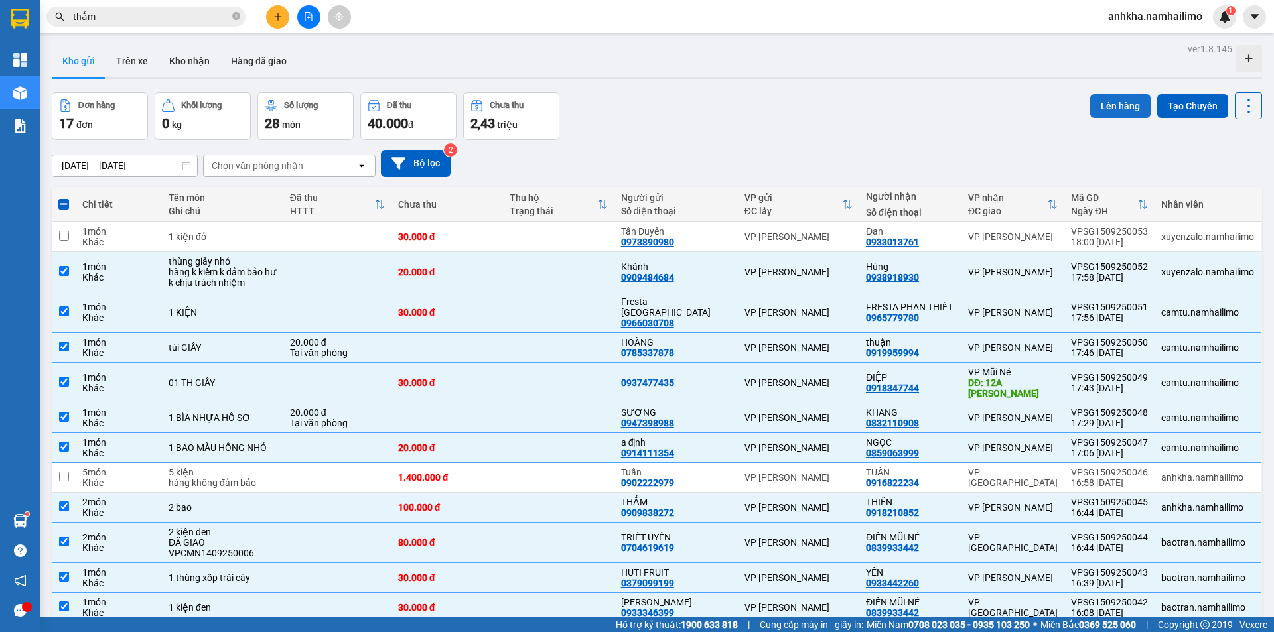
click at [1108, 106] on button "Lên hàng" at bounding box center [1120, 106] width 60 height 24
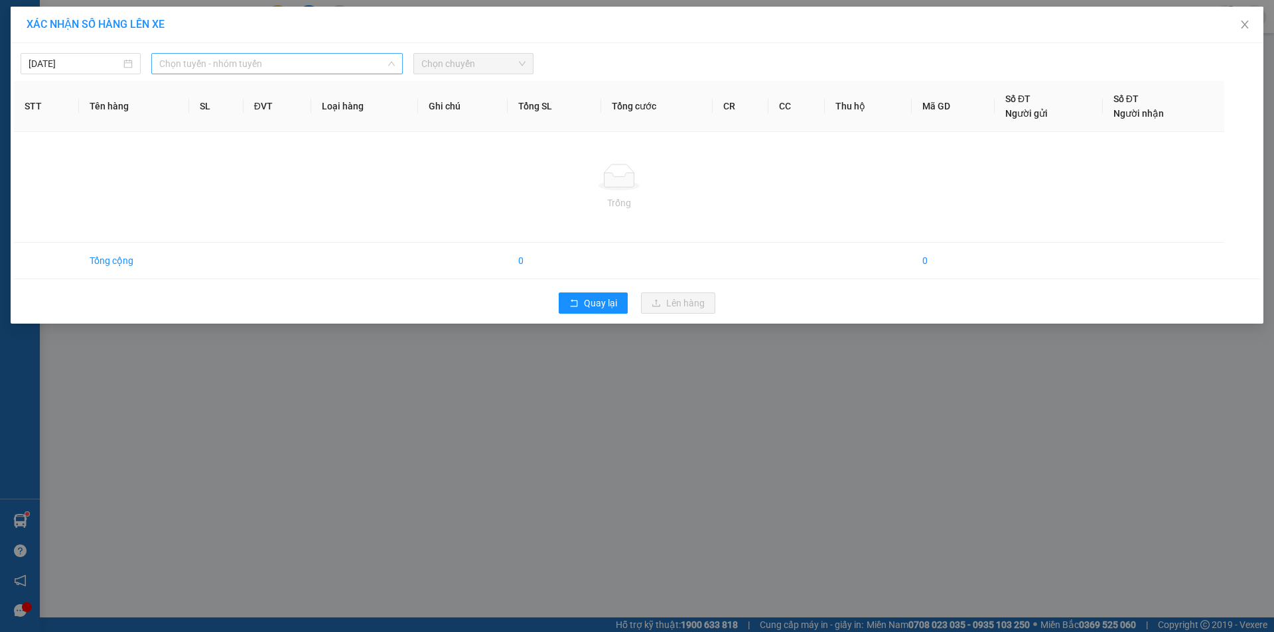
click at [278, 67] on span "Chọn tuyến - nhóm tuyến" at bounding box center [277, 64] width 236 height 20
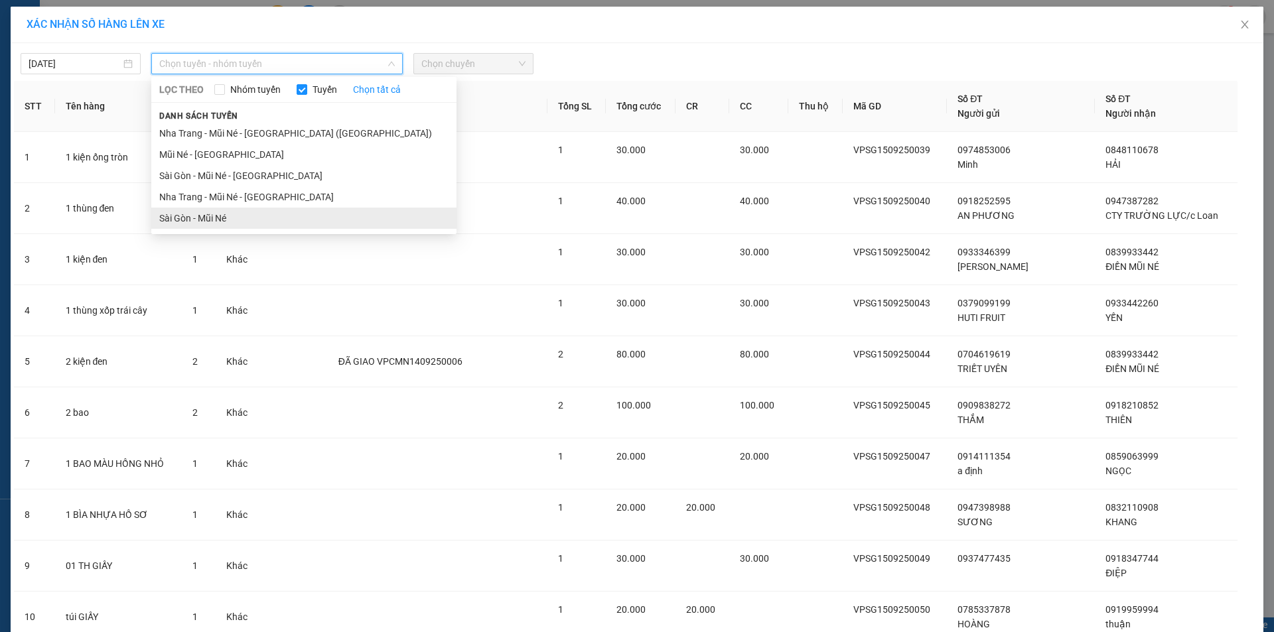
click at [227, 220] on li "Sài Gòn - Mũi Né" at bounding box center [303, 218] width 305 height 21
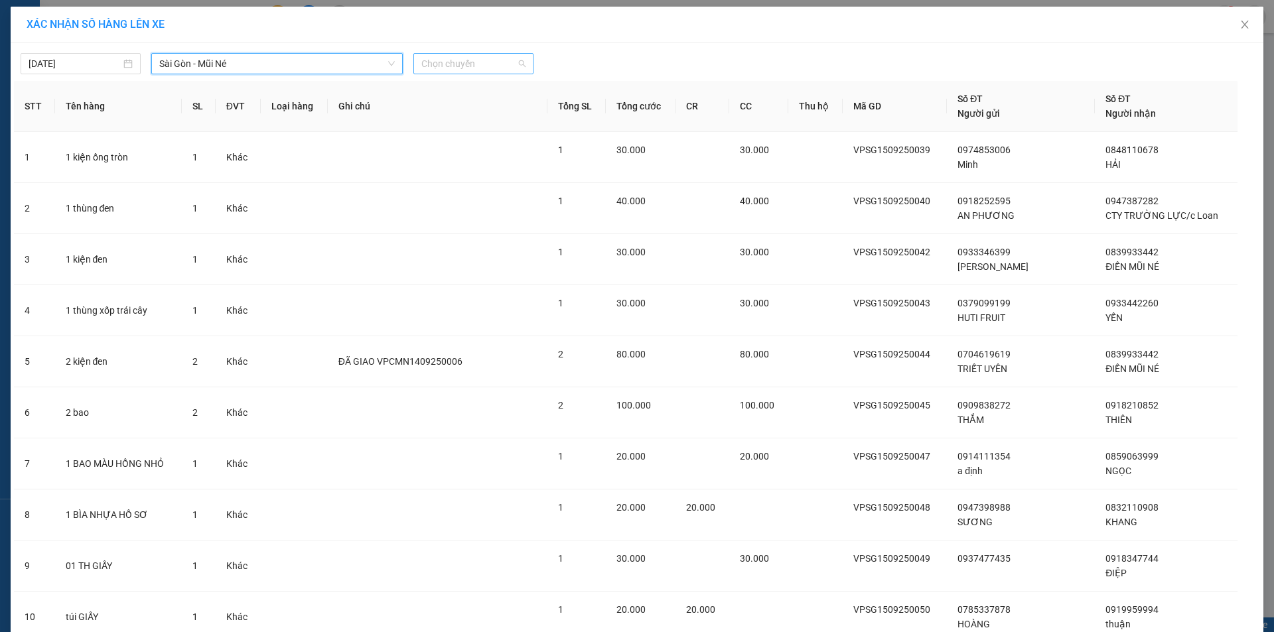
click at [434, 66] on span "Chọn chuyến" at bounding box center [473, 64] width 104 height 20
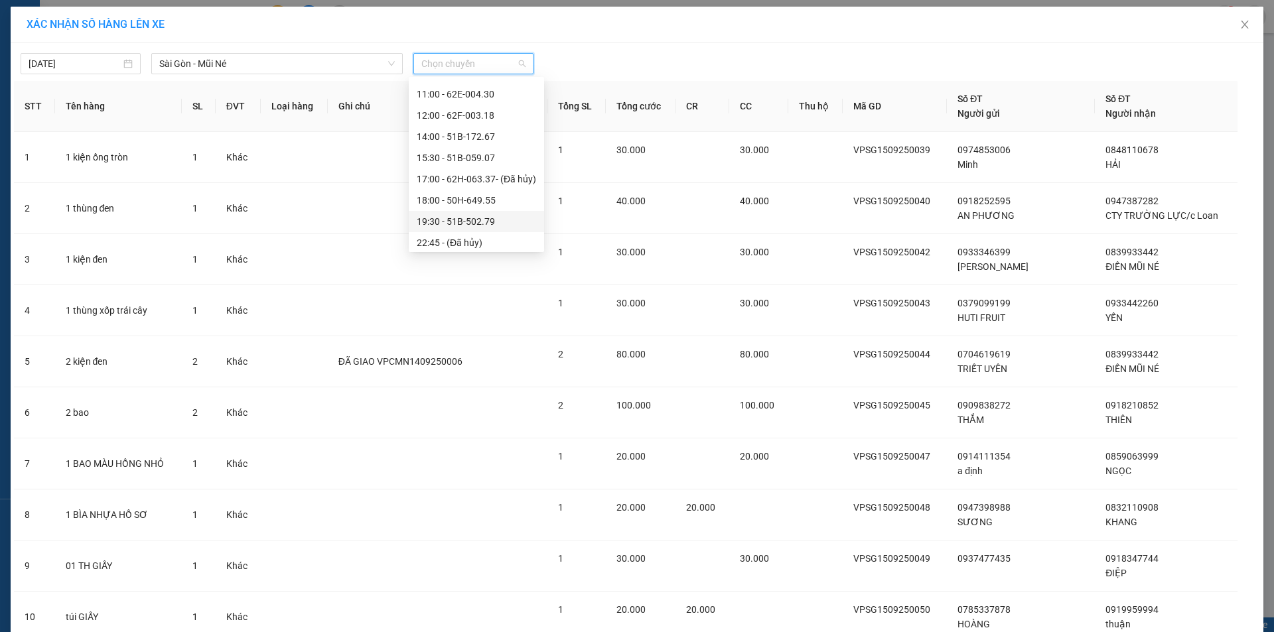
scroll to position [127, 0]
click at [450, 198] on div "18:00 - 50H-649.55" at bounding box center [476, 196] width 119 height 15
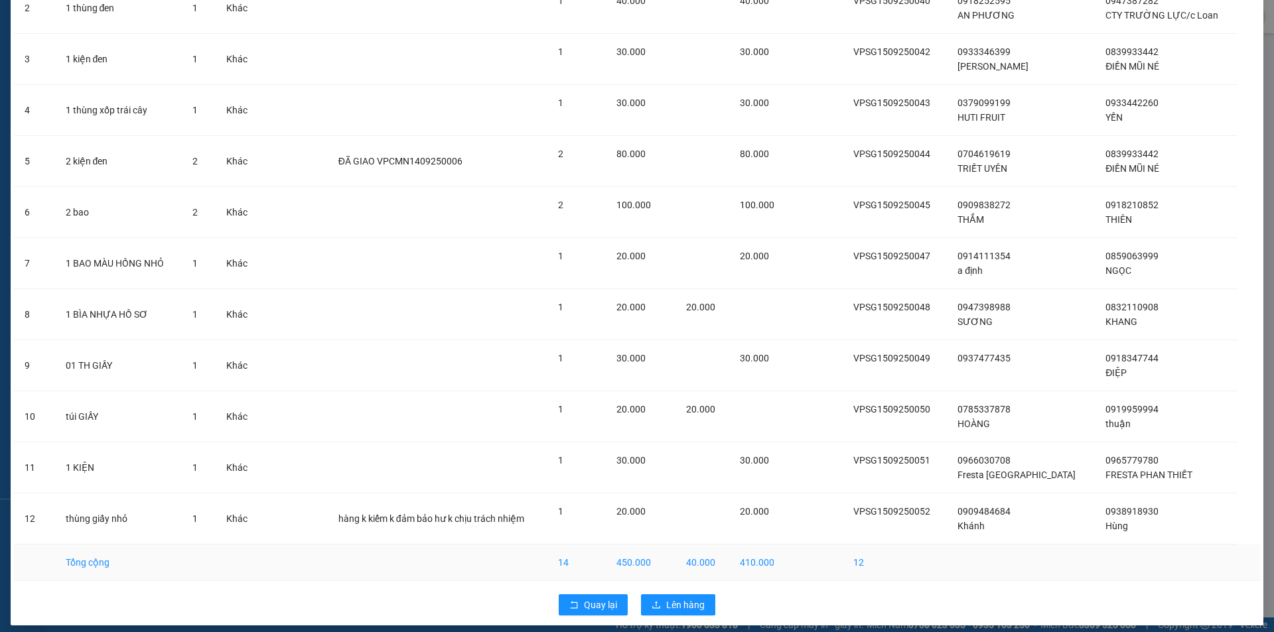
scroll to position [218, 0]
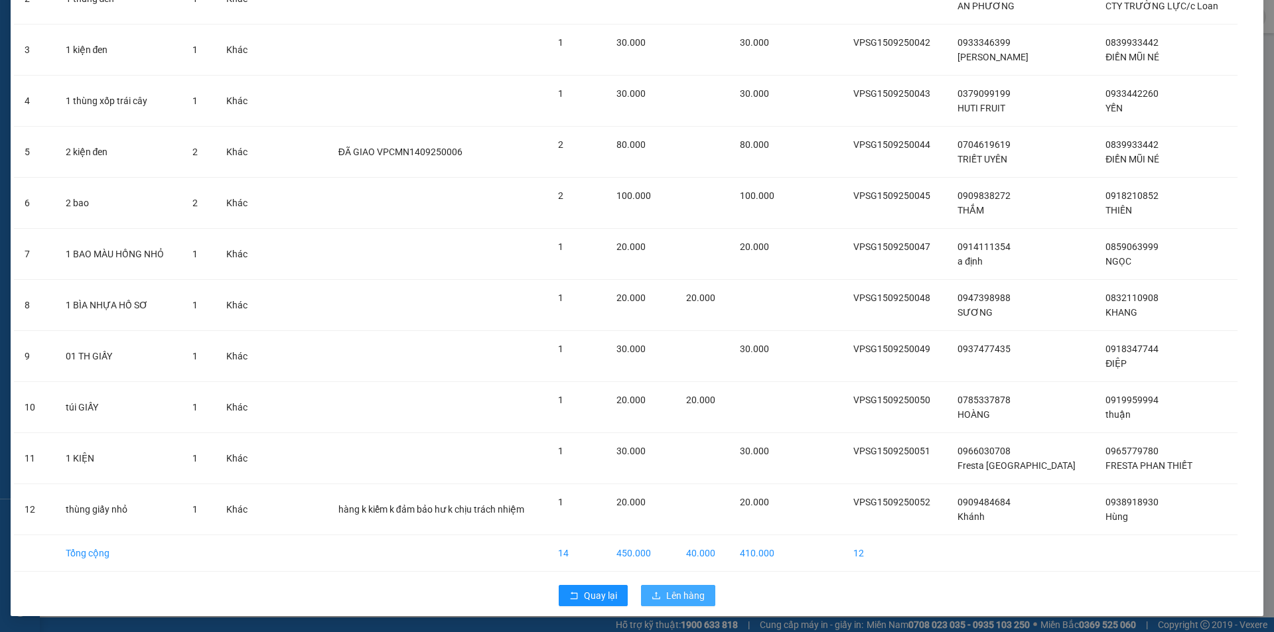
click at [672, 592] on span "Lên hàng" at bounding box center [685, 596] width 38 height 15
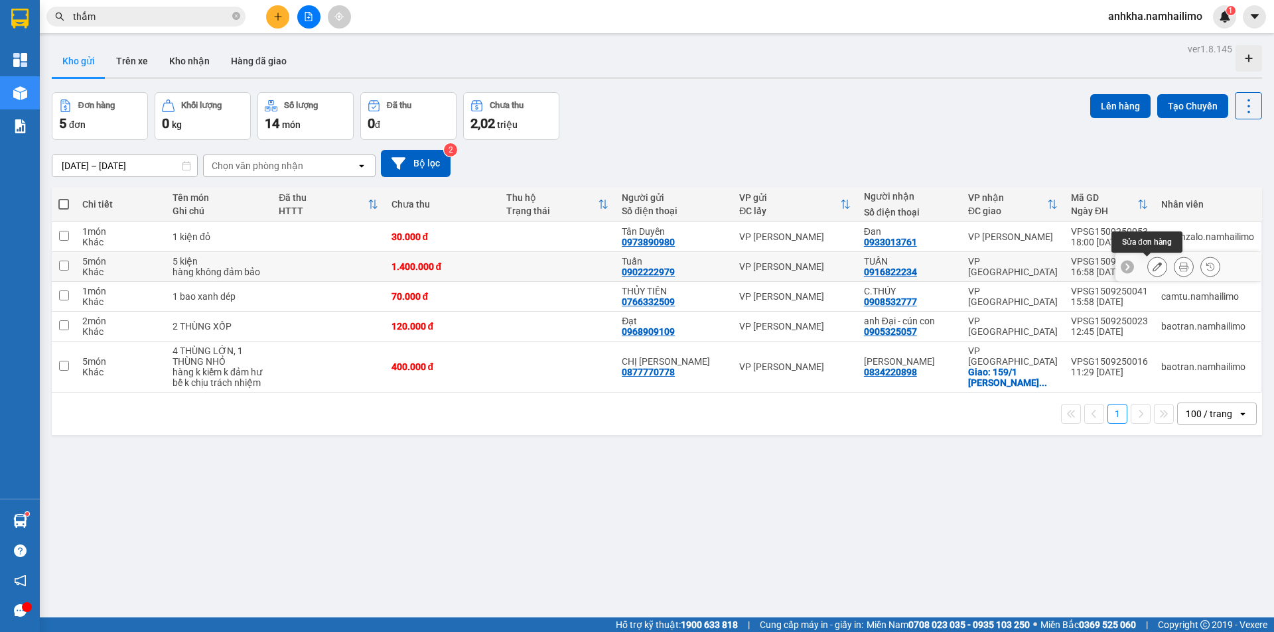
click at [1153, 266] on icon at bounding box center [1157, 266] width 9 height 9
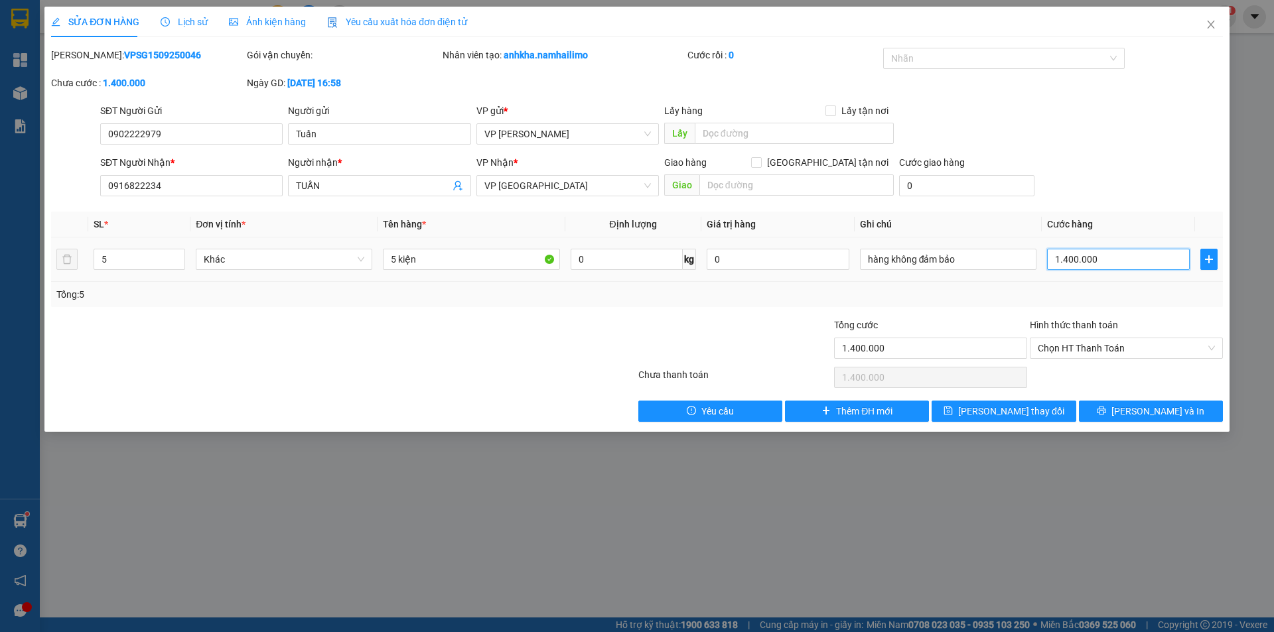
click at [1133, 264] on input "1.400.000" at bounding box center [1118, 259] width 143 height 21
type input "1"
type input "10"
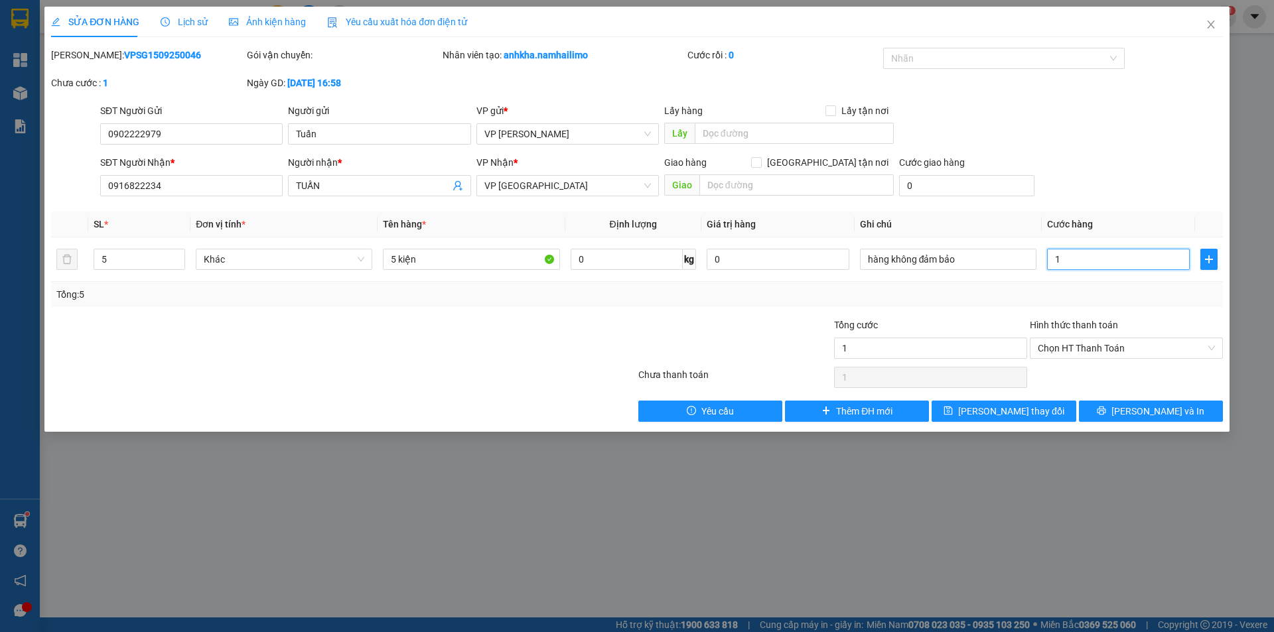
type input "10"
type input "100"
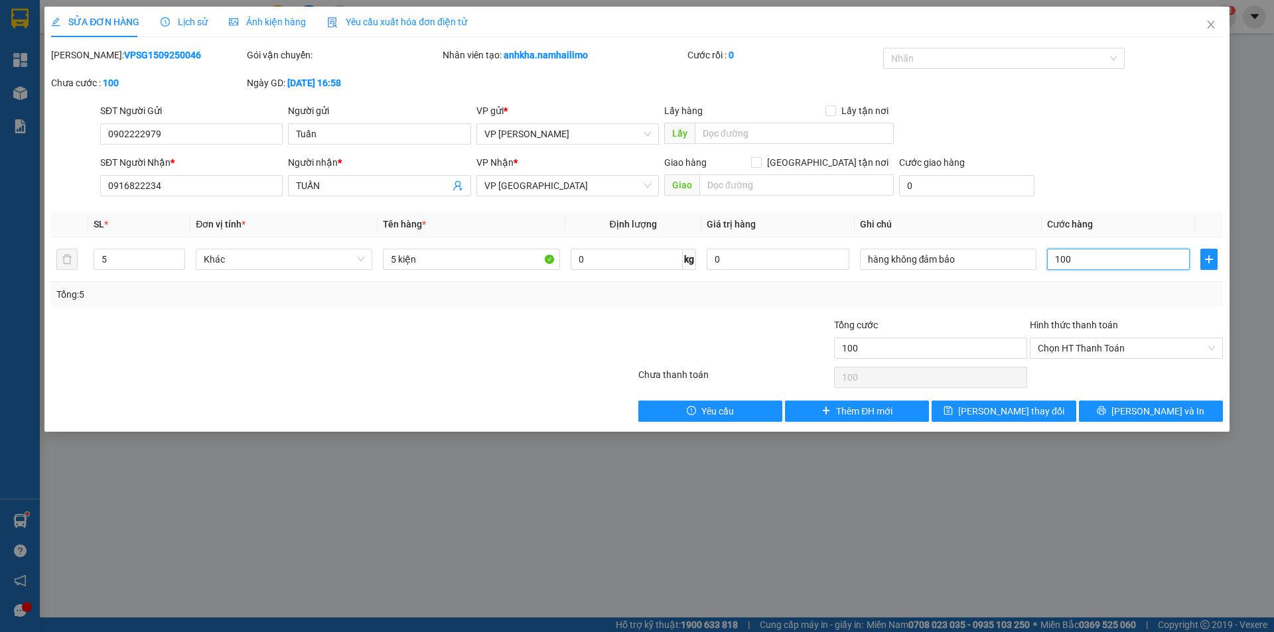
type input "1.000"
type input "10.000"
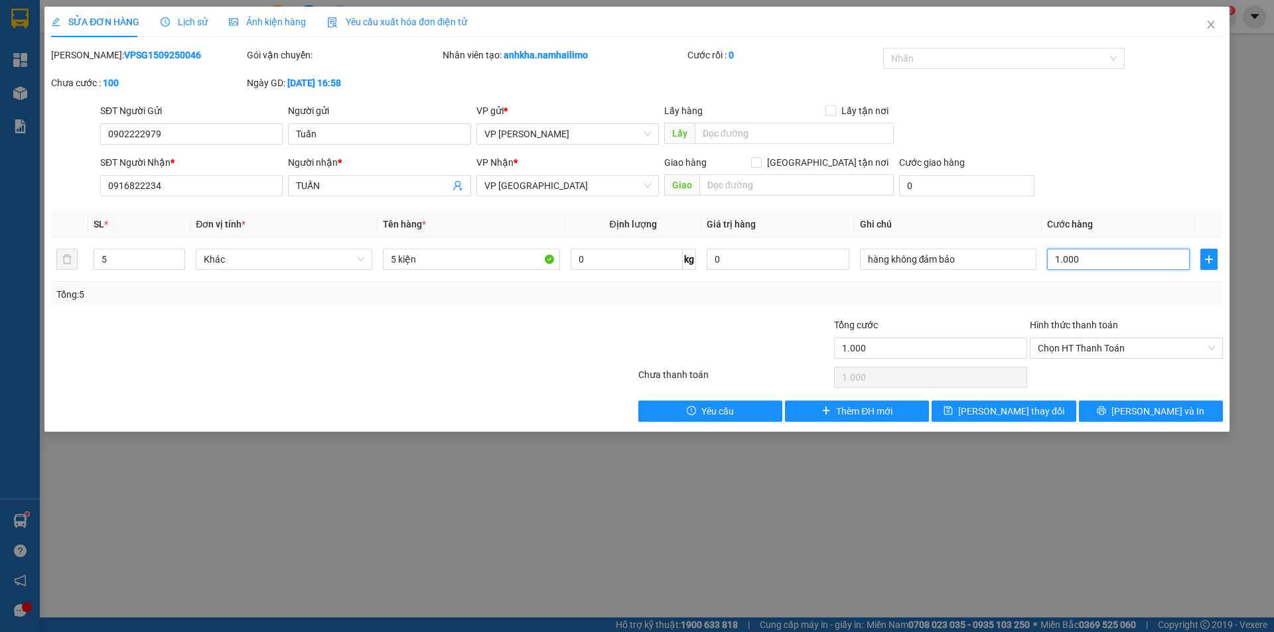
type input "10.000"
type input "100.000"
type input "1.000.000"
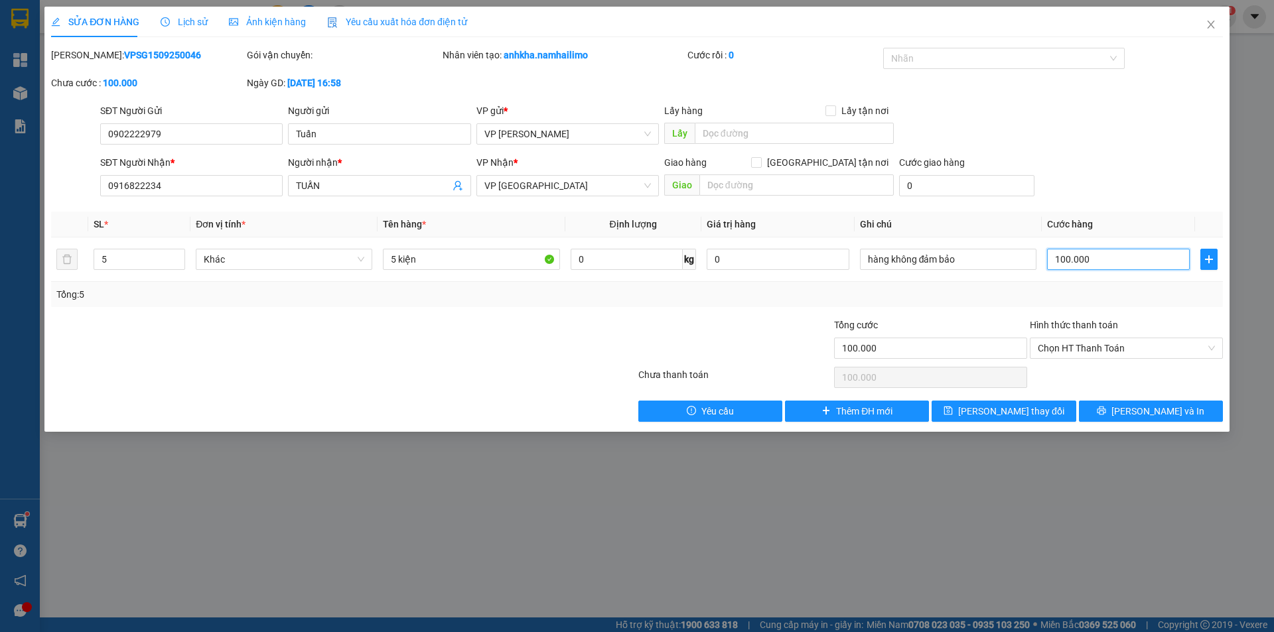
type input "1.000.000"
click at [1147, 107] on div "SĐT Người Gửi 0902222979 Người gửi [PERSON_NAME] VP gửi * VP [PERSON_NAME] Lão …" at bounding box center [662, 127] width 1128 height 46
click at [1003, 419] on button "[PERSON_NAME] thay đổi" at bounding box center [1004, 411] width 144 height 21
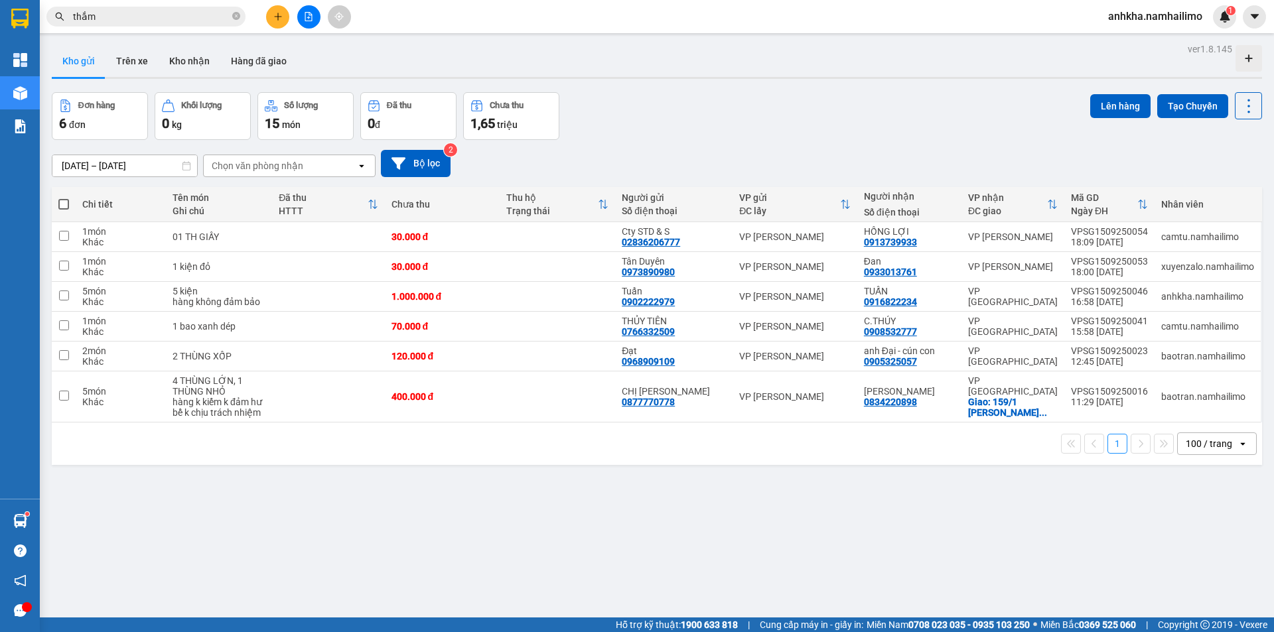
click at [275, 16] on icon "plus" at bounding box center [277, 16] width 9 height 9
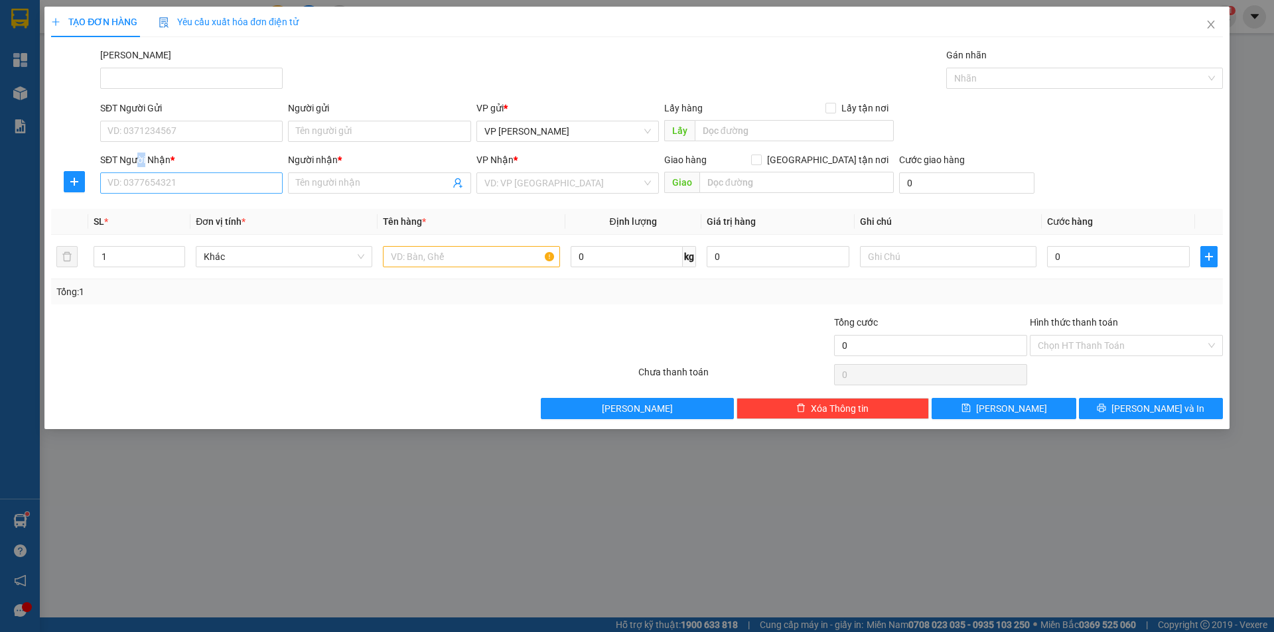
drag, startPoint x: 139, startPoint y: 168, endPoint x: 177, endPoint y: 188, distance: 43.1
click at [159, 177] on div "SĐT Người Nhận * VD: 0377654321" at bounding box center [191, 176] width 182 height 46
click at [175, 182] on input "SĐT Người Nhận *" at bounding box center [191, 183] width 182 height 21
click at [152, 208] on div "0916822234 - [PERSON_NAME]" at bounding box center [191, 209] width 167 height 15
type input "0916822234"
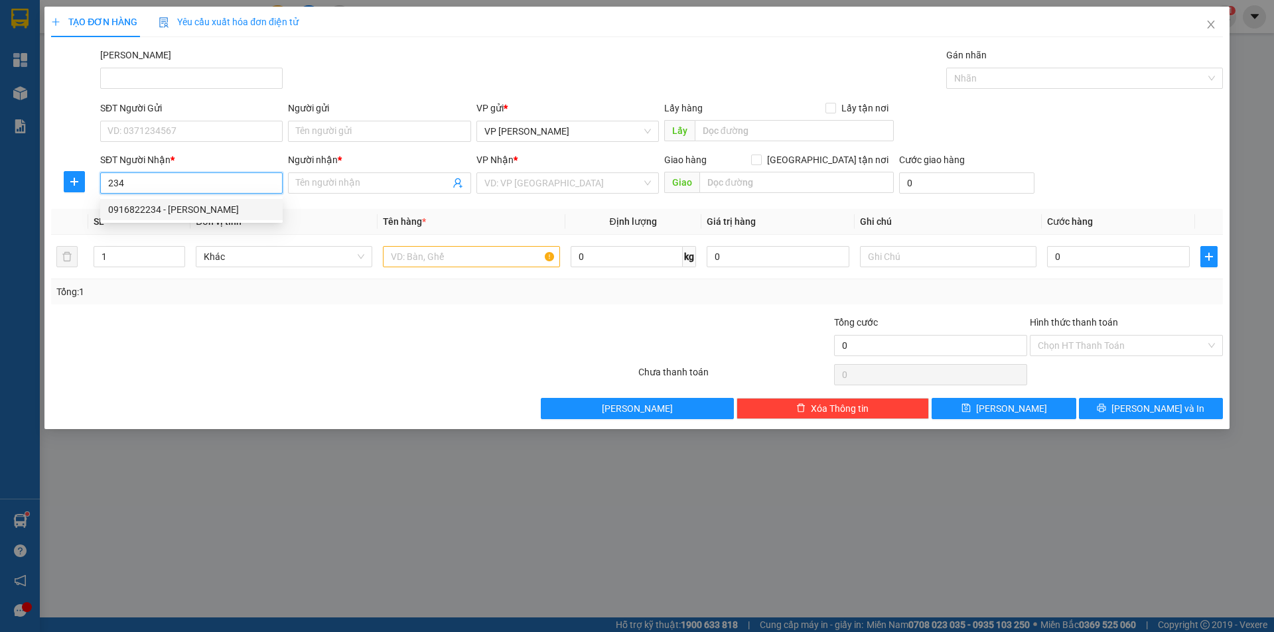
type input "TUẤN"
type input "1.000.000"
type input "0916822234"
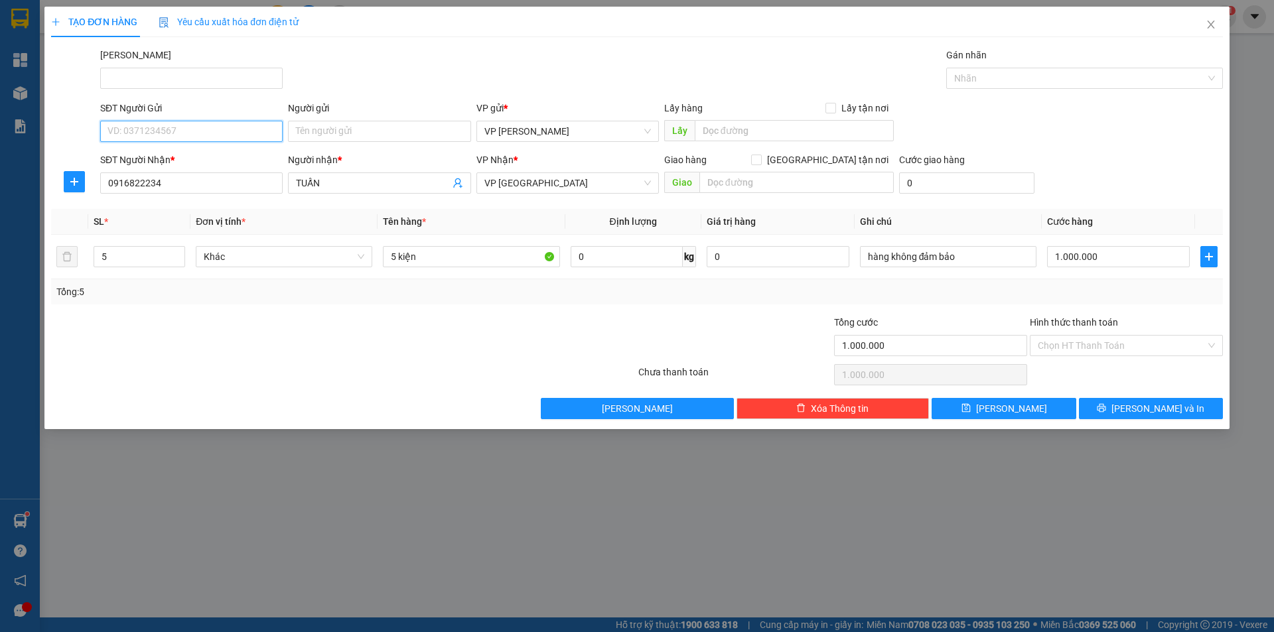
click at [156, 133] on input "SĐT Người Gửi" at bounding box center [191, 131] width 182 height 21
click at [161, 173] on div "0778736773 - NOTTICA" at bounding box center [191, 179] width 167 height 15
type input "0778736773"
type input "NOTTICA"
type input "20.000"
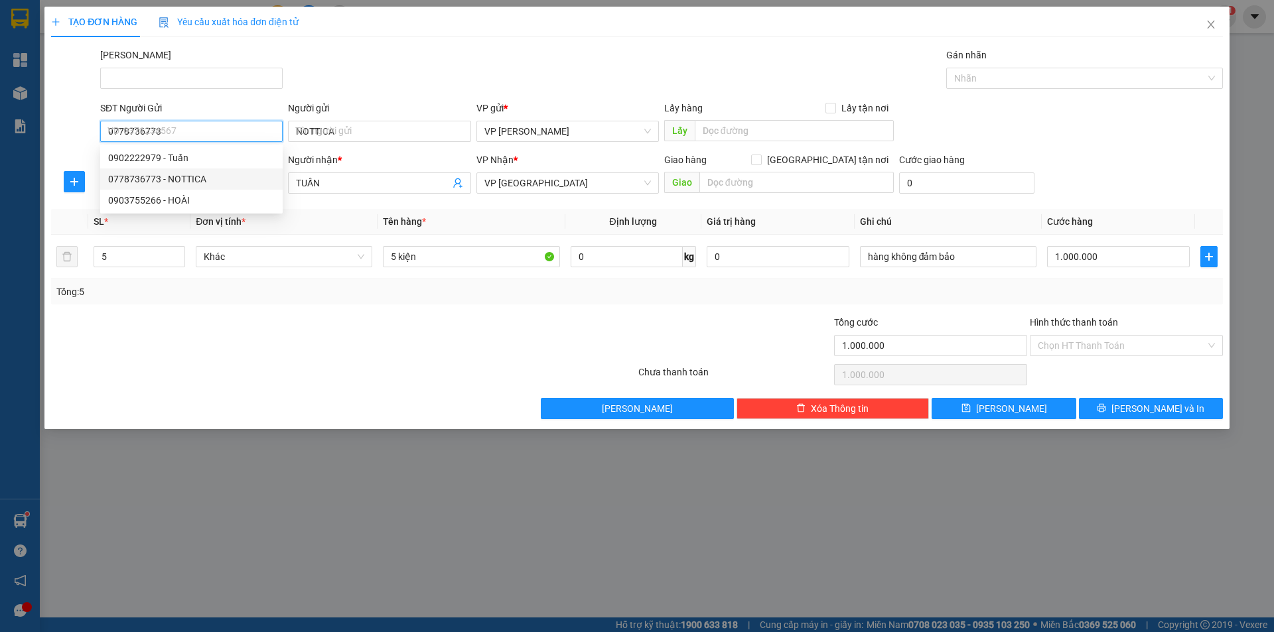
type input "20.000"
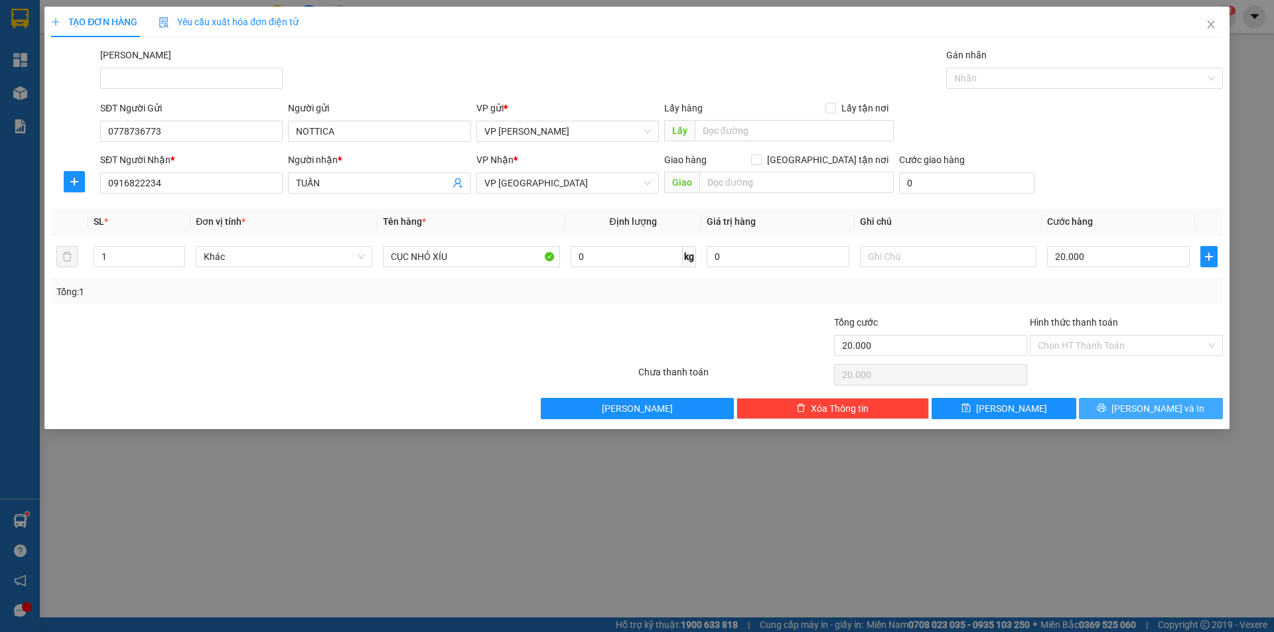
click at [1108, 406] on button "[PERSON_NAME] và In" at bounding box center [1151, 408] width 144 height 21
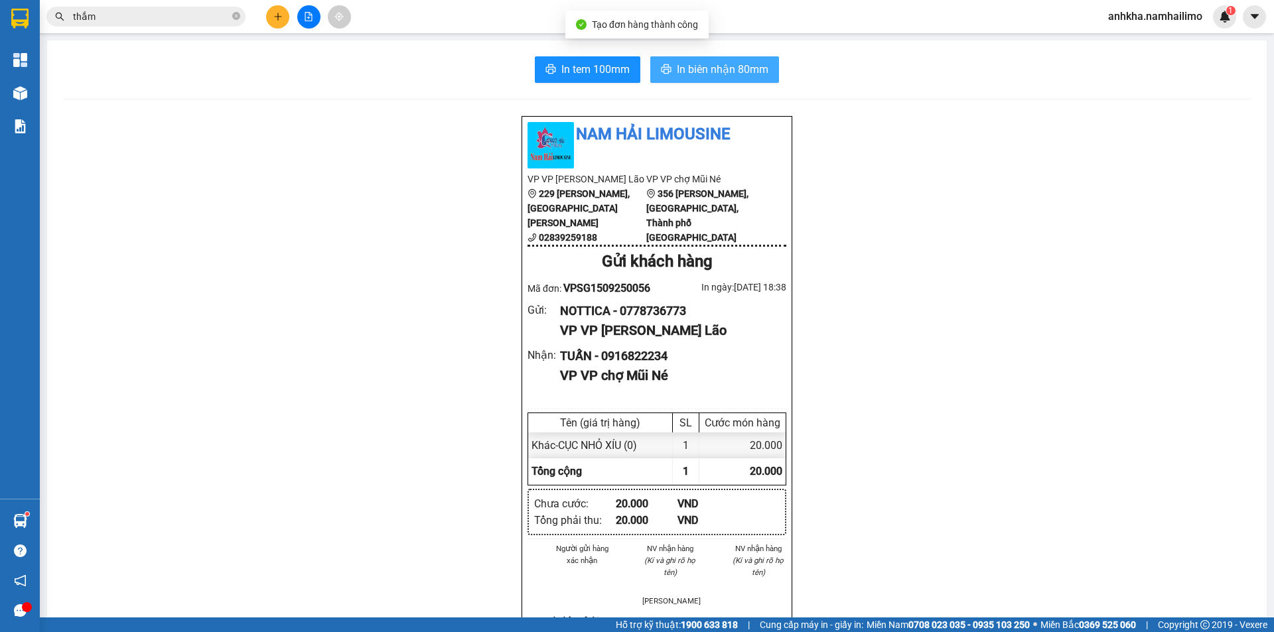
click at [740, 73] on span "In biên nhận 80mm" at bounding box center [723, 69] width 92 height 17
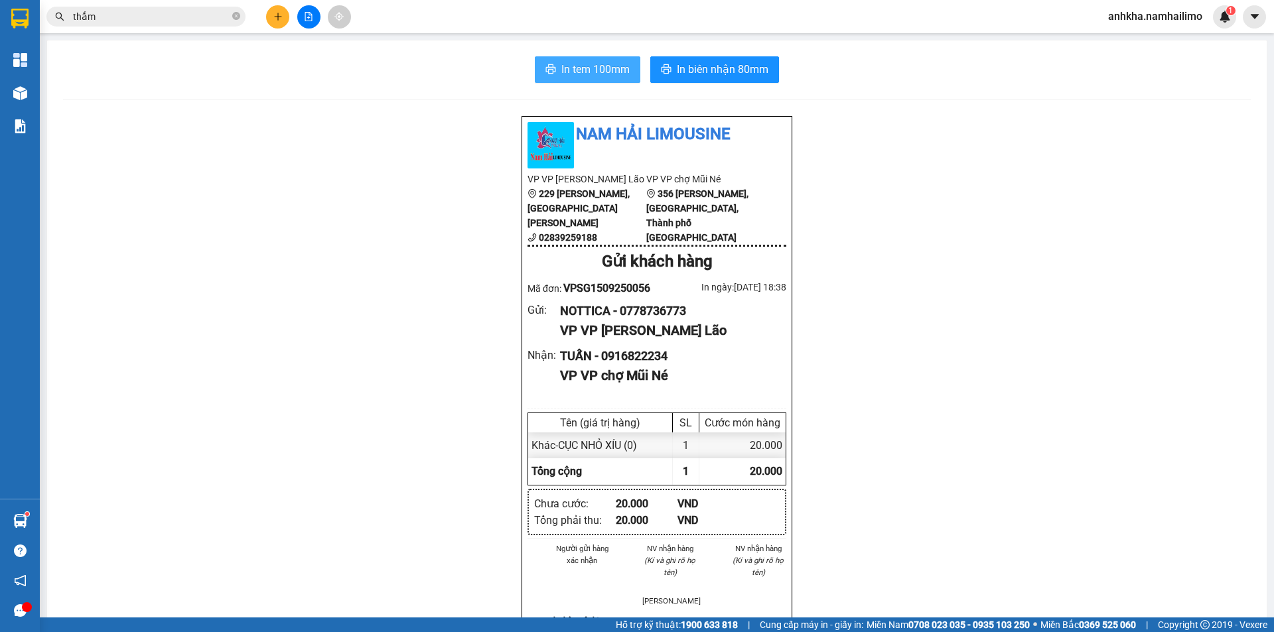
click at [599, 57] on button "In tem 100mm" at bounding box center [588, 69] width 106 height 27
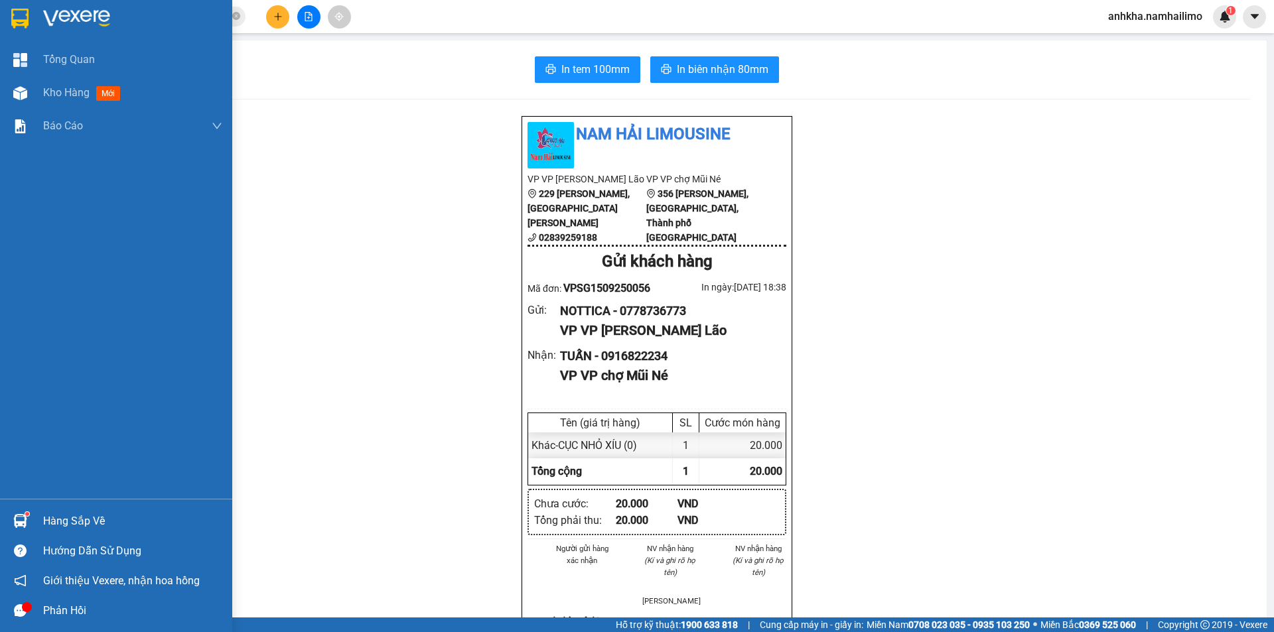
click at [13, 520] on img at bounding box center [20, 521] width 14 height 14
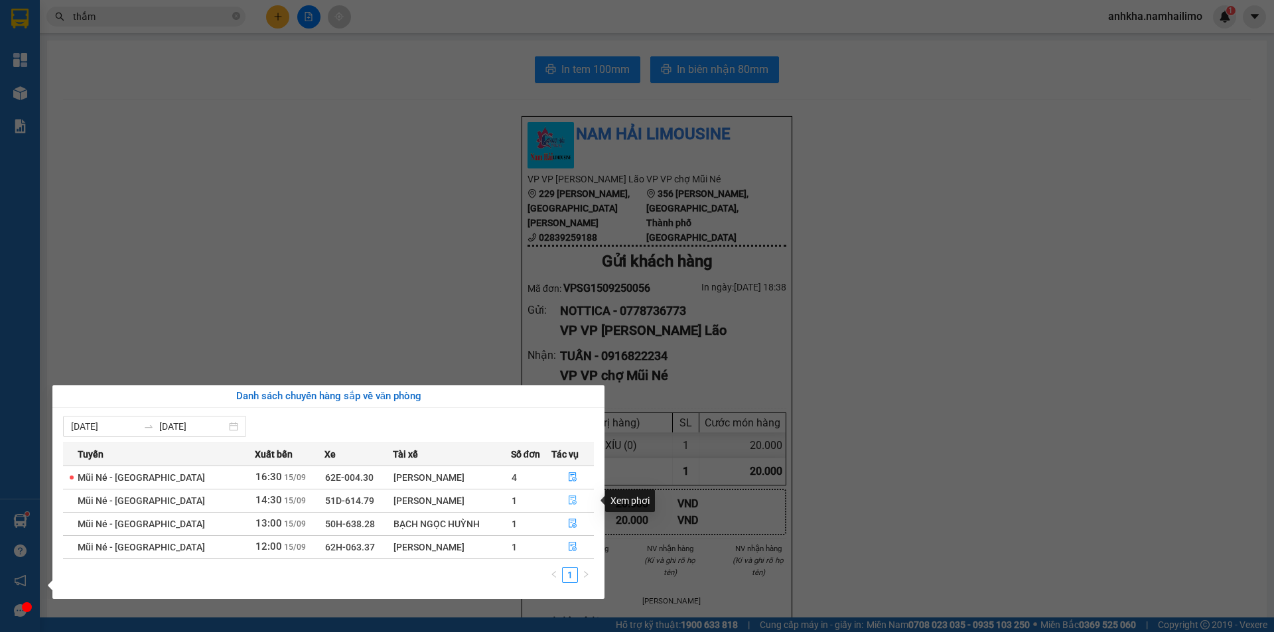
click at [568, 500] on icon "file-done" at bounding box center [572, 500] width 9 height 9
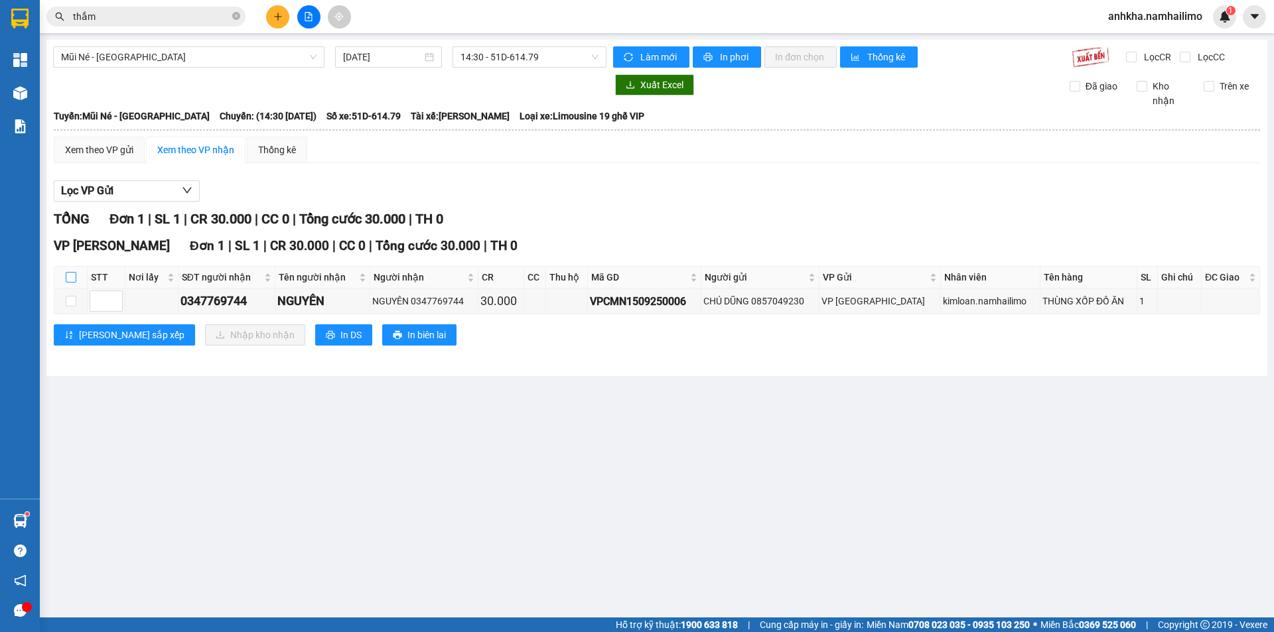
drag, startPoint x: 72, startPoint y: 277, endPoint x: 77, endPoint y: 286, distance: 10.7
click at [72, 277] on input "checkbox" at bounding box center [71, 277] width 11 height 11
checkbox input "true"
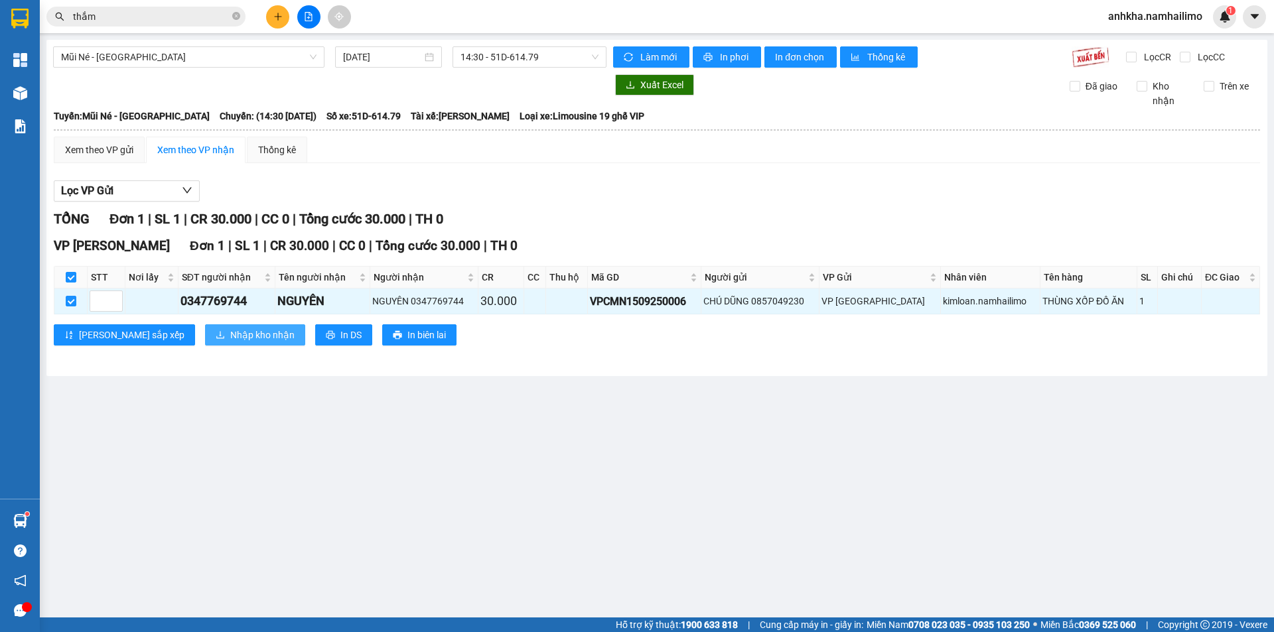
click at [205, 327] on button "Nhập kho nhận" at bounding box center [255, 334] width 100 height 21
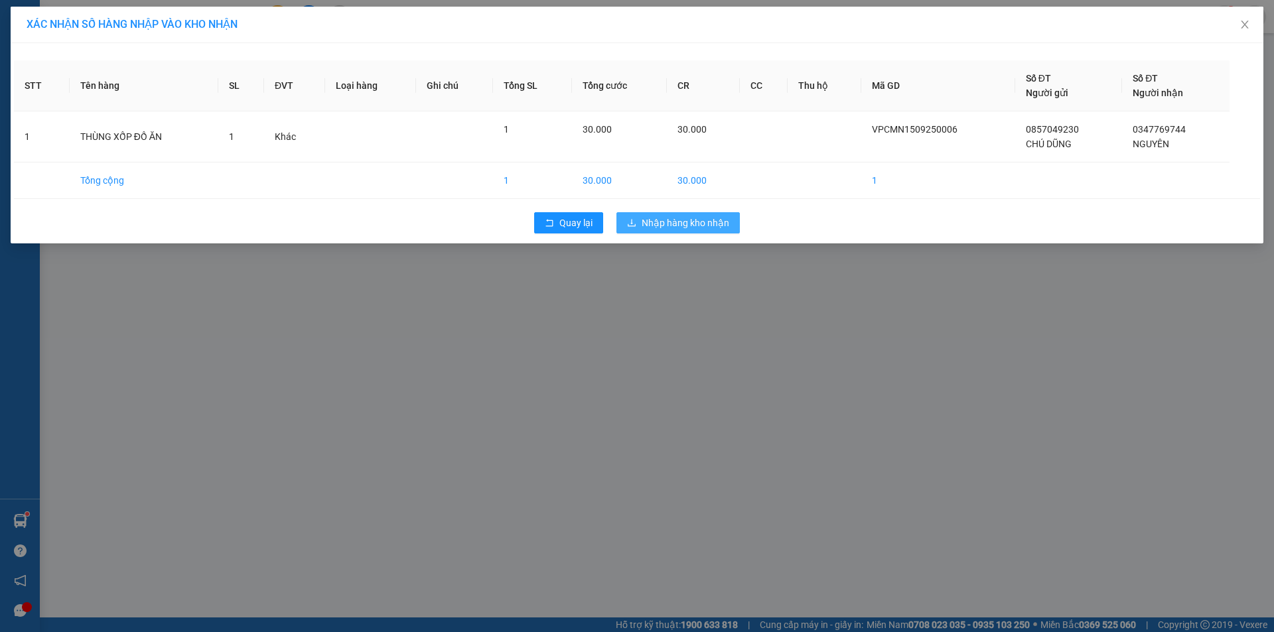
click at [689, 230] on span "Nhập hàng kho nhận" at bounding box center [686, 223] width 88 height 15
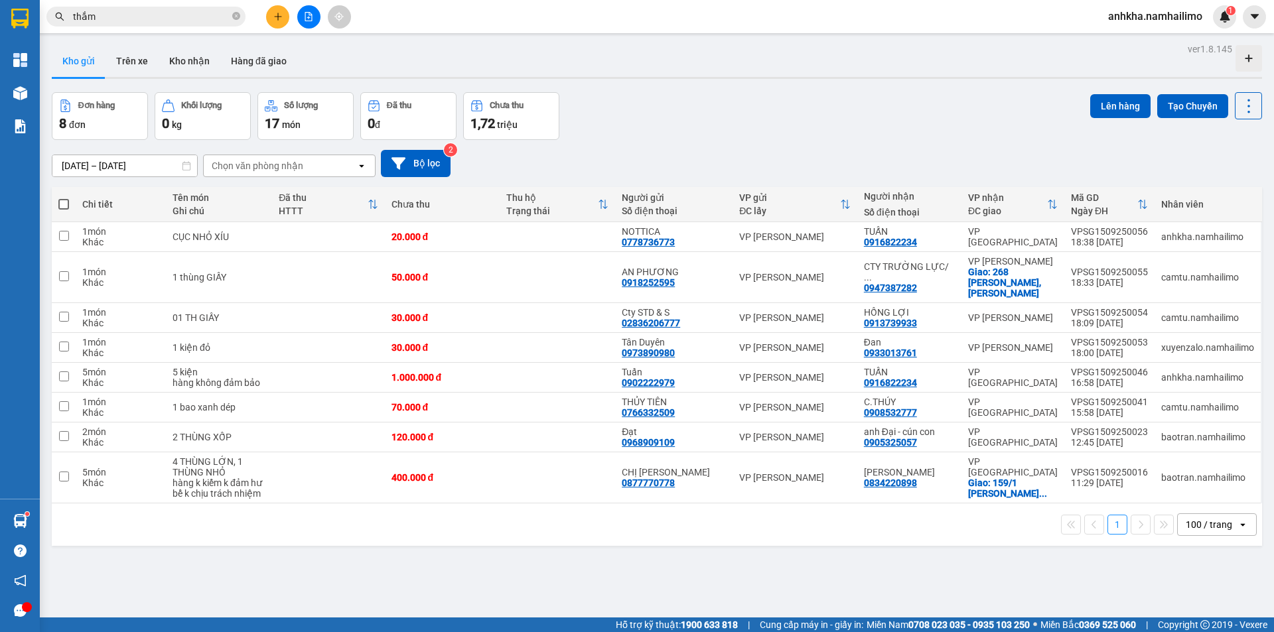
click at [288, 25] on div at bounding box center [309, 16] width 100 height 23
click at [271, 27] on button at bounding box center [277, 16] width 23 height 23
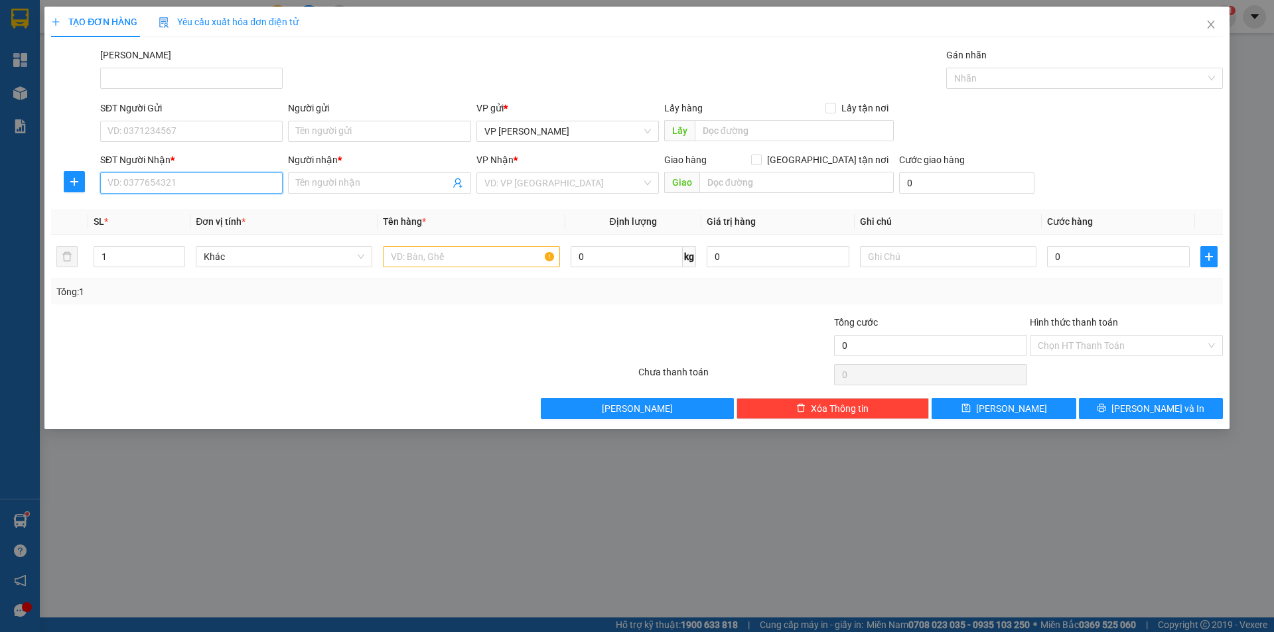
click at [198, 183] on input "SĐT Người Nhận *" at bounding box center [191, 183] width 182 height 21
click at [192, 208] on div "0904455465 - [PERSON_NAME]" at bounding box center [191, 209] width 167 height 15
type input "0904455465"
type input "[PERSON_NAME]"
type input "50.000"
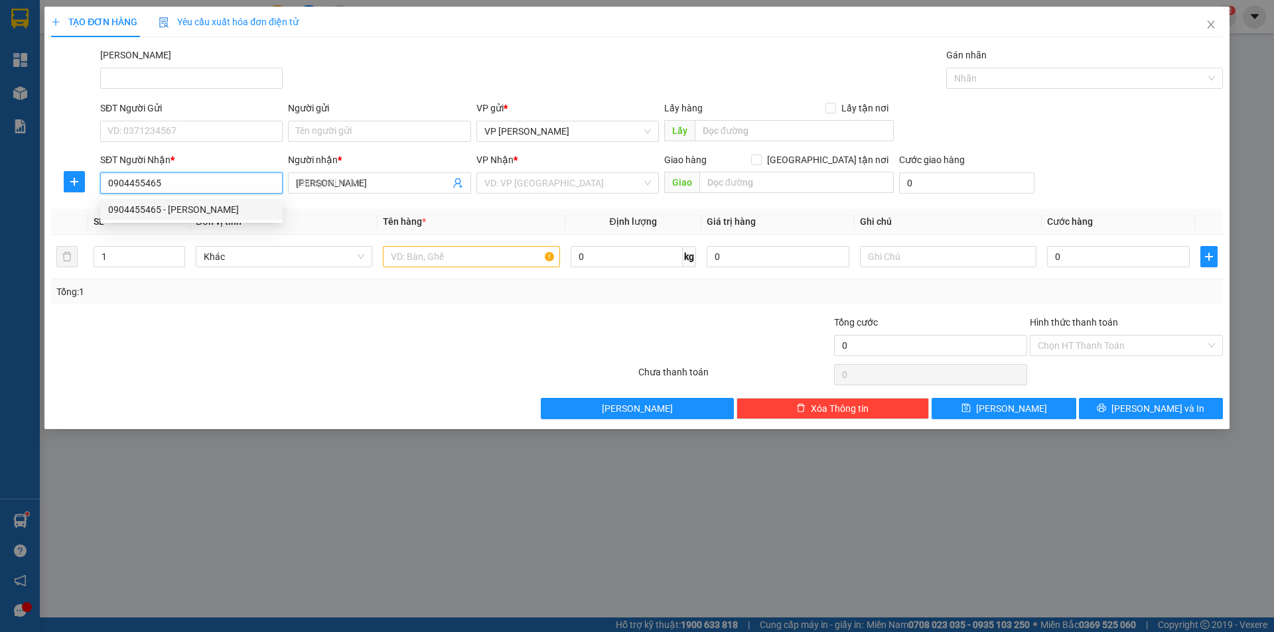
type input "50.000"
type input "0904455465"
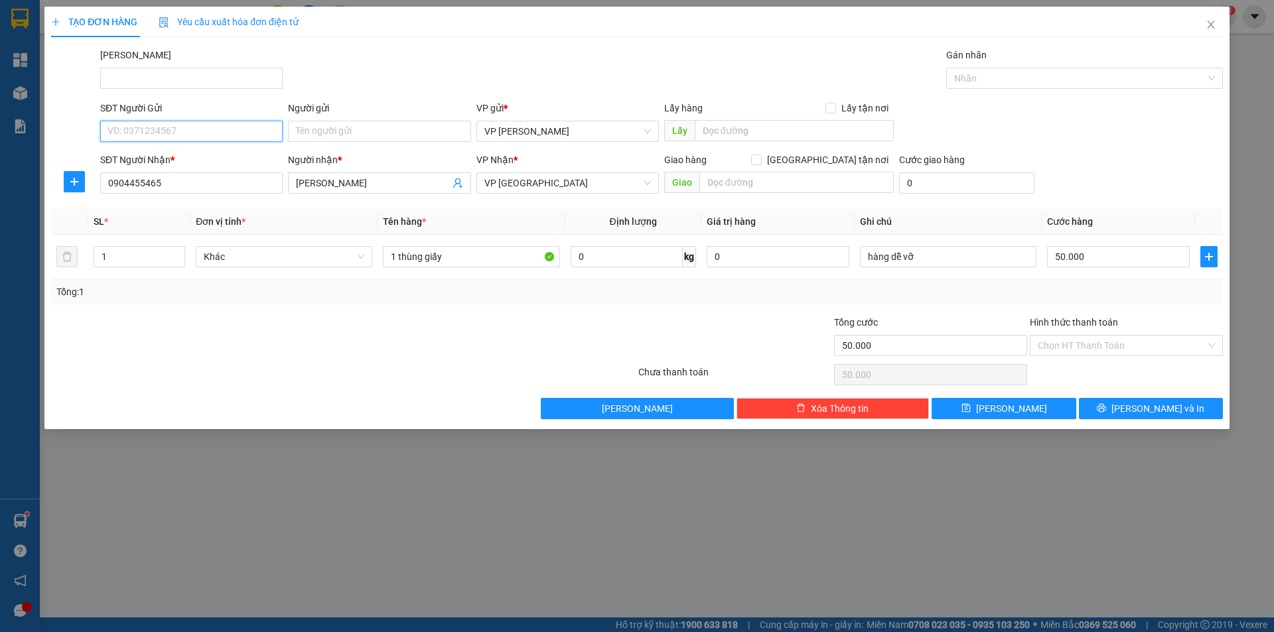
click at [171, 141] on input "SĐT Người Gửi" at bounding box center [191, 131] width 182 height 21
click at [139, 179] on div "0937879258 - ANH VUI" at bounding box center [191, 179] width 167 height 15
type input "0937879258"
type input "ANH VUI"
type input "80.000"
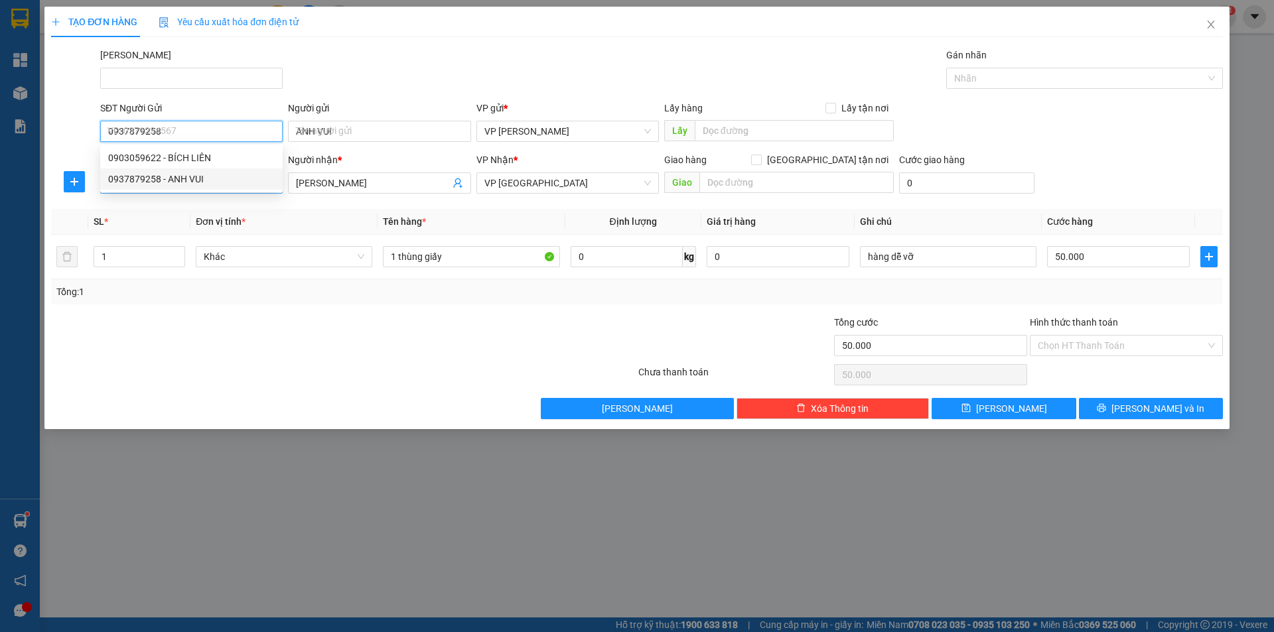
type input "80.000"
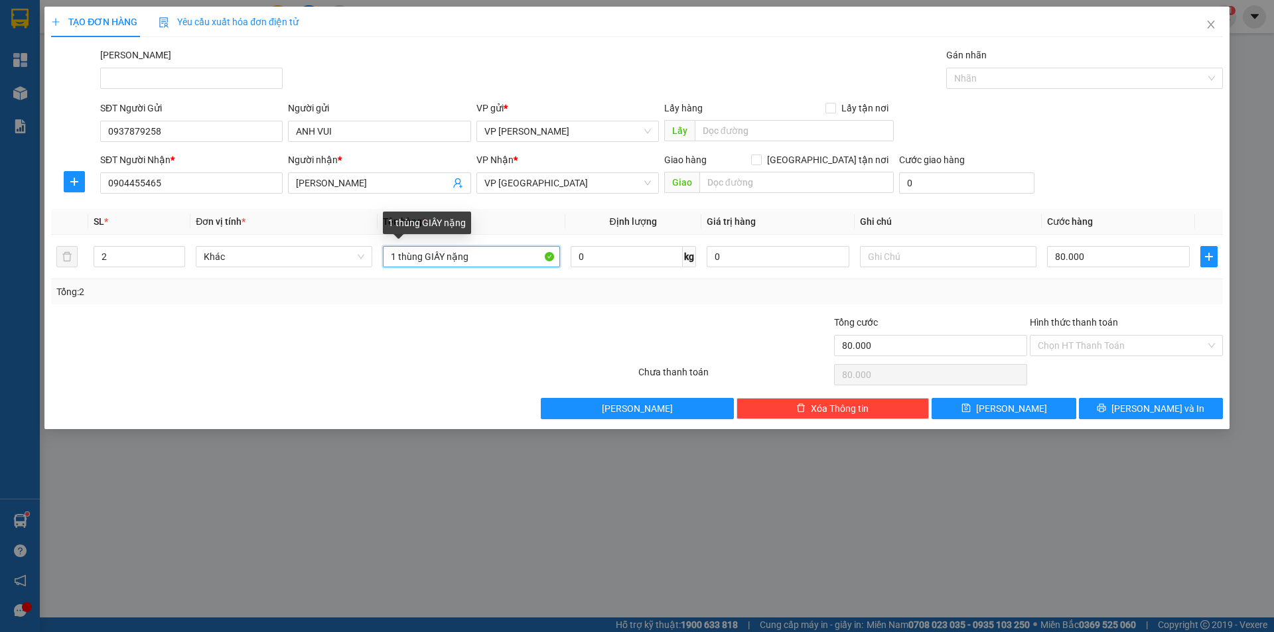
drag, startPoint x: 337, startPoint y: 279, endPoint x: 323, endPoint y: 283, distance: 14.3
click at [323, 283] on div "SL * Đơn vị tính * Tên hàng * Định lượng Giá trị hàng Ghi chú Cước hàng 2 Khác …" at bounding box center [637, 257] width 1172 height 96
type input "2 THÙNG"
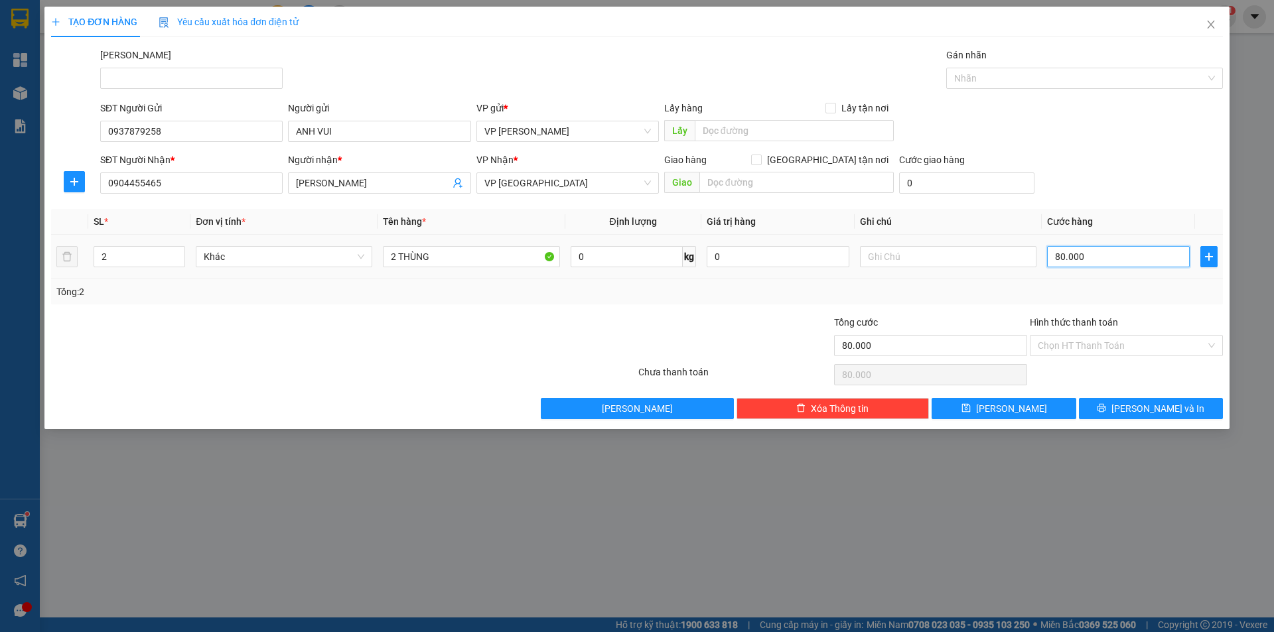
click at [1070, 253] on input "80.000" at bounding box center [1118, 256] width 143 height 21
type input "1"
type input "12"
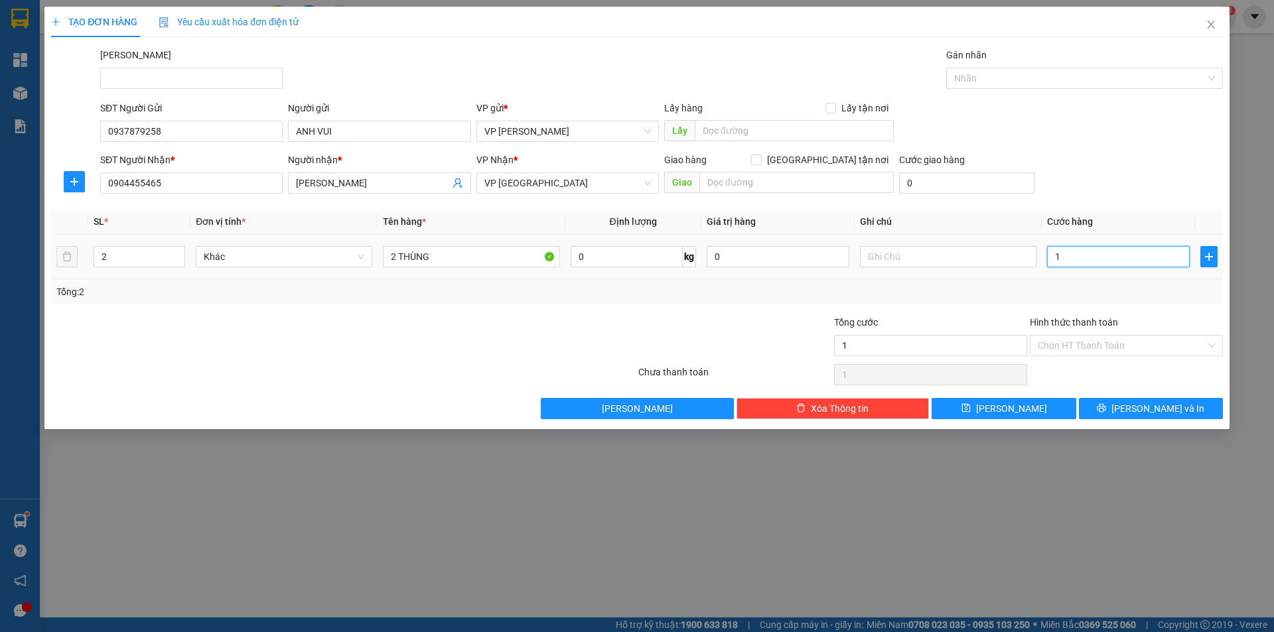
type input "12"
type input "120"
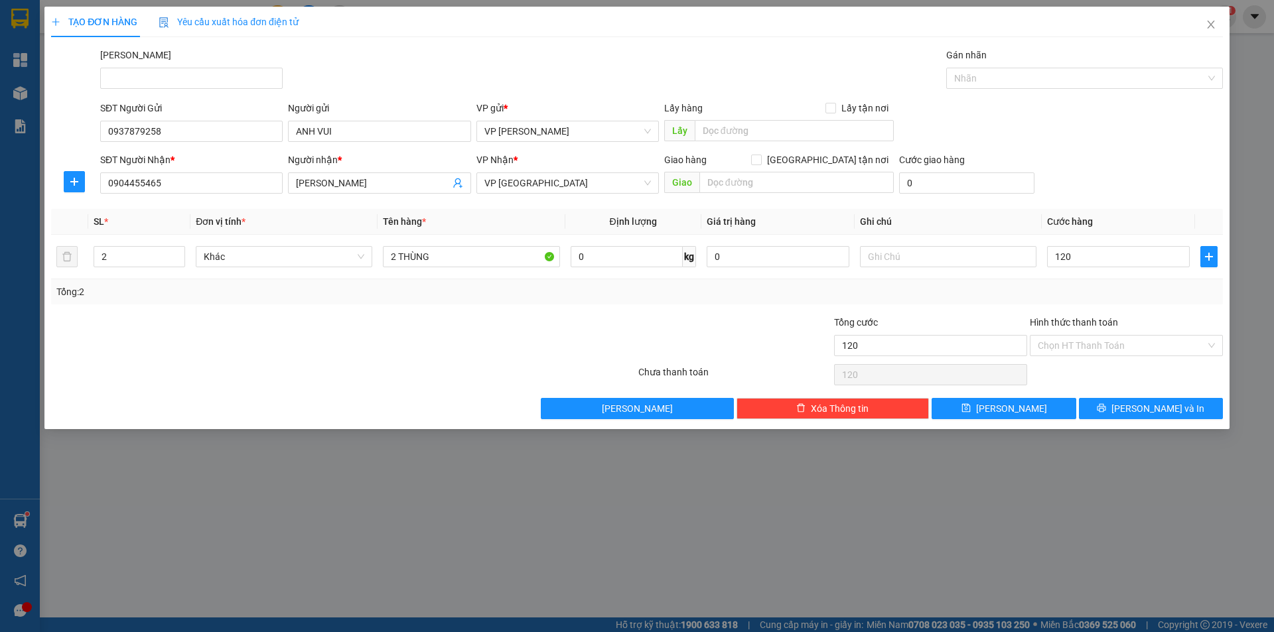
type input "120.000"
drag, startPoint x: 1122, startPoint y: 128, endPoint x: 1146, endPoint y: 82, distance: 51.6
click at [1137, 98] on div "Transit Pickup Surcharge Ids Transit Deliver Surcharge Ids Transit Deliver Surc…" at bounding box center [637, 234] width 1172 height 372
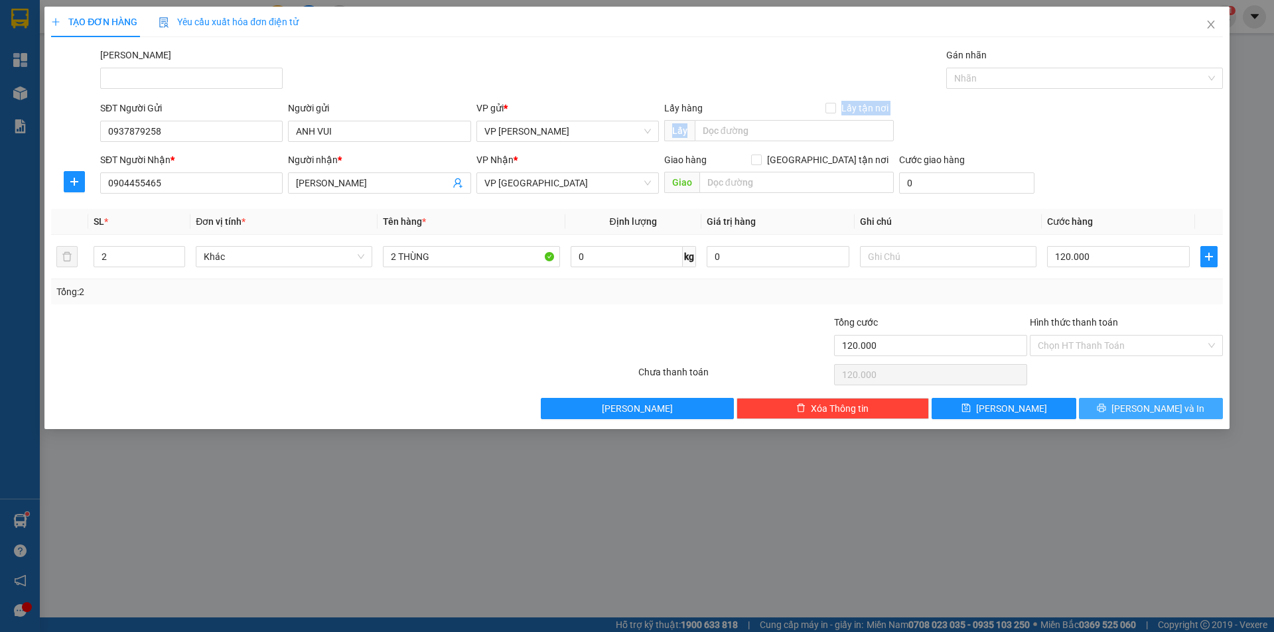
click at [1154, 403] on span "[PERSON_NAME] và In" at bounding box center [1157, 408] width 93 height 15
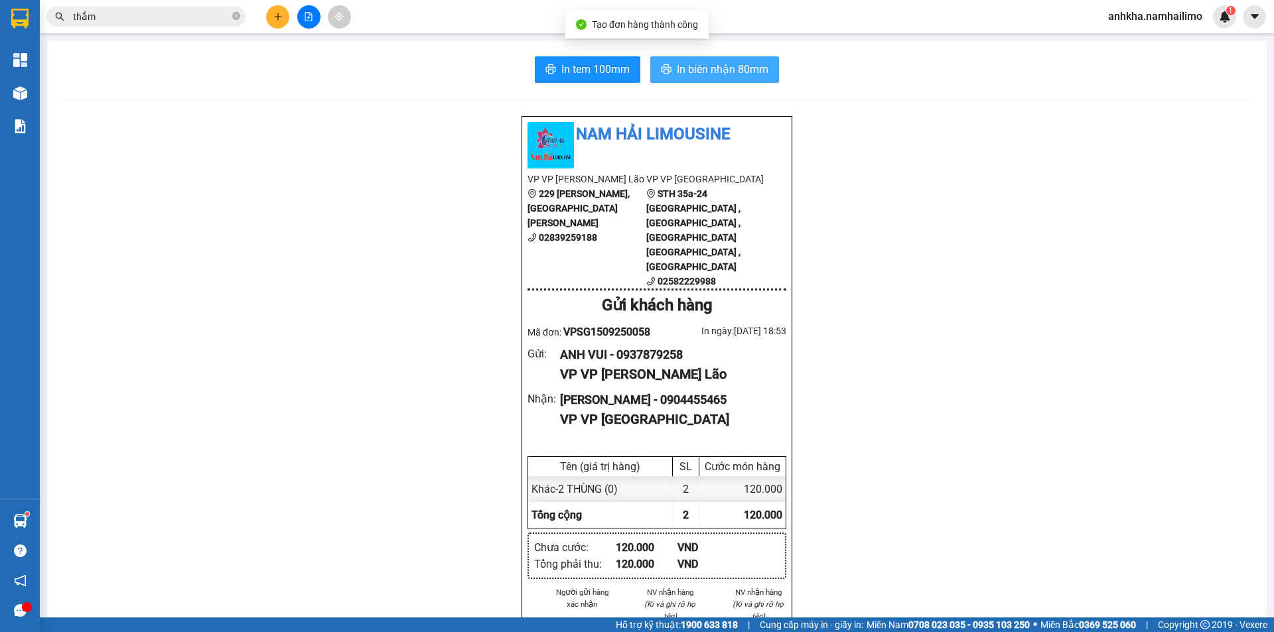
click at [727, 66] on span "In biên nhận 80mm" at bounding box center [723, 69] width 92 height 17
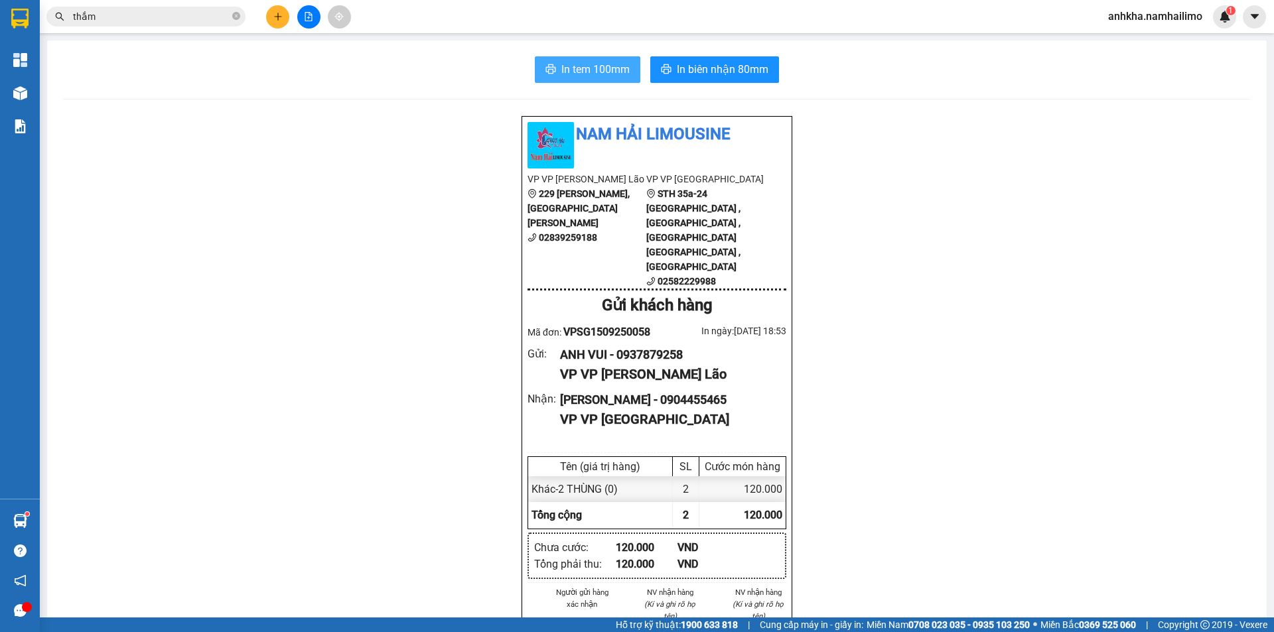
click at [593, 71] on span "In tem 100mm" at bounding box center [595, 69] width 68 height 17
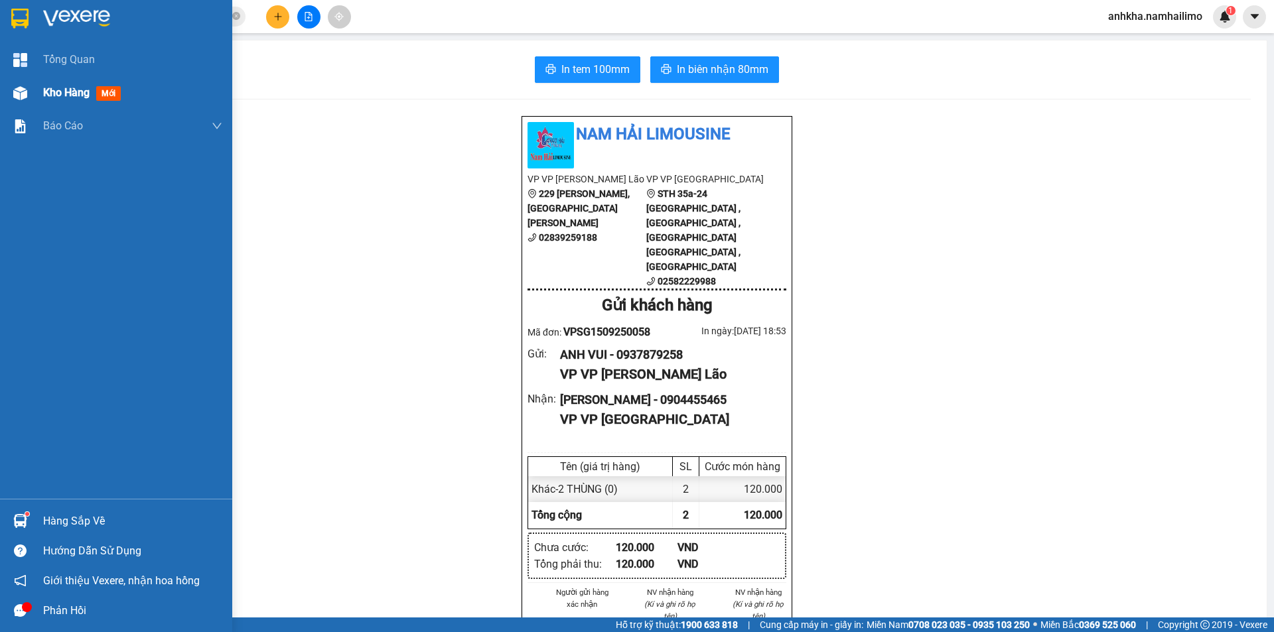
click at [33, 102] on div "Kho hàng mới" at bounding box center [116, 92] width 232 height 33
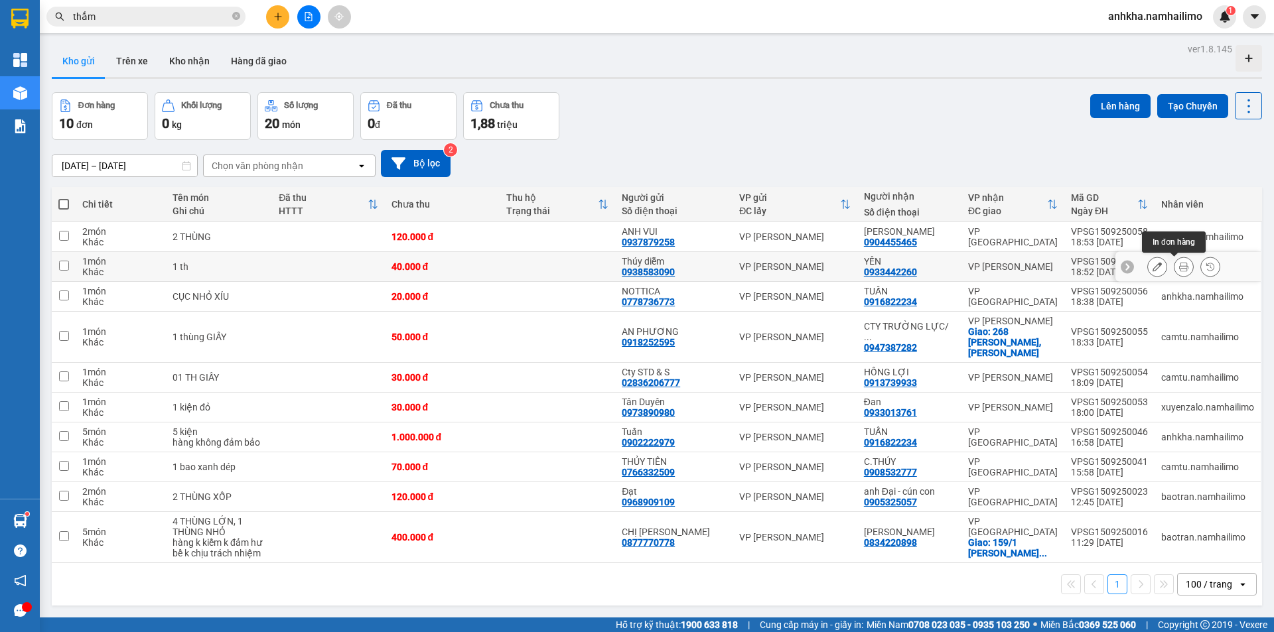
click at [1179, 263] on button at bounding box center [1184, 266] width 19 height 23
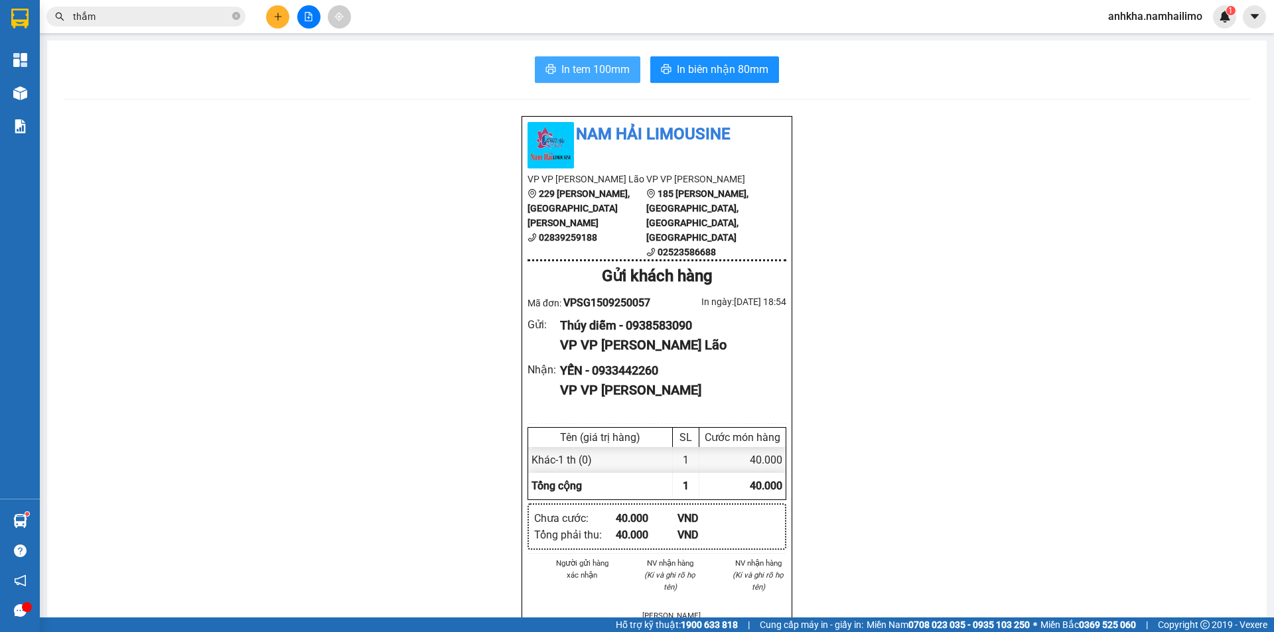
click at [581, 72] on span "In tem 100mm" at bounding box center [595, 69] width 68 height 17
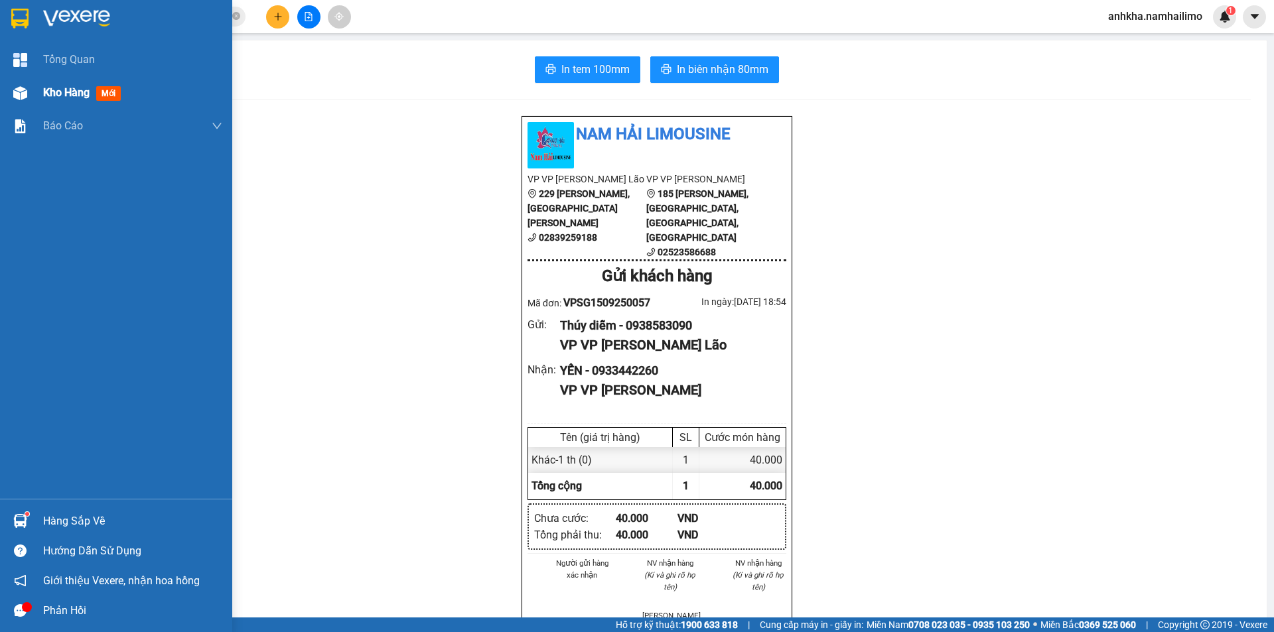
click at [34, 100] on div "Kho hàng mới" at bounding box center [116, 92] width 232 height 33
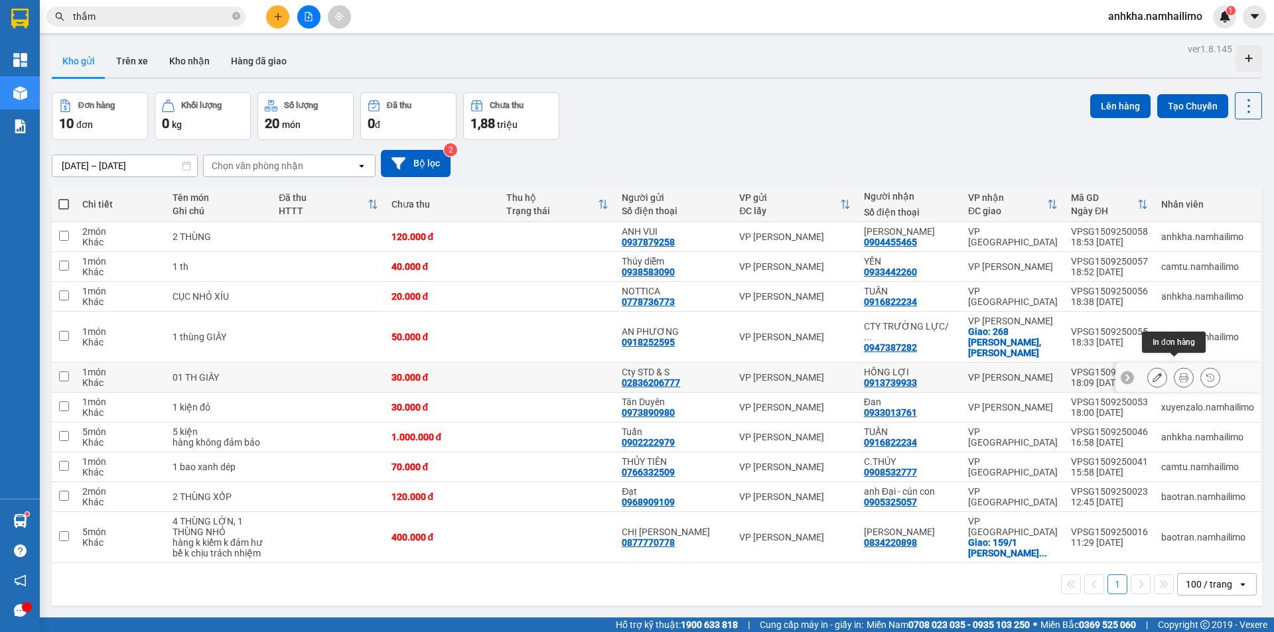
click at [1175, 370] on button at bounding box center [1184, 377] width 19 height 23
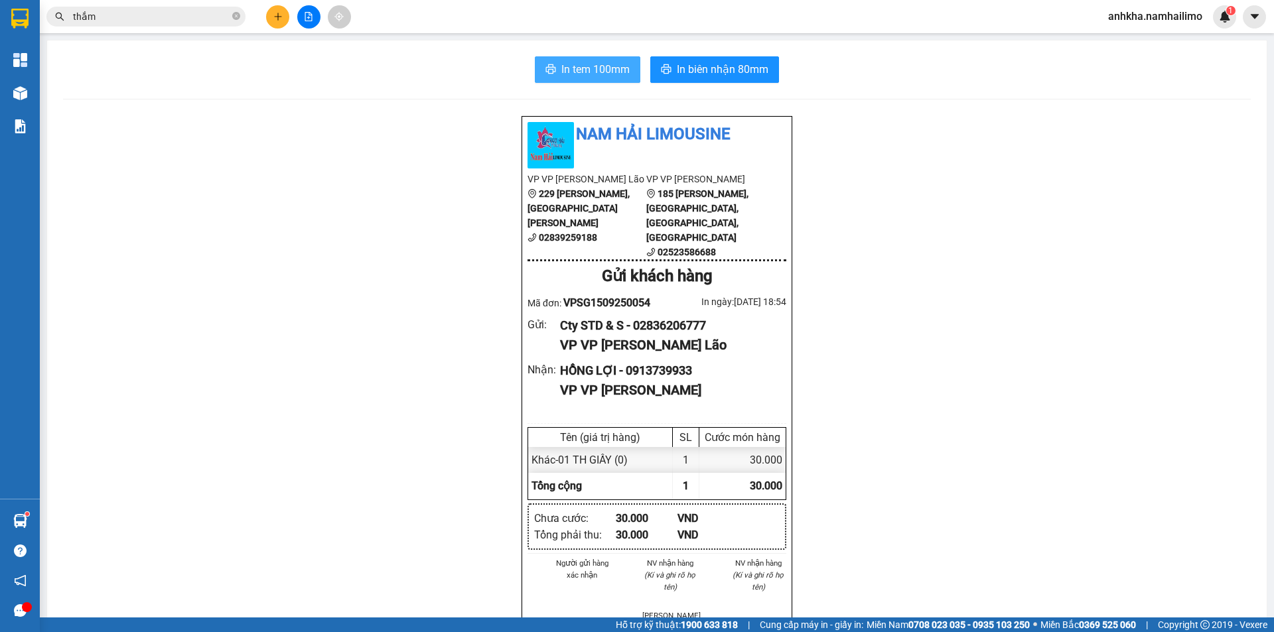
click at [577, 62] on span "In tem 100mm" at bounding box center [595, 69] width 68 height 17
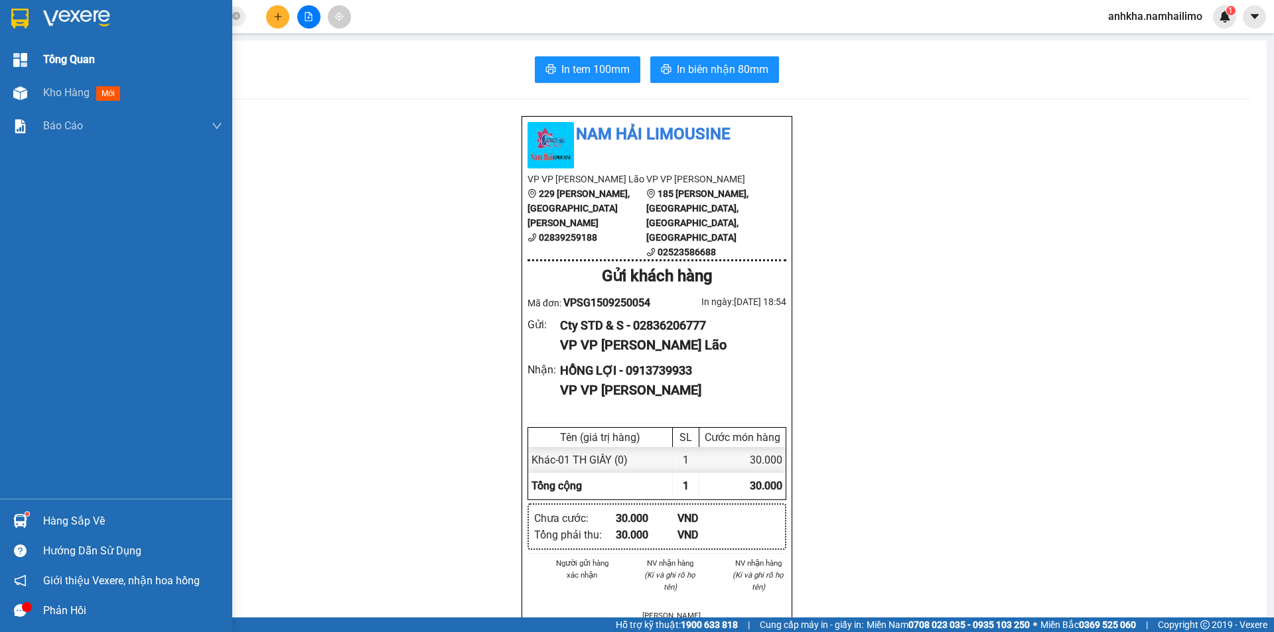
click at [32, 74] on div "Tổng Quan" at bounding box center [116, 59] width 232 height 33
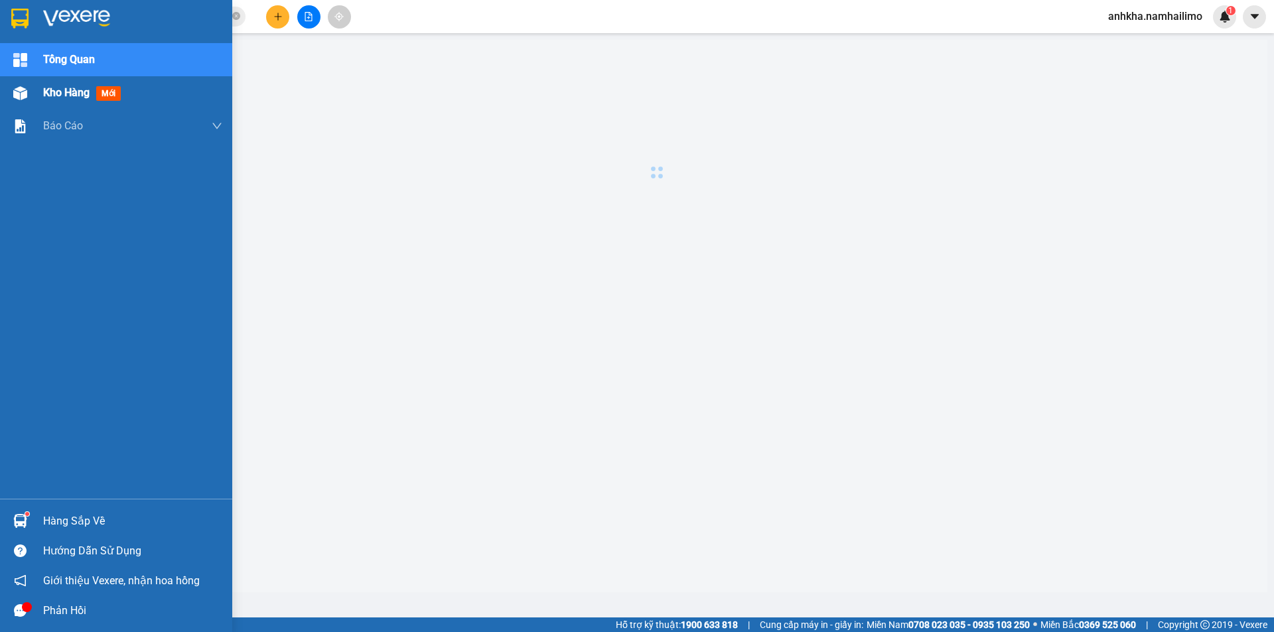
click at [37, 96] on div "Kho hàng mới" at bounding box center [116, 92] width 232 height 33
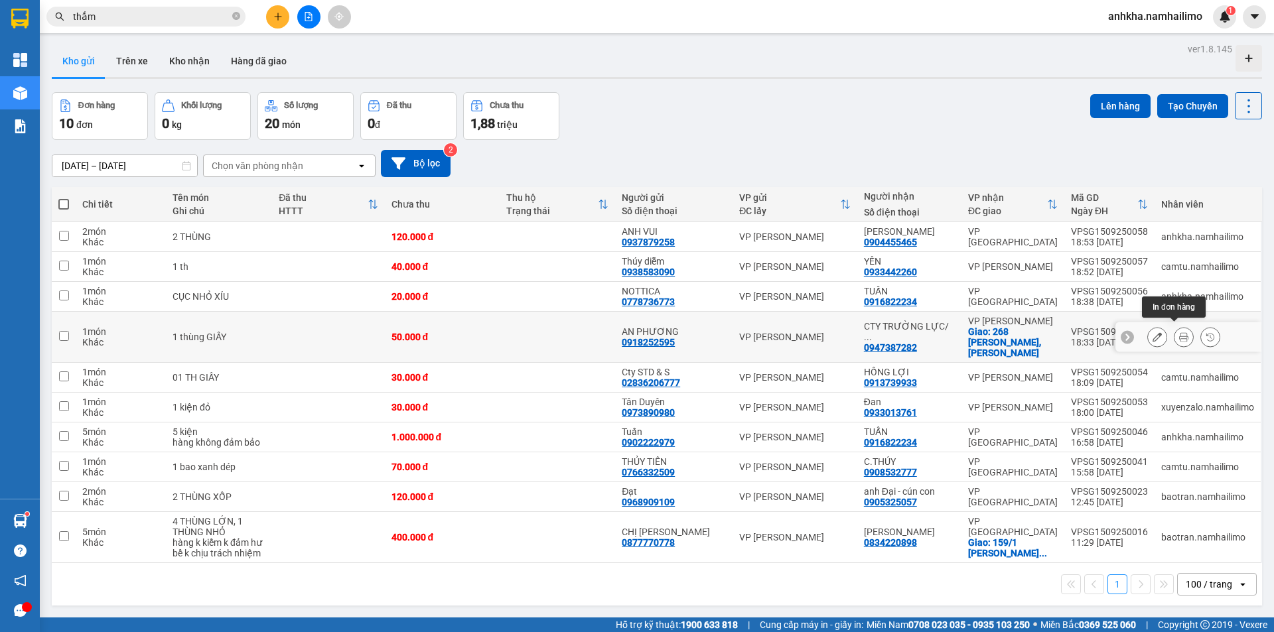
click at [1179, 334] on icon at bounding box center [1183, 336] width 9 height 9
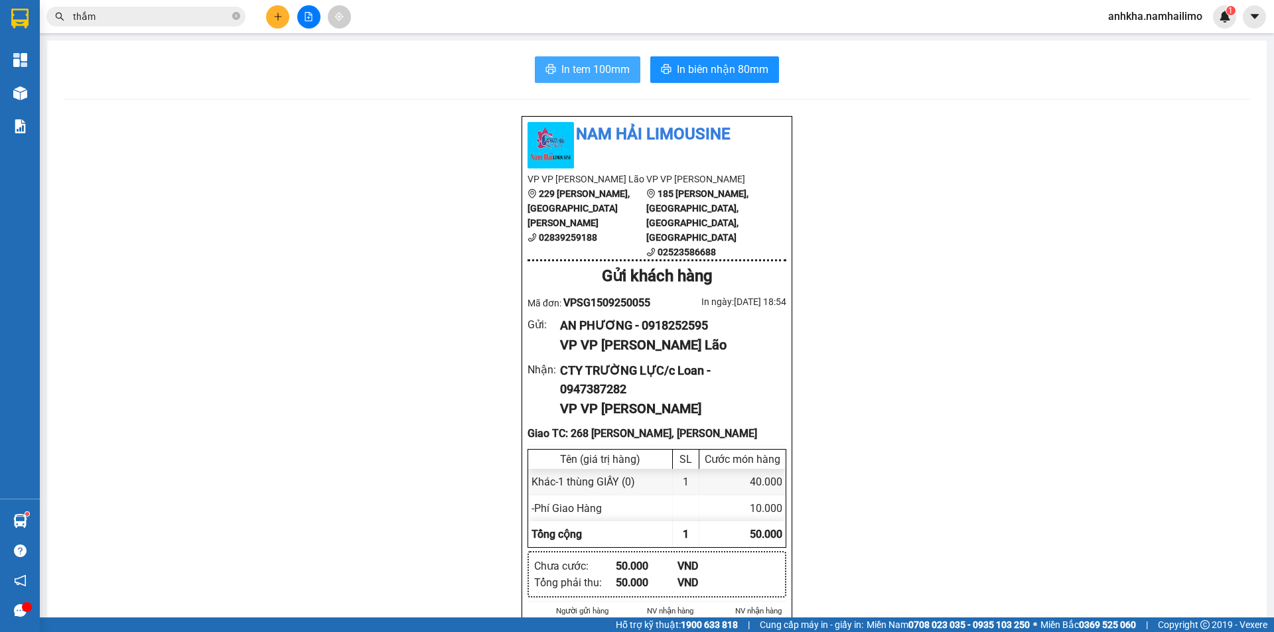
click at [555, 60] on button "In tem 100mm" at bounding box center [588, 69] width 106 height 27
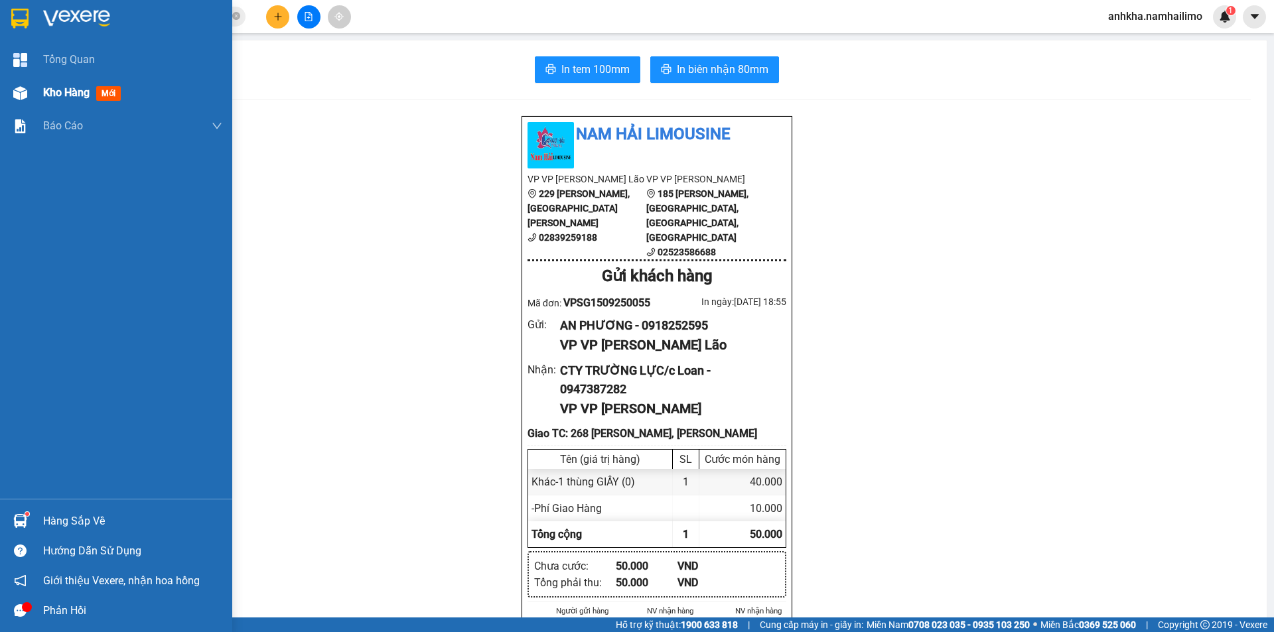
click at [56, 104] on div "Kho hàng mới" at bounding box center [132, 92] width 179 height 33
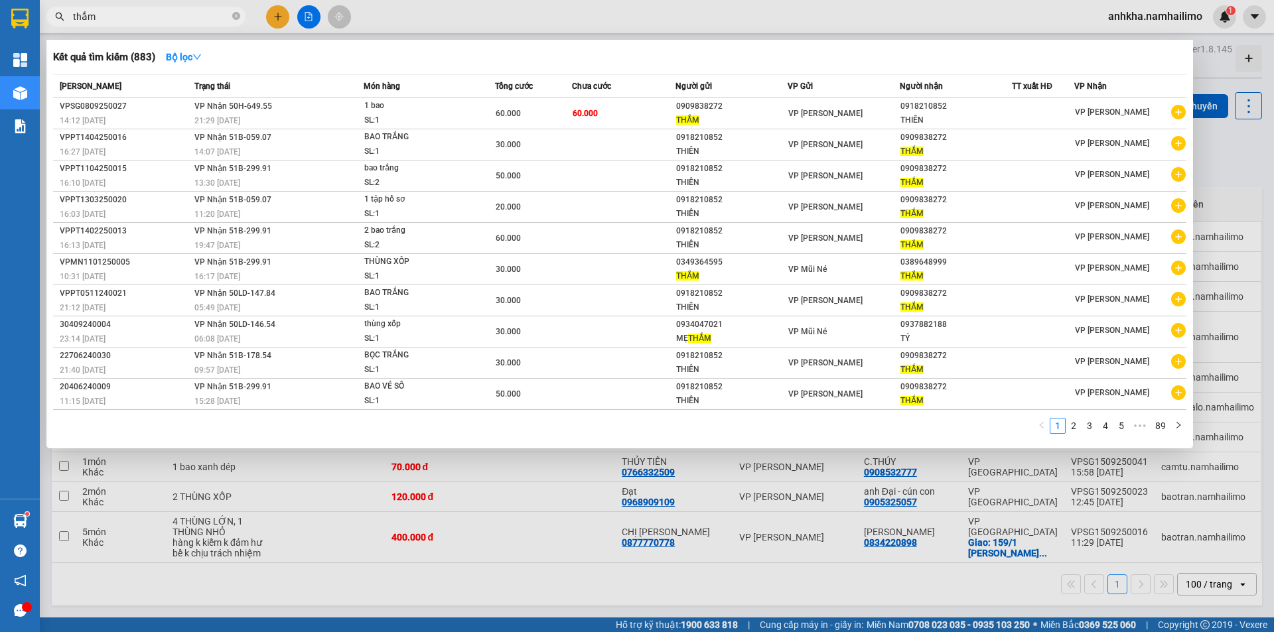
click at [170, 25] on span "thắm" at bounding box center [145, 17] width 199 height 20
click at [164, 24] on span "thắm" at bounding box center [145, 17] width 199 height 20
click at [163, 17] on input "thắm" at bounding box center [151, 16] width 157 height 15
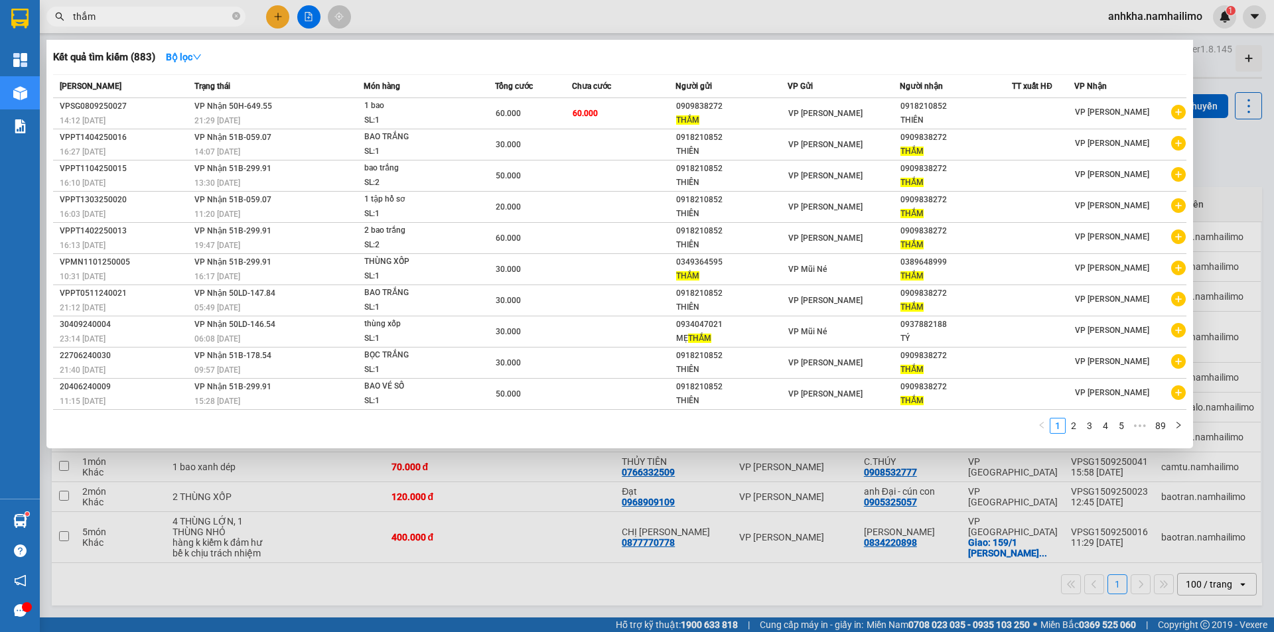
click at [163, 17] on input "thắm" at bounding box center [151, 16] width 157 height 15
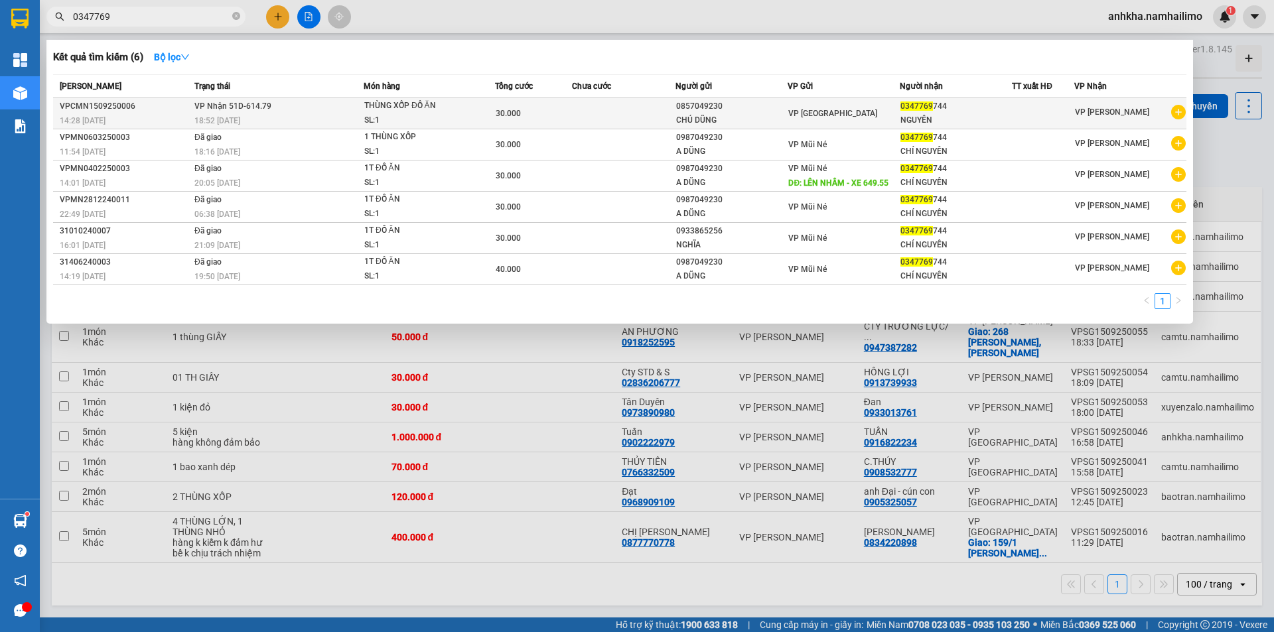
type input "0347769"
click at [741, 121] on div "CHÚ DŨNG" at bounding box center [731, 120] width 111 height 14
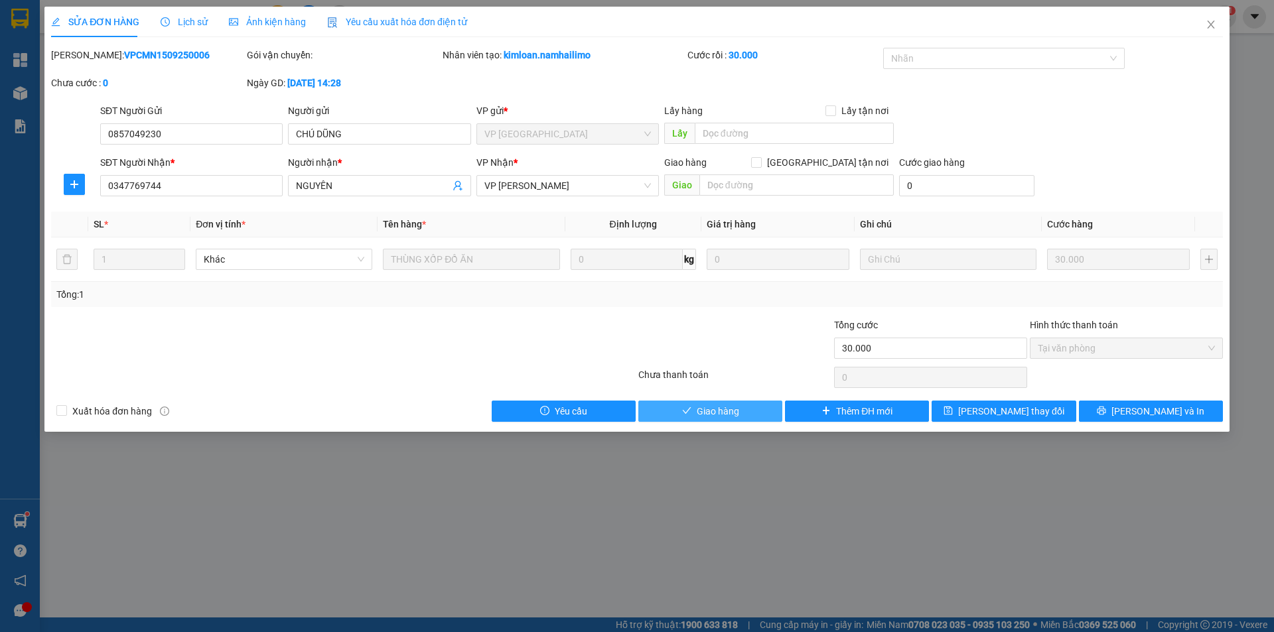
click at [718, 409] on span "Giao hàng" at bounding box center [718, 411] width 42 height 15
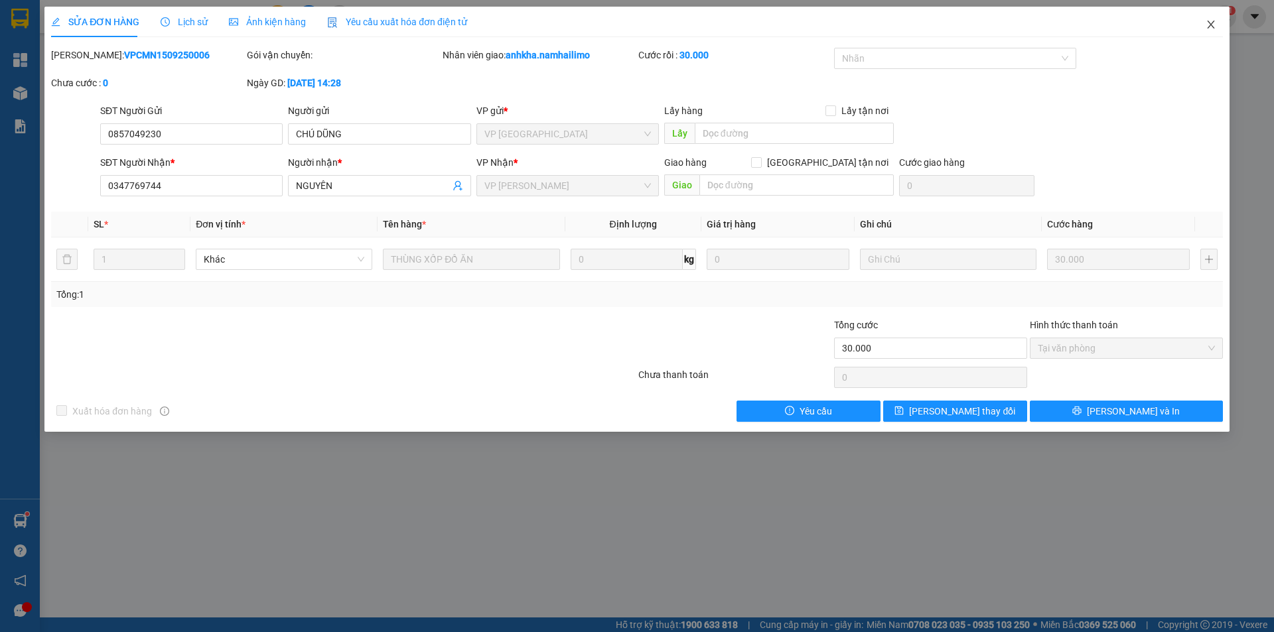
click at [1218, 26] on span "Close" at bounding box center [1210, 25] width 37 height 37
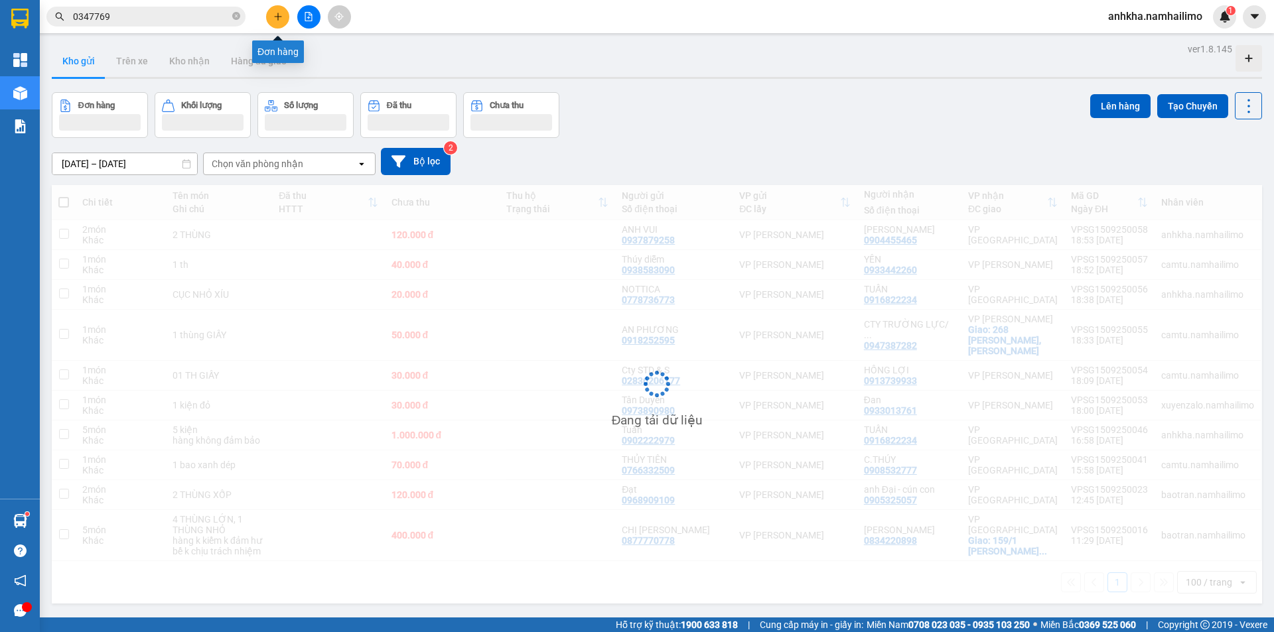
click at [279, 23] on button at bounding box center [277, 16] width 23 height 23
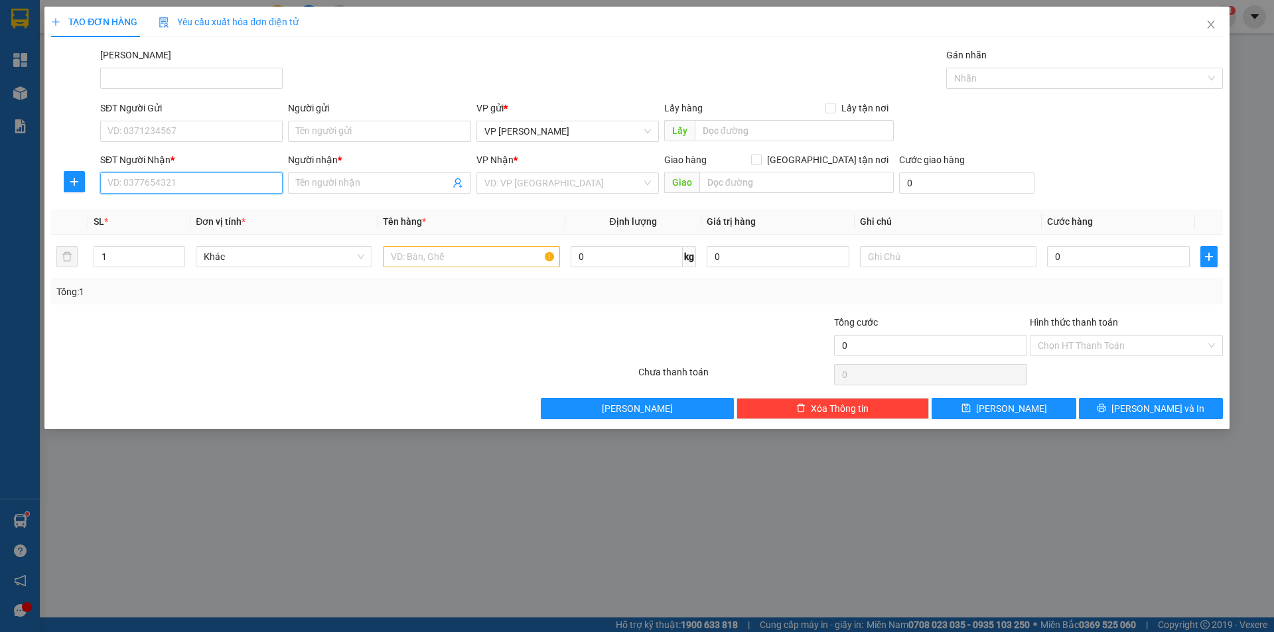
click at [194, 186] on input "SĐT Người Nhận *" at bounding box center [191, 183] width 182 height 21
click at [193, 187] on input "4482" at bounding box center [191, 183] width 182 height 21
click at [176, 215] on div "0949844482 - [GEOGRAPHIC_DATA]" at bounding box center [191, 209] width 167 height 15
type input "0949844482"
type input "[GEOGRAPHIC_DATA]"
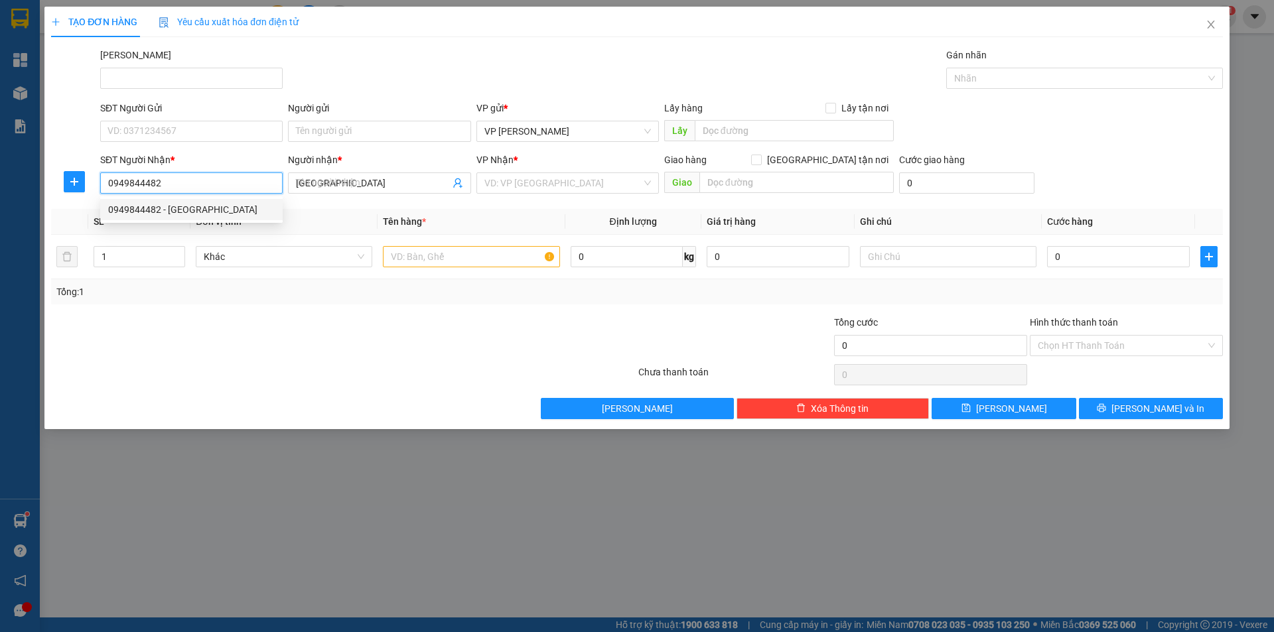
type input "60.000"
type input "0949844482"
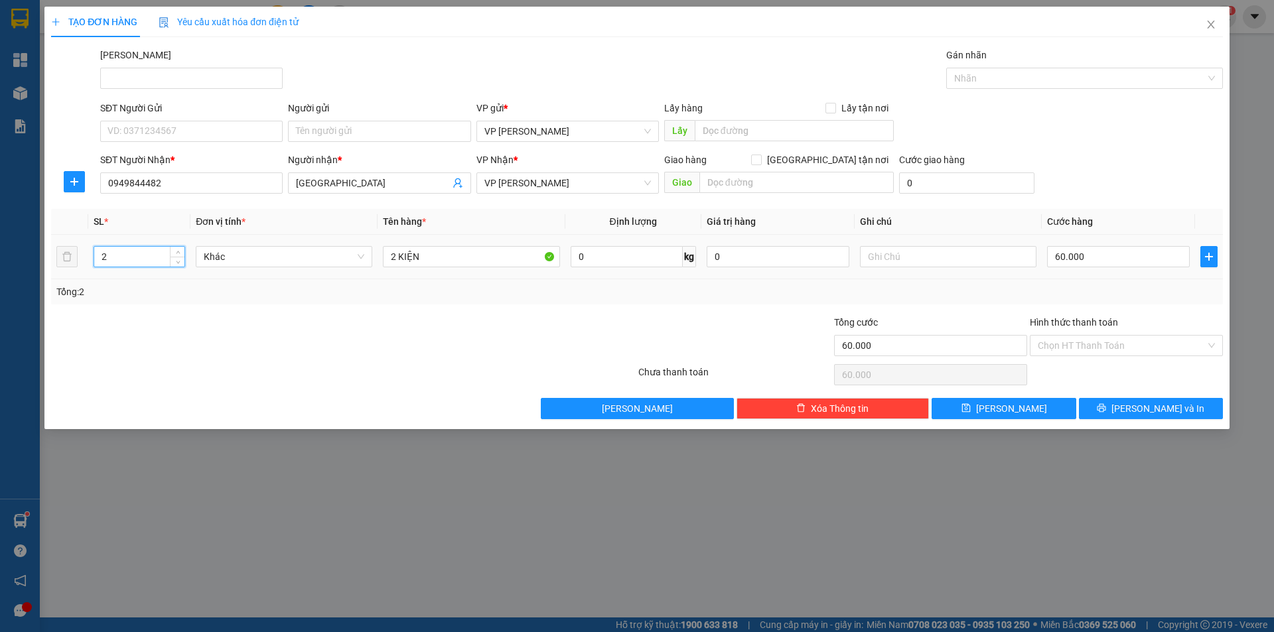
drag, startPoint x: 96, startPoint y: 259, endPoint x: 109, endPoint y: 251, distance: 15.8
click at [111, 255] on input "2" at bounding box center [139, 257] width 90 height 20
type input "3"
drag, startPoint x: 394, startPoint y: 262, endPoint x: 376, endPoint y: 255, distance: 20.0
click at [384, 257] on input "2 KIỆN" at bounding box center [471, 256] width 177 height 21
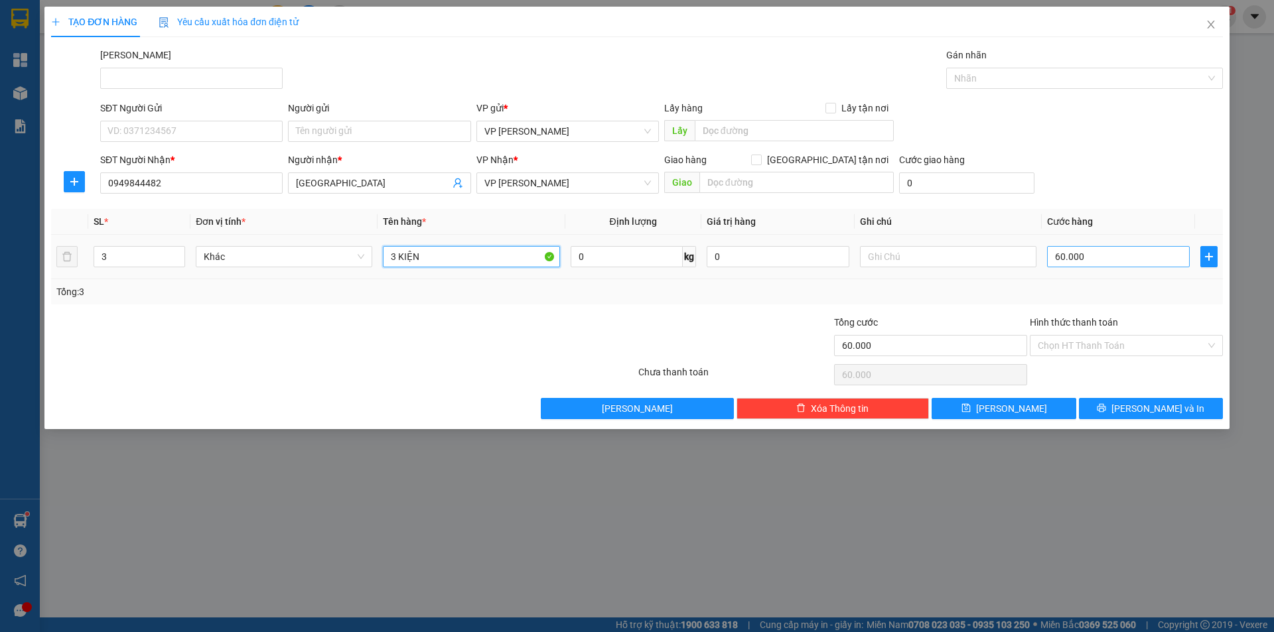
type input "3 KIỆN"
click at [1107, 266] on input "60.000" at bounding box center [1118, 256] width 143 height 21
type input "9"
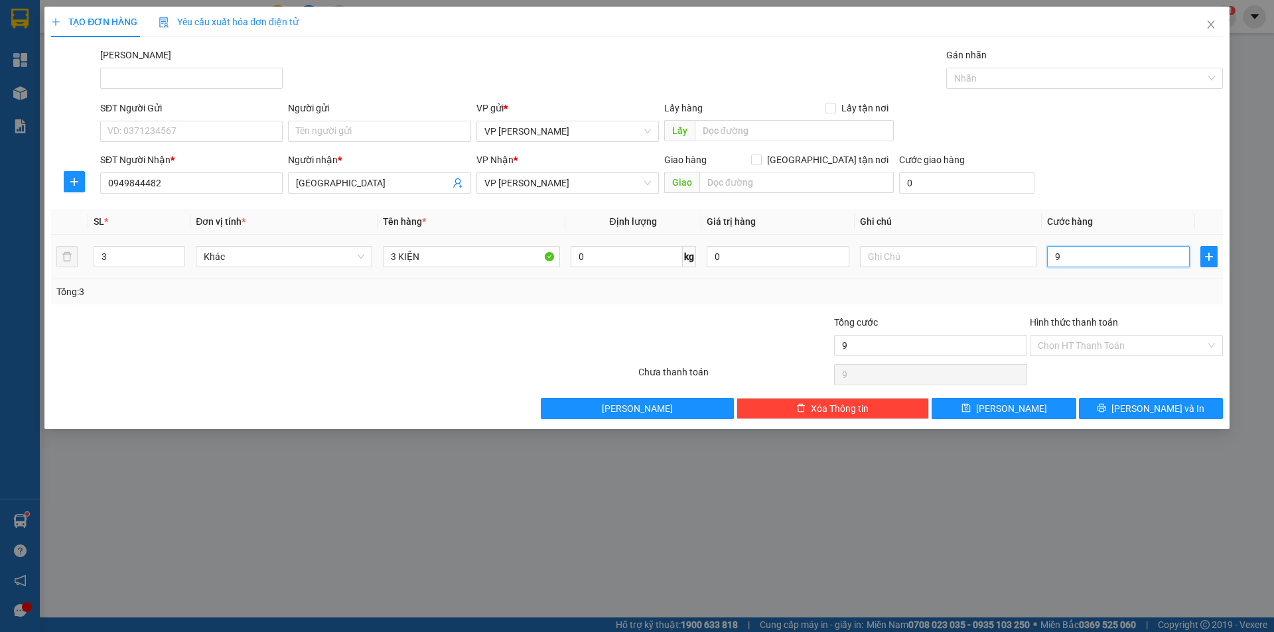
type input "90"
type input "90.000"
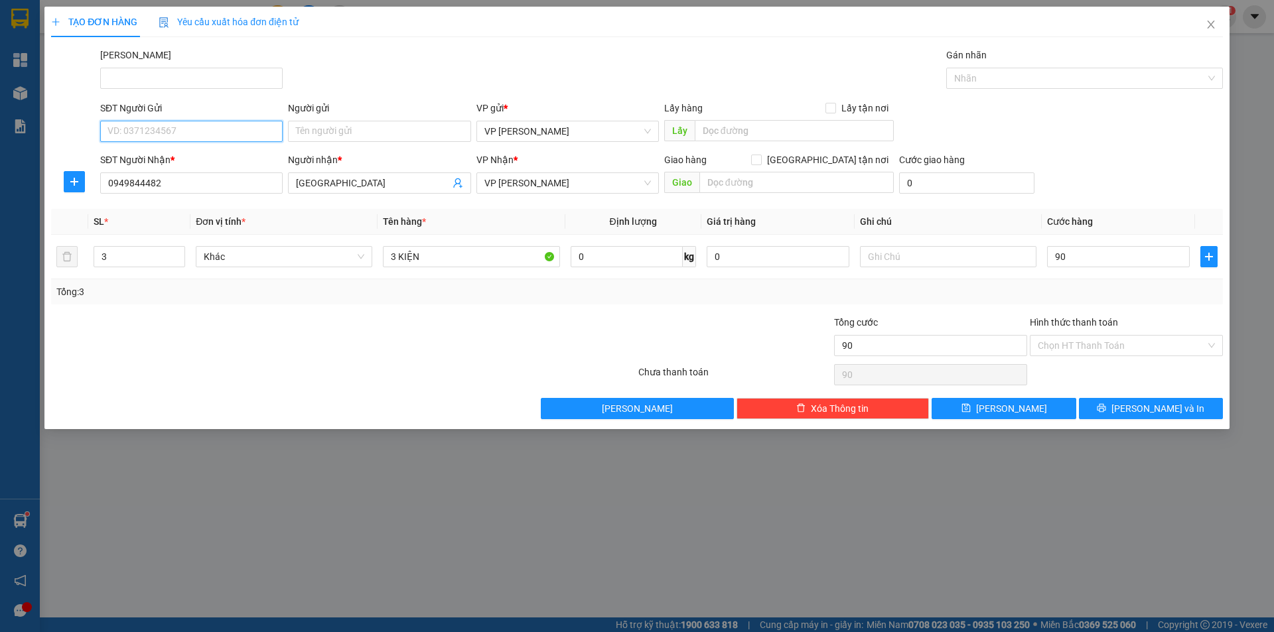
type input "90.000"
click at [244, 137] on input "SĐT Người Gửi" at bounding box center [191, 131] width 182 height 21
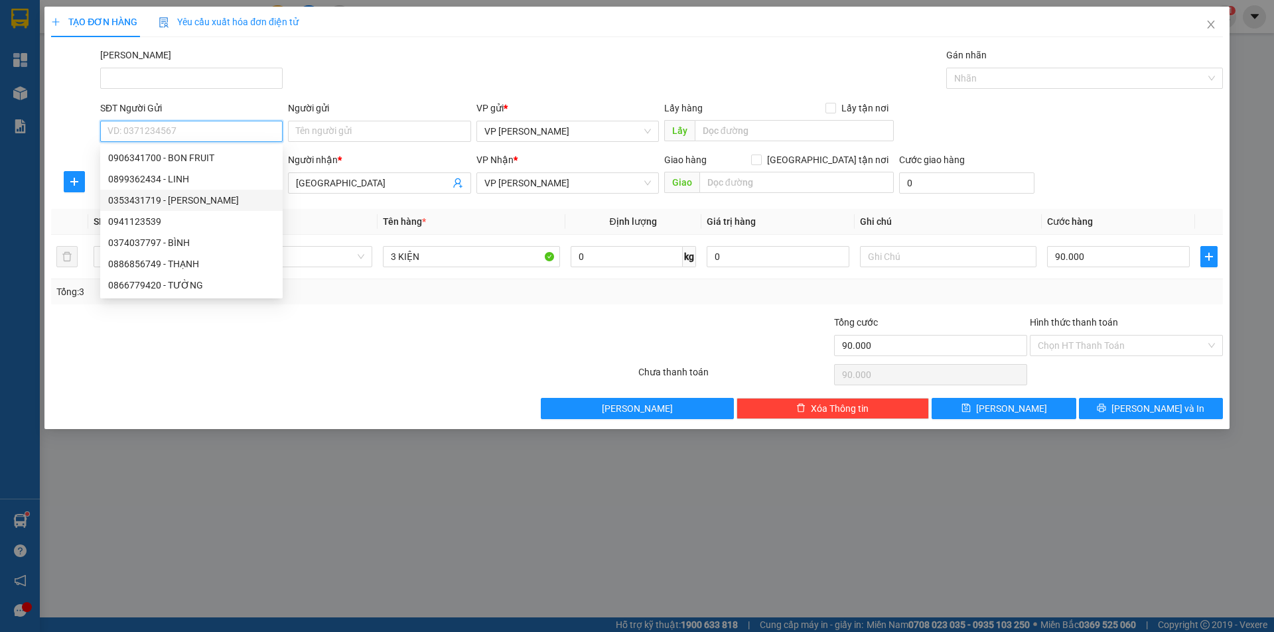
click at [246, 204] on div "0353431719 - [PERSON_NAME]" at bounding box center [191, 200] width 167 height 15
type input "0353431719"
type input "TUẤN ANH"
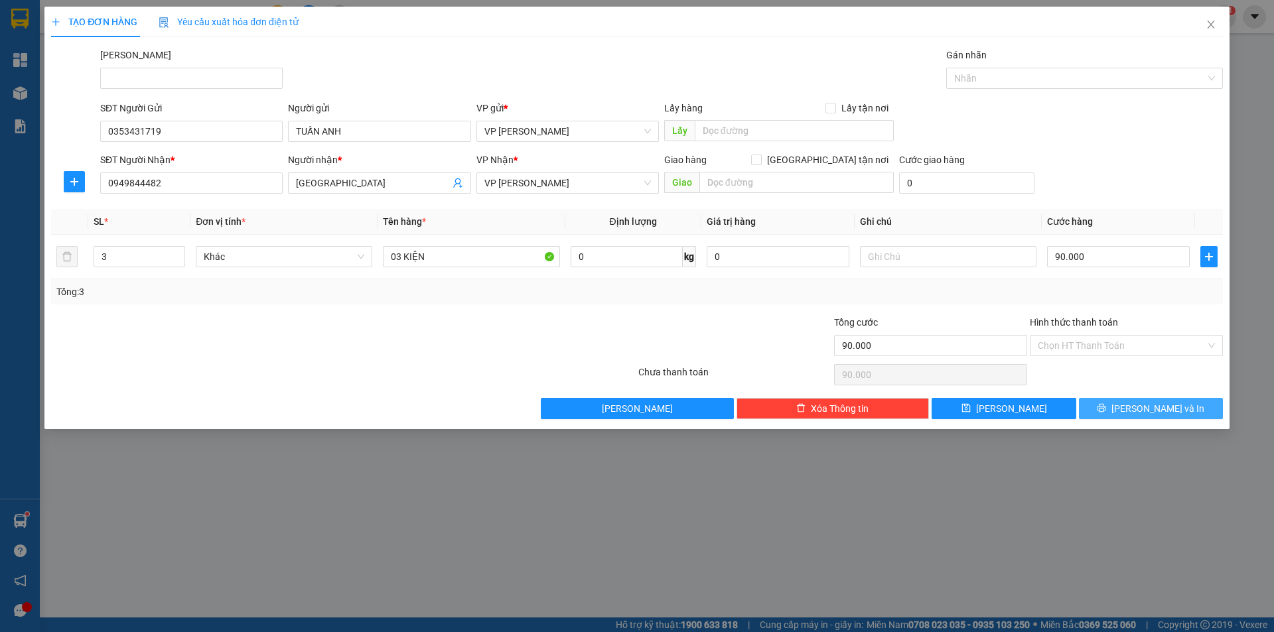
click at [1149, 418] on button "[PERSON_NAME] và In" at bounding box center [1151, 408] width 144 height 21
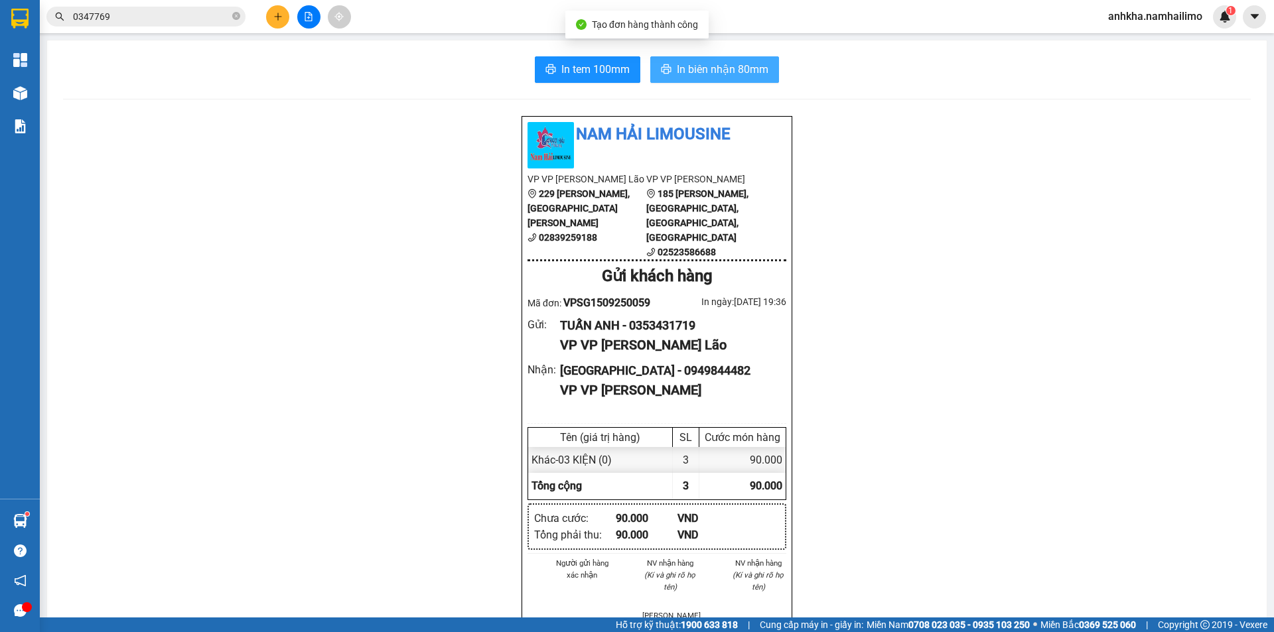
click at [696, 72] on span "In biên nhận 80mm" at bounding box center [723, 69] width 92 height 17
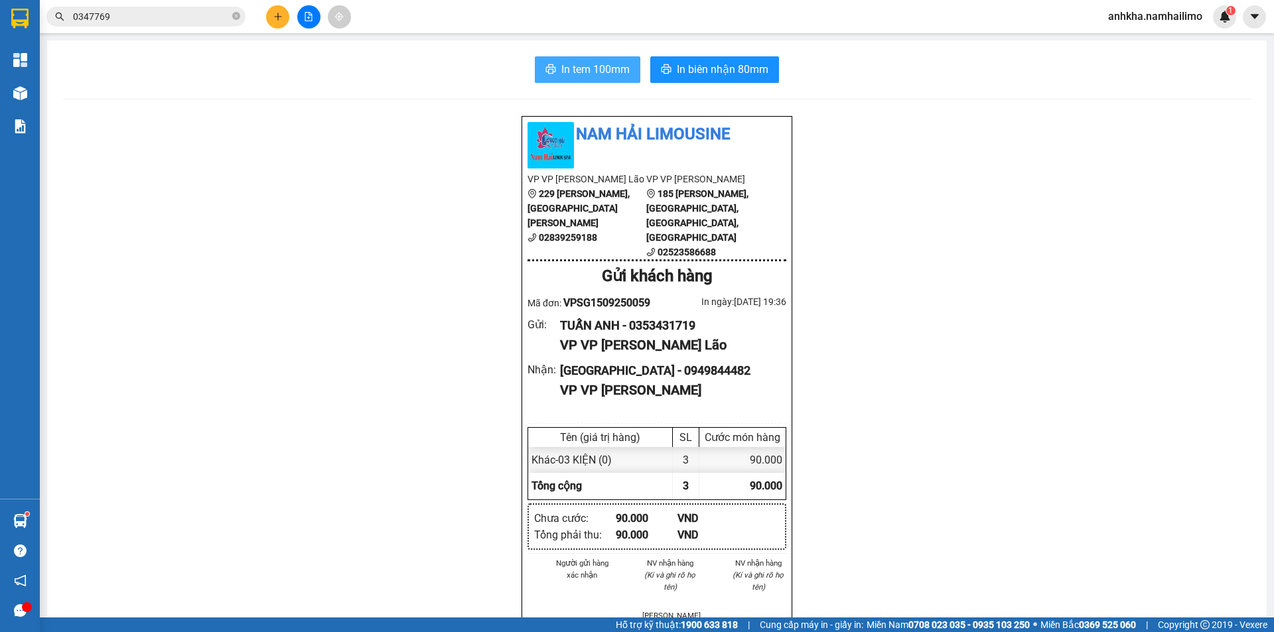
click at [599, 64] on span "In tem 100mm" at bounding box center [595, 69] width 68 height 17
click at [593, 68] on span "In tem 100mm" at bounding box center [595, 69] width 68 height 17
click at [286, 12] on button at bounding box center [277, 16] width 23 height 23
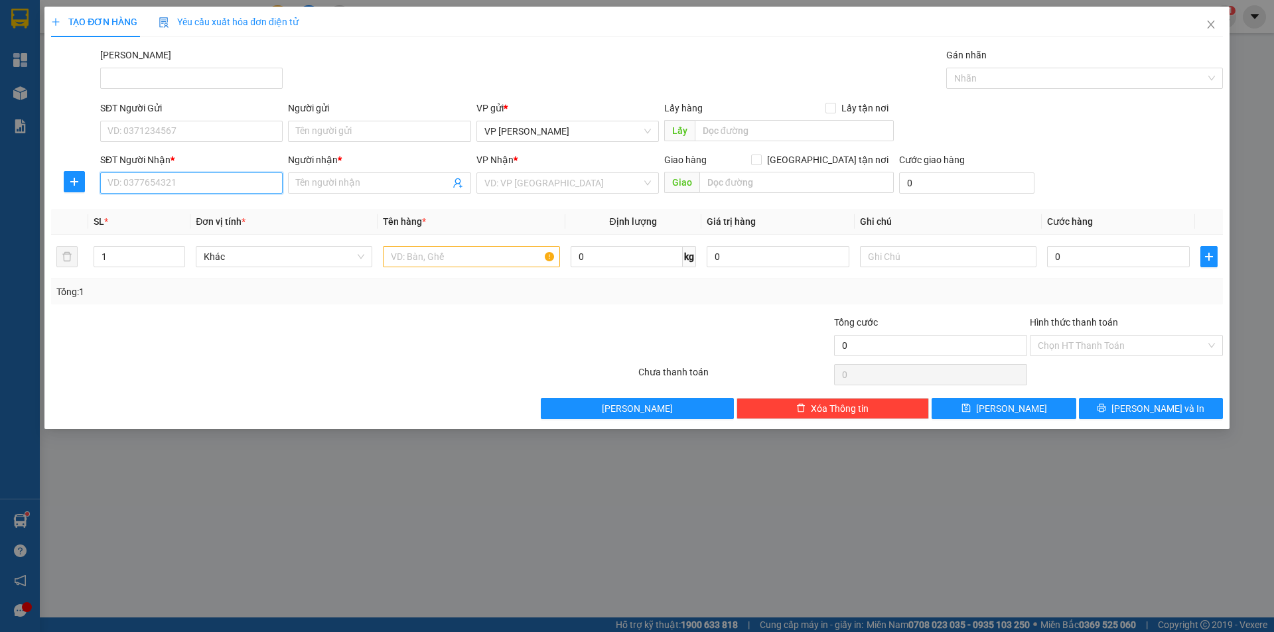
click at [203, 182] on input "SĐT Người Nhận *" at bounding box center [191, 183] width 182 height 21
click at [202, 187] on input "646" at bounding box center [191, 183] width 182 height 21
click at [202, 206] on div "0964511646 - OSHI PHAN THIẾT" at bounding box center [191, 209] width 167 height 15
type input "0964511646"
type input "OSHI PHAN THIẾT"
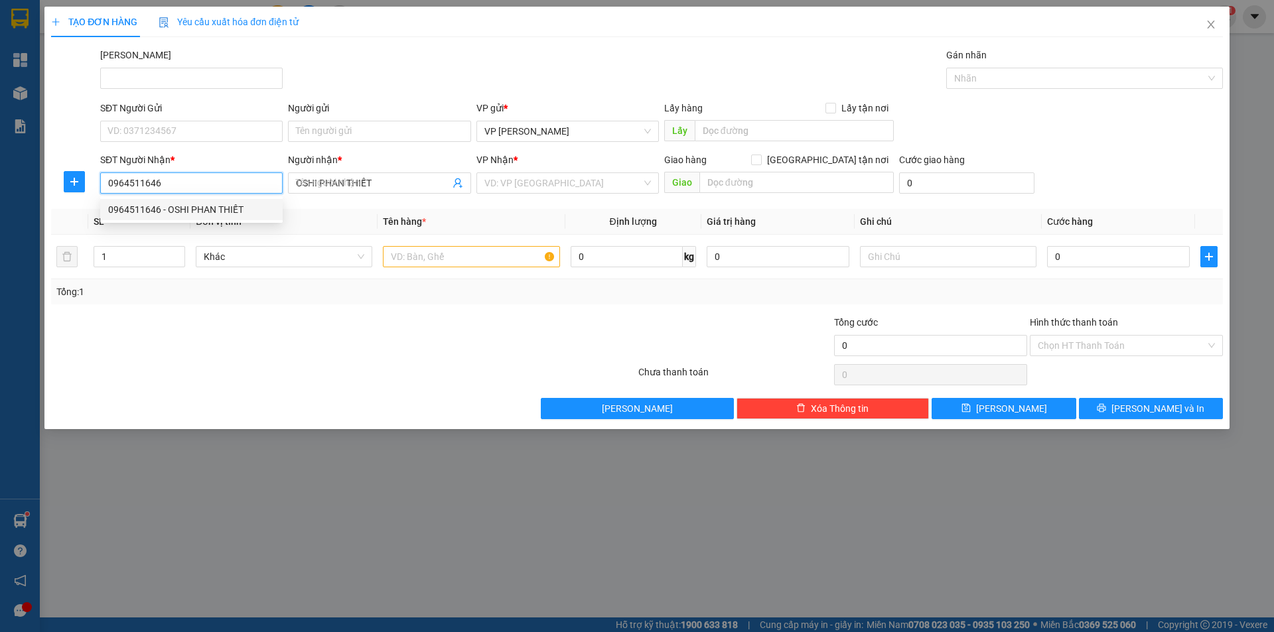
type input "30.000"
type input "0964511646"
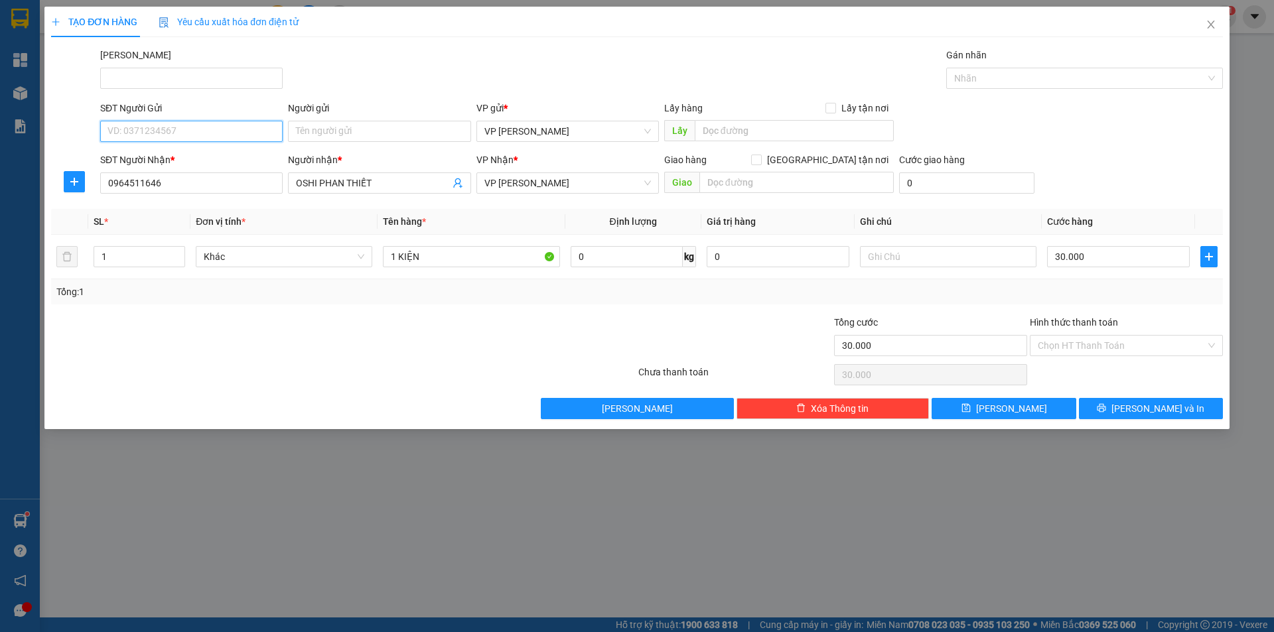
click at [200, 123] on input "SĐT Người Gửi" at bounding box center [191, 131] width 182 height 21
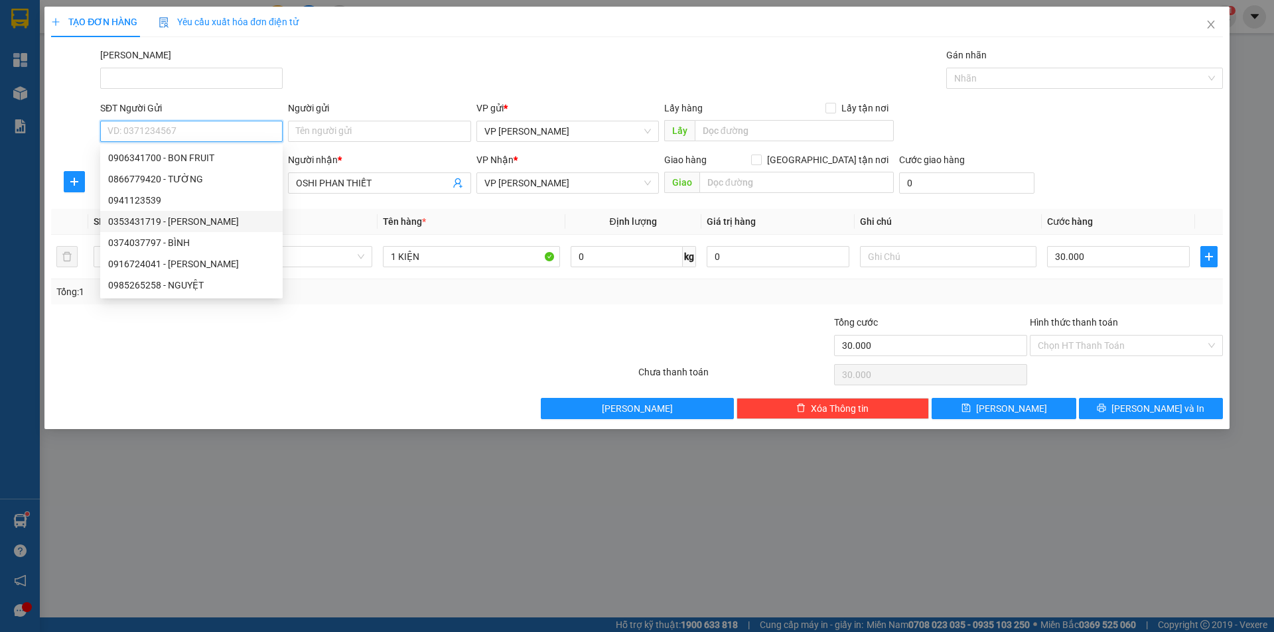
click at [199, 218] on div "0353431719 - [PERSON_NAME]" at bounding box center [191, 221] width 167 height 15
type input "0353431719"
type input "TUẤN ANH"
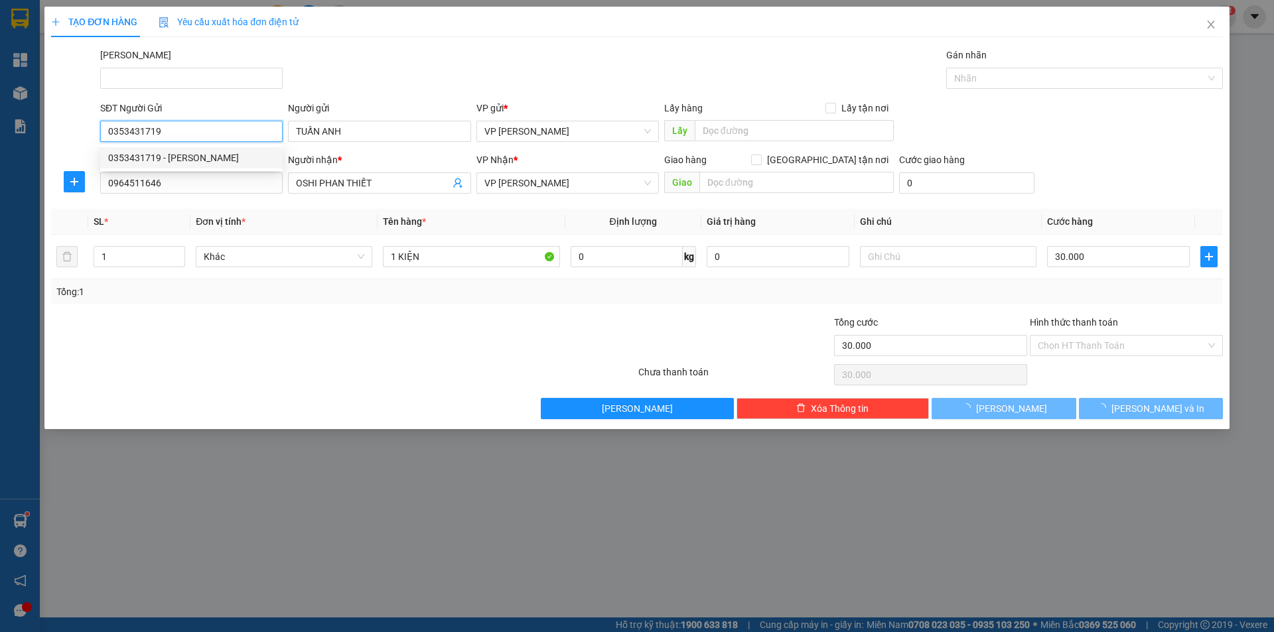
type input "120.000"
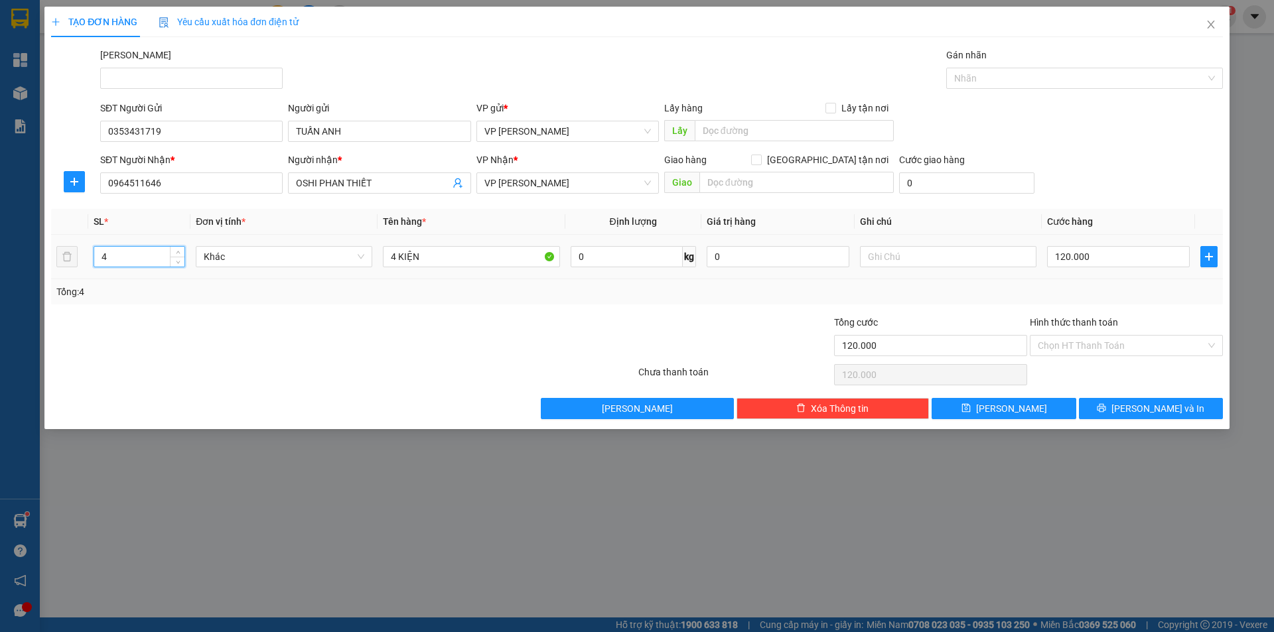
drag, startPoint x: 107, startPoint y: 260, endPoint x: 74, endPoint y: 271, distance: 34.8
click at [74, 271] on tr "4 Khác 4 KIỆN 0 kg 0 120.000" at bounding box center [637, 257] width 1172 height 44
type input "2"
drag, startPoint x: 391, startPoint y: 256, endPoint x: 380, endPoint y: 252, distance: 12.0
click at [380, 252] on td "4 KIỆN" at bounding box center [471, 257] width 187 height 44
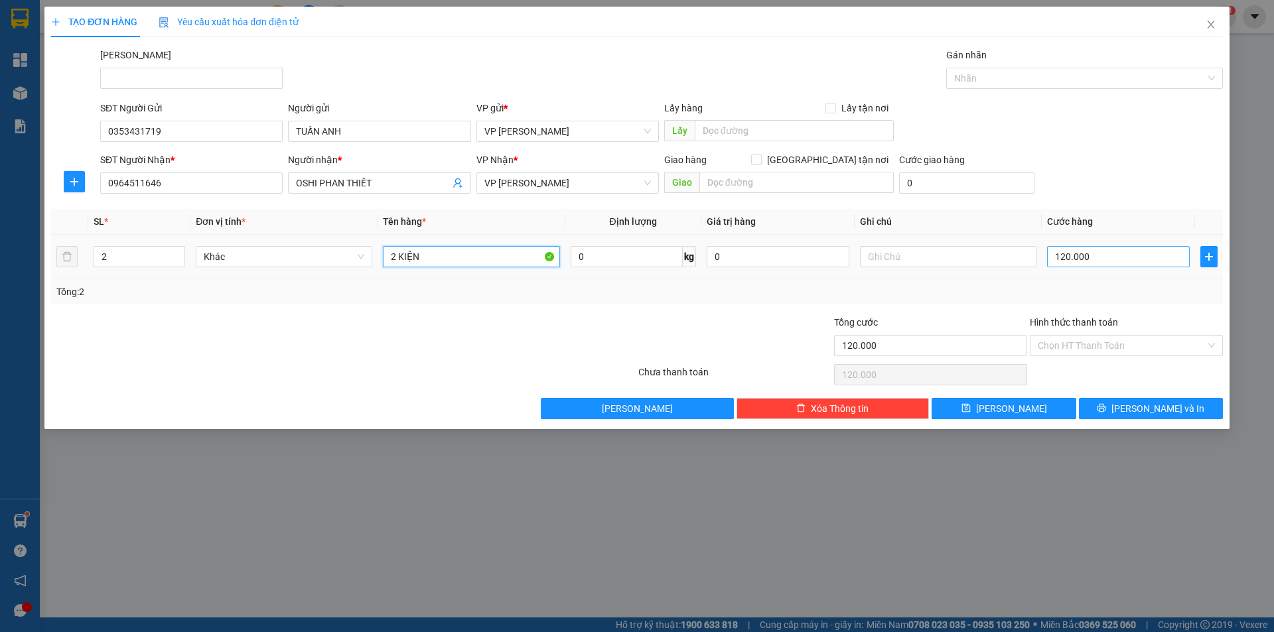
type input "2 KIỆN"
type input "6"
type input "60"
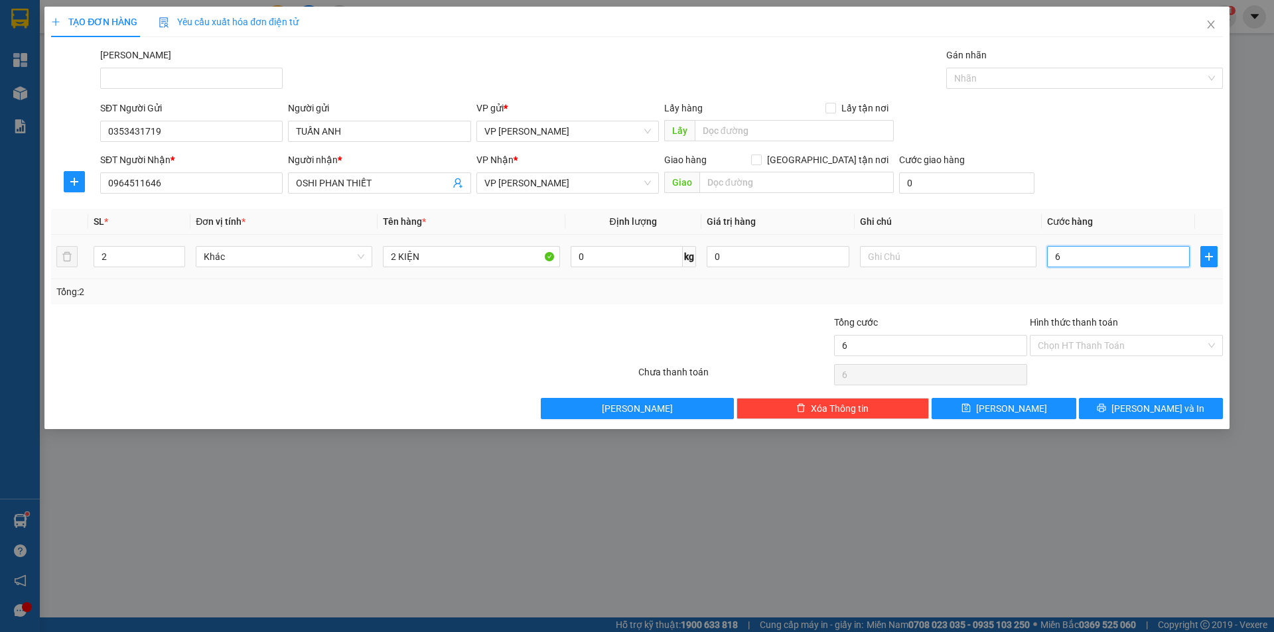
type input "60"
type input "60.000"
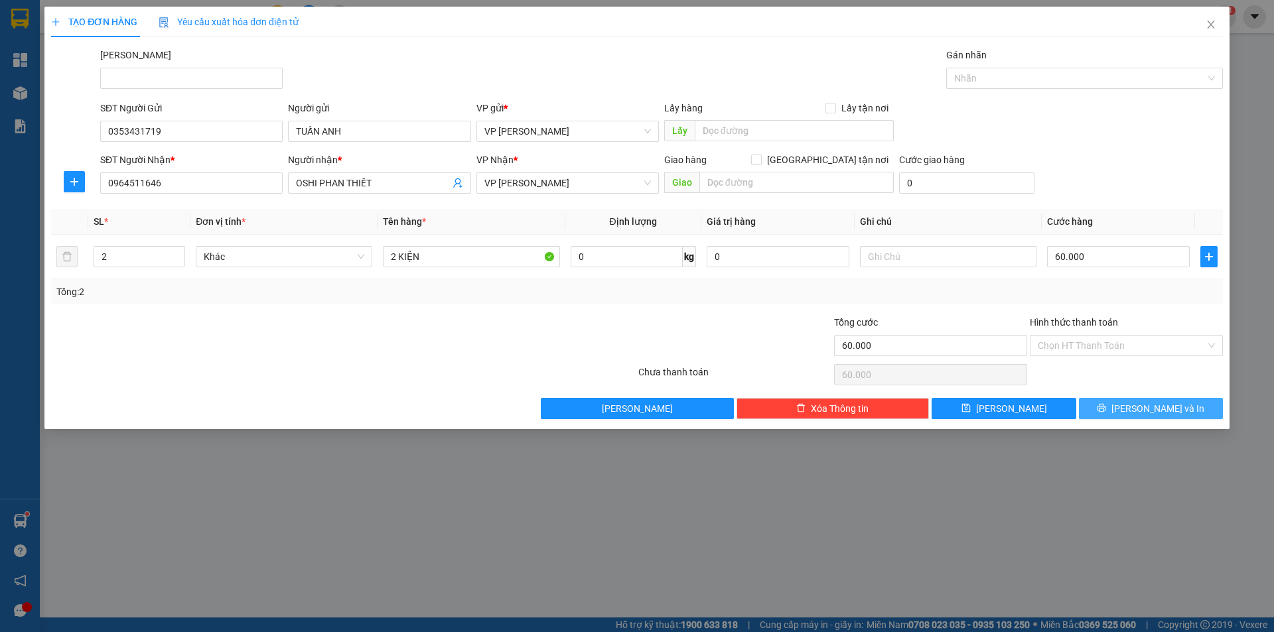
click at [1171, 411] on span "[PERSON_NAME] và In" at bounding box center [1157, 408] width 93 height 15
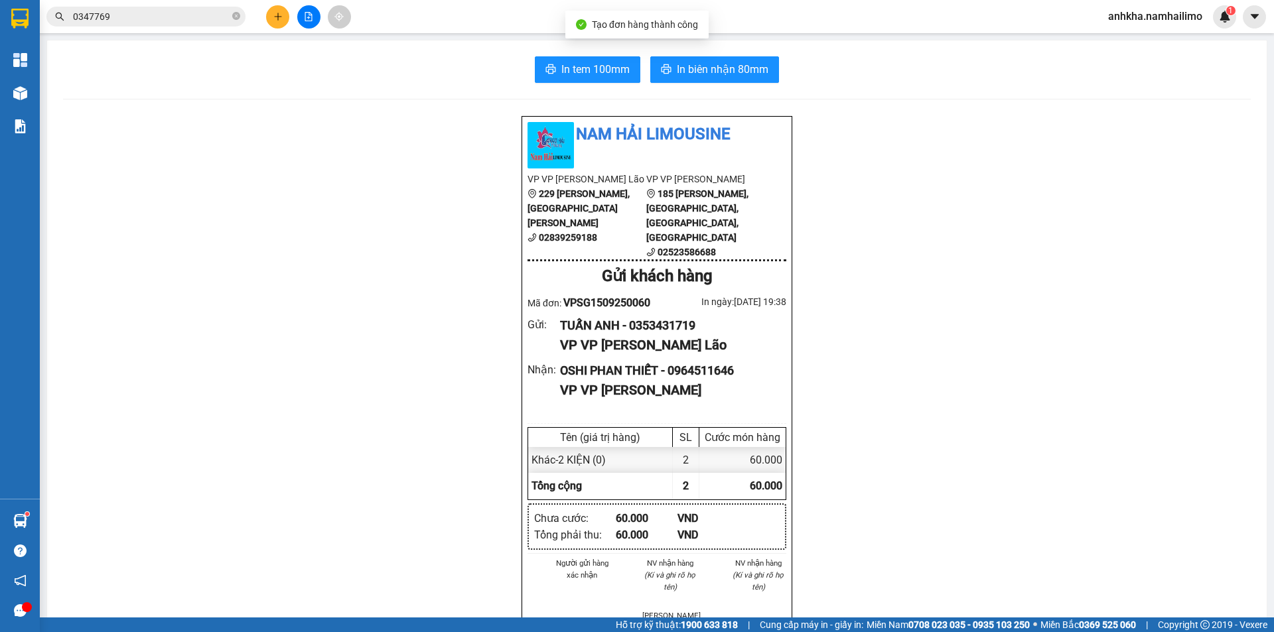
click at [727, 55] on div "In tem 100mm In biên nhận 80mm Nam Hải Limousine VP VP [PERSON_NAME] Lão 229 [P…" at bounding box center [657, 617] width 1220 height 1154
drag, startPoint x: 719, startPoint y: 76, endPoint x: 739, endPoint y: 100, distance: 32.0
click at [717, 76] on span "In biên nhận 80mm" at bounding box center [723, 69] width 92 height 17
click at [587, 65] on span "In tem 100mm" at bounding box center [595, 69] width 68 height 17
